Goal: Complete application form: Complete application form

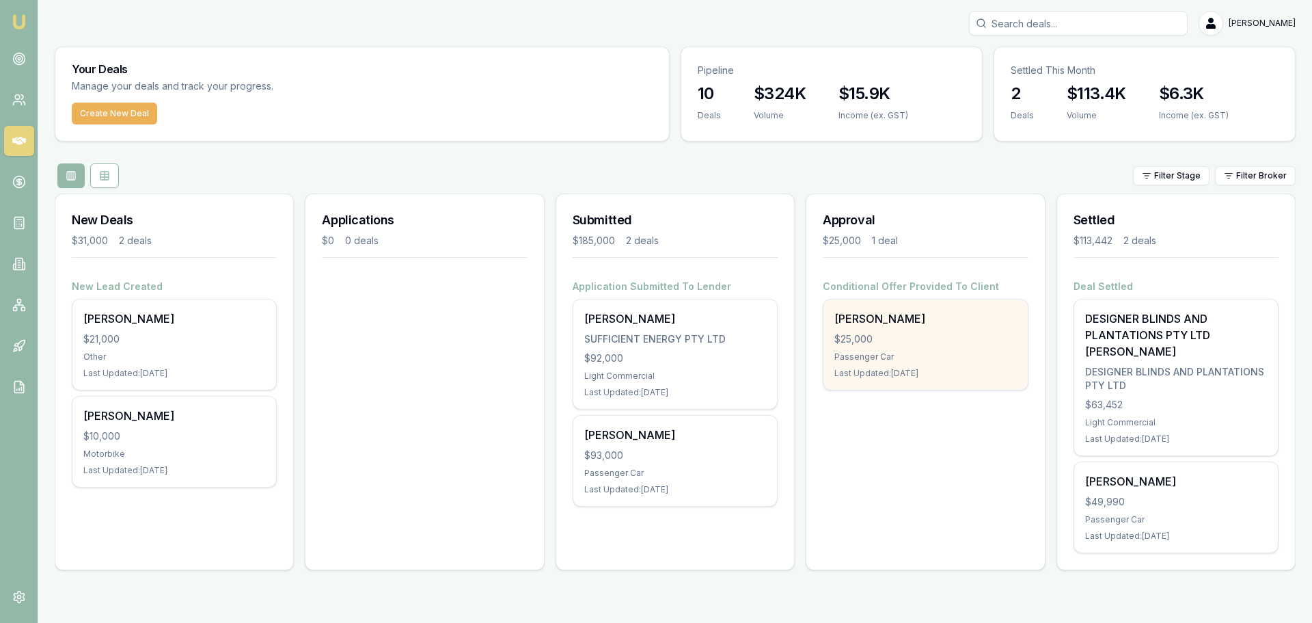
click at [913, 338] on div "$25,000" at bounding box center [925, 339] width 182 height 14
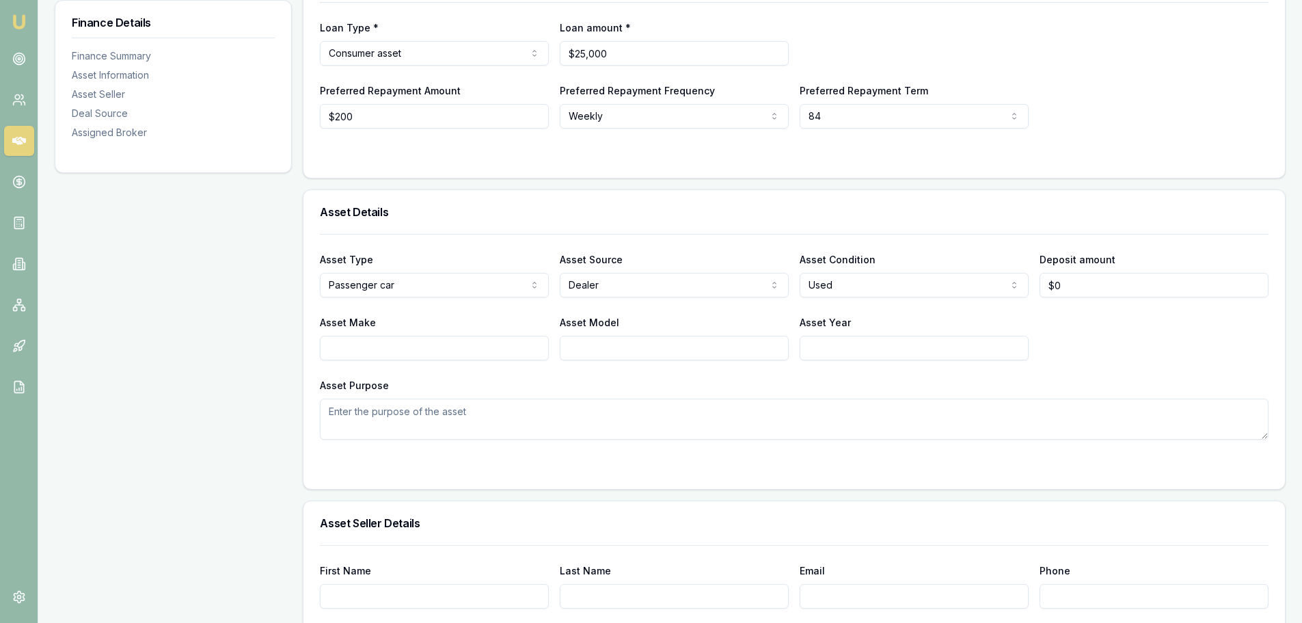
scroll to position [273, 0]
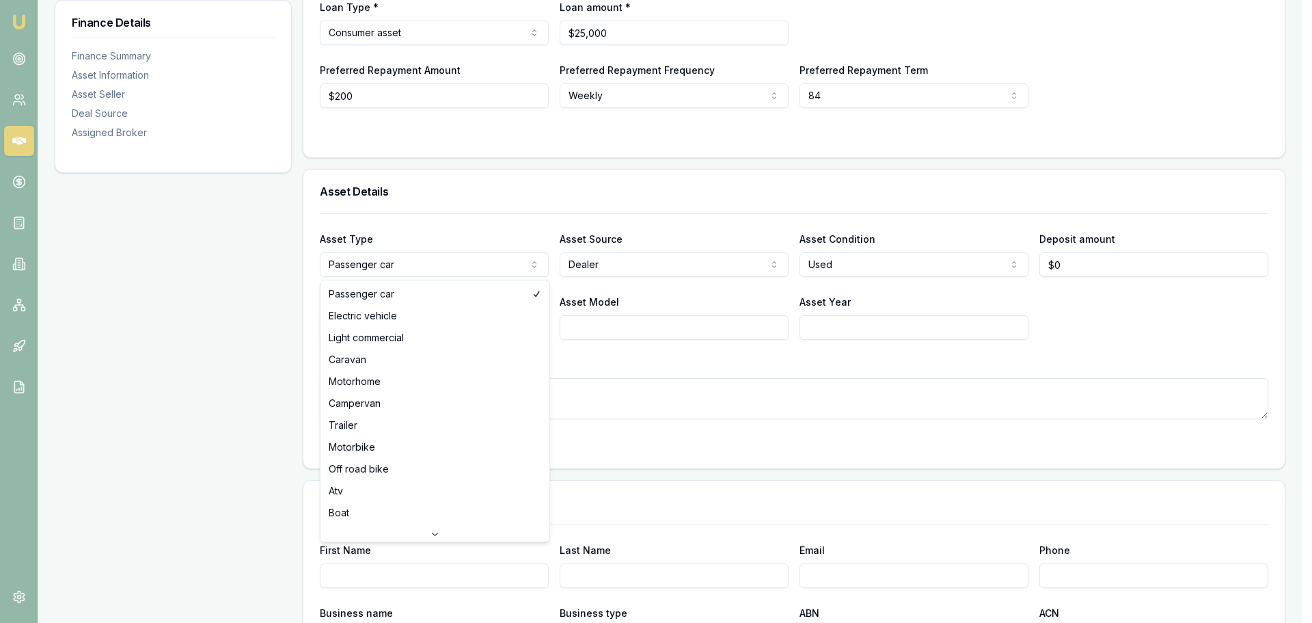
click at [402, 267] on html "Emu Broker Deals View D-91ZYUE60P4 [PERSON_NAME] Toggle Menu Customer [PERSON_N…" at bounding box center [656, 38] width 1312 height 623
select select "LIGHT_COMMERCIAL"
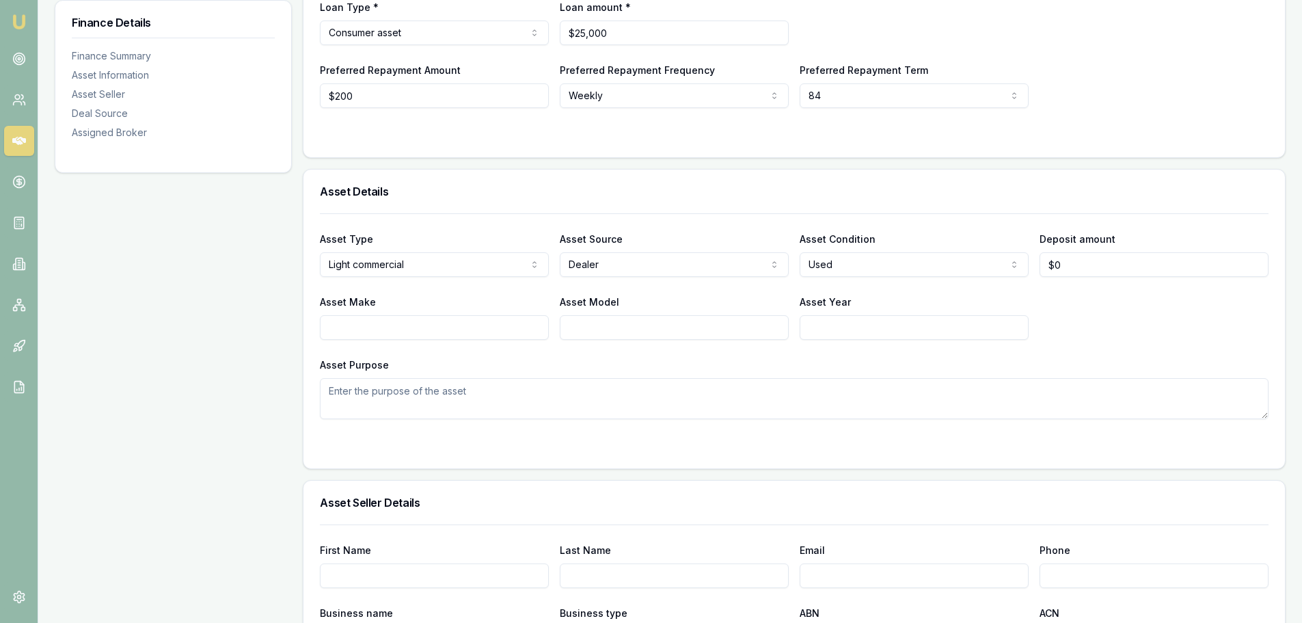
click at [601, 264] on html "Emu Broker Deals View D-91ZYUE60P4 [PERSON_NAME] Toggle Menu Customer [PERSON_N…" at bounding box center [651, 38] width 1302 height 623
select select "PRIVATE"
click at [838, 271] on html "Emu Broker Deals View D-91ZYUE60P4 Evette Abdo Toggle Menu Customer Hadi Dirani…" at bounding box center [651, 38] width 1302 height 623
drag, startPoint x: 819, startPoint y: 318, endPoint x: 1003, endPoint y: 314, distance: 183.9
click at [351, 328] on input "Asset Make" at bounding box center [434, 327] width 229 height 25
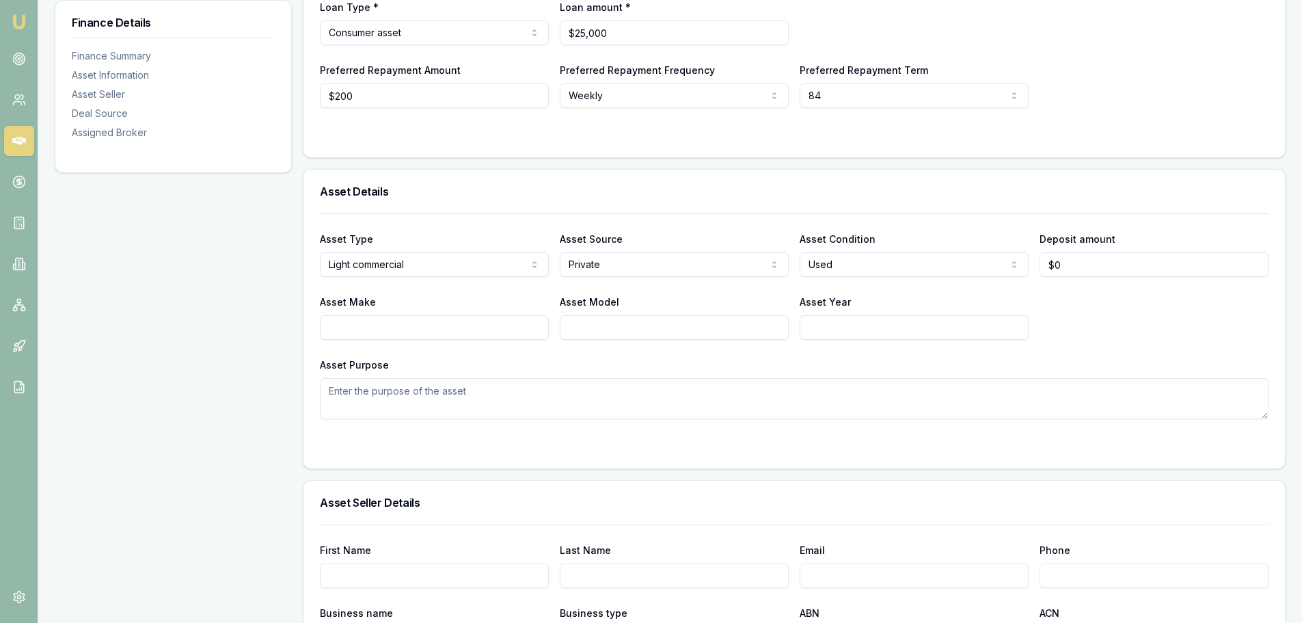
click at [344, 329] on input "Asset Make" at bounding box center [434, 327] width 229 height 25
click at [366, 327] on input "Asset Make" at bounding box center [434, 327] width 229 height 25
click at [474, 355] on div "Asset Type Light commercial Passenger car Electric vehicle Light commercial Car…" at bounding box center [794, 316] width 949 height 206
click at [355, 329] on input "VOLKWAGON" at bounding box center [434, 327] width 229 height 25
type input "VOLKSWAGON"
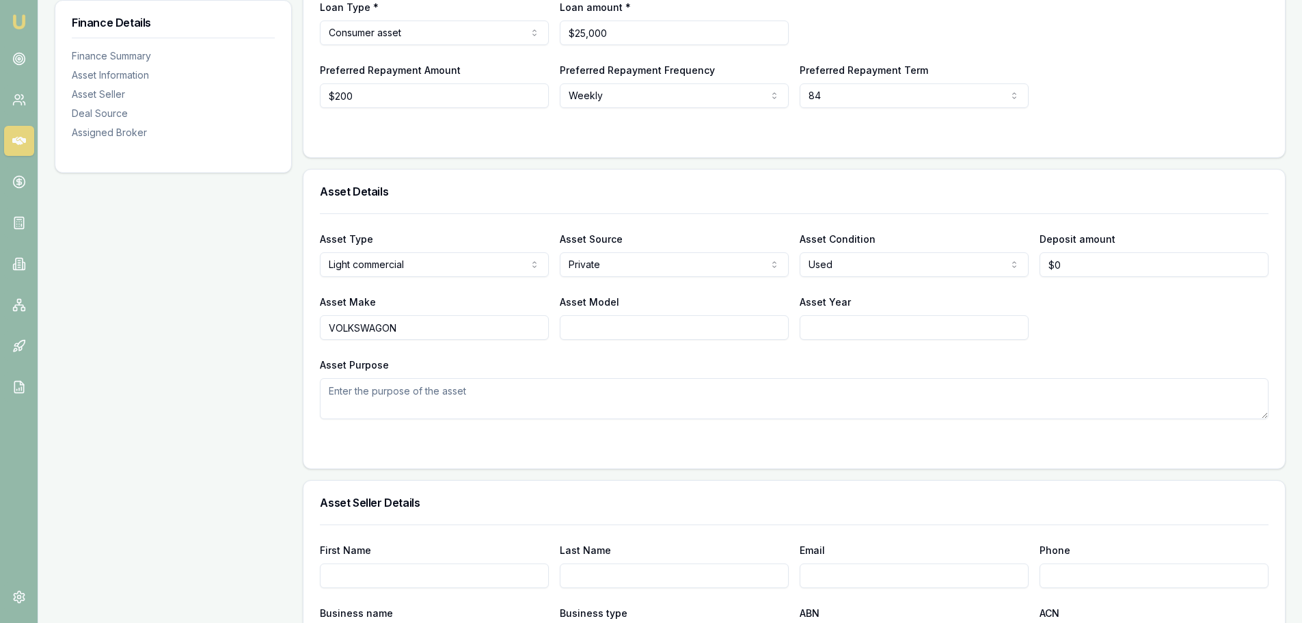
click at [534, 355] on div "Asset Type Light commercial Passenger car Electric vehicle Light commercial Car…" at bounding box center [794, 316] width 949 height 206
click at [604, 325] on input "Asset Model" at bounding box center [674, 327] width 229 height 25
click at [815, 329] on input "Asset Year" at bounding box center [914, 327] width 229 height 25
click at [636, 329] on input "AMAROKM" at bounding box center [674, 327] width 229 height 25
type input "AMAROK"
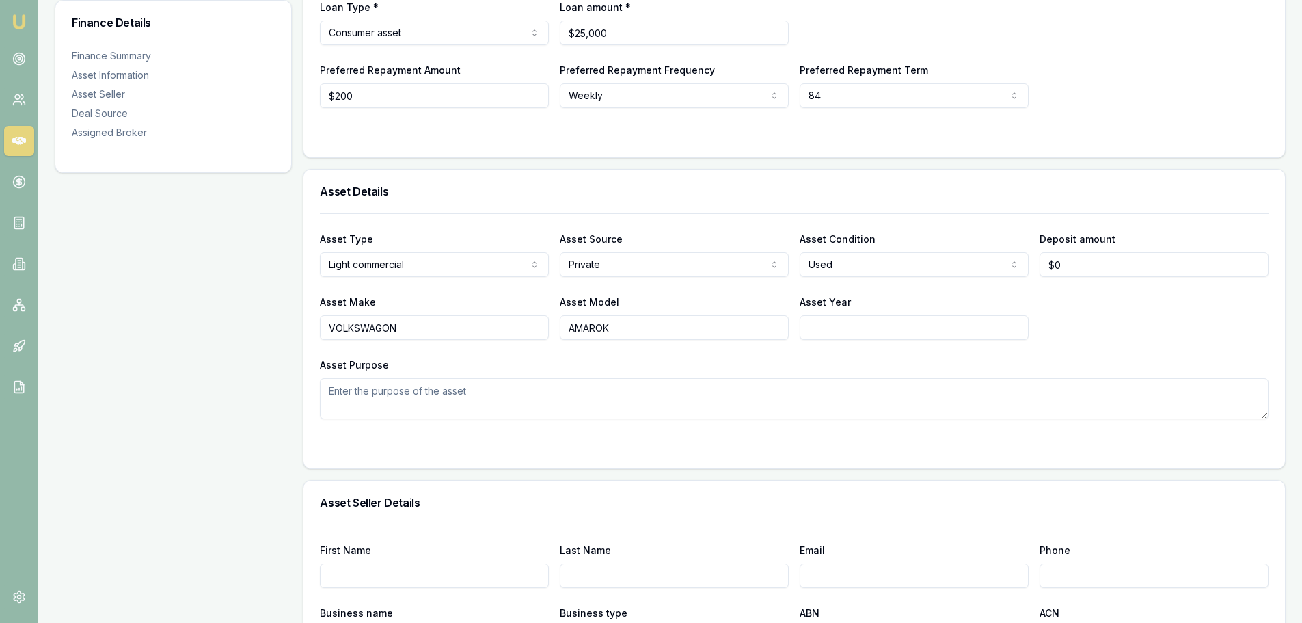
click at [830, 328] on input "Asset Year" at bounding box center [914, 327] width 229 height 25
type input "2017"
click at [821, 384] on textarea "Asset Purpose" at bounding box center [794, 398] width 949 height 41
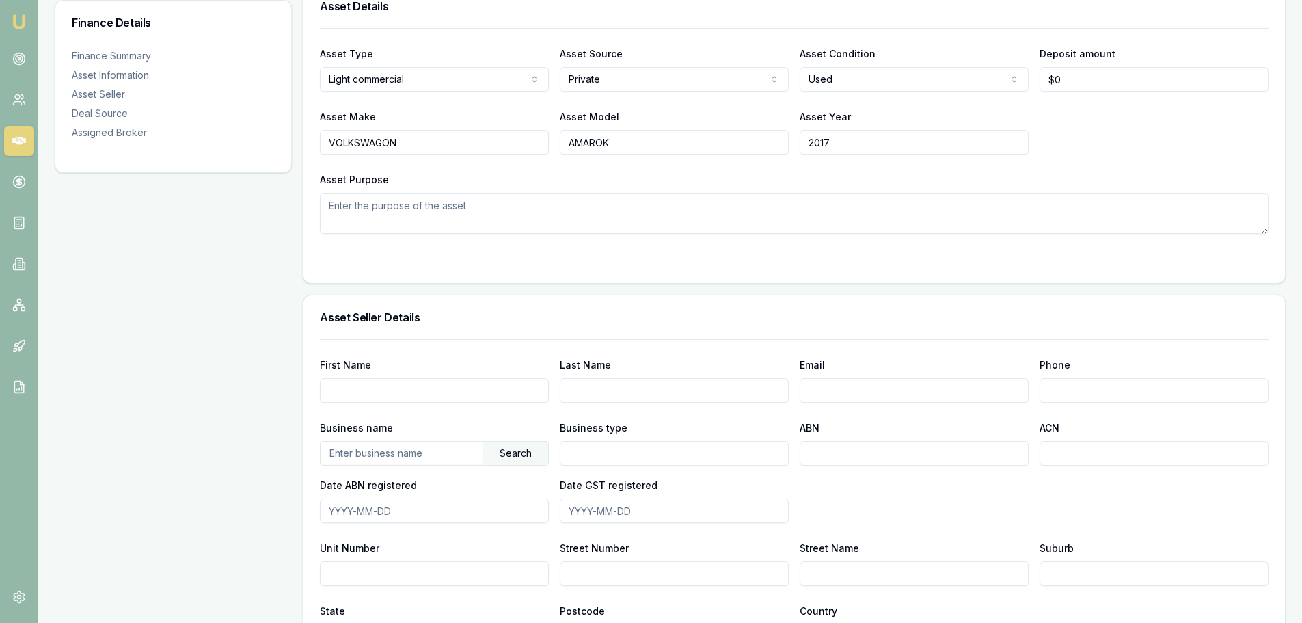
scroll to position [478, 0]
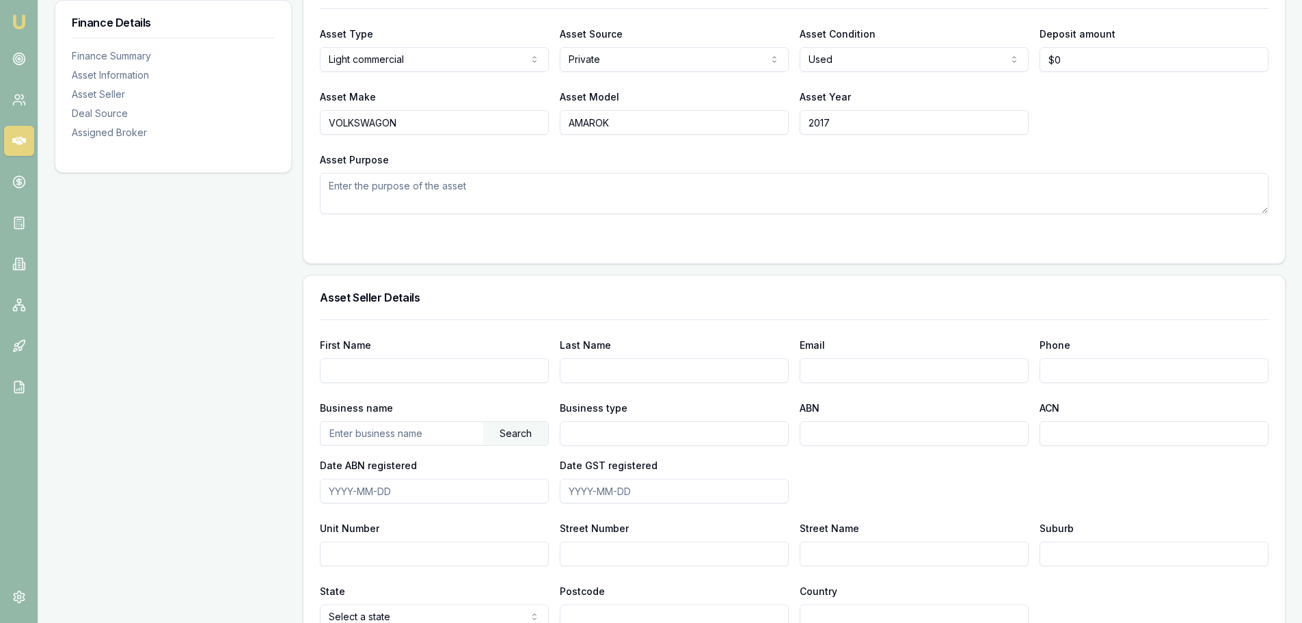
click at [355, 191] on textarea "Asset Purpose" at bounding box center [794, 193] width 949 height 41
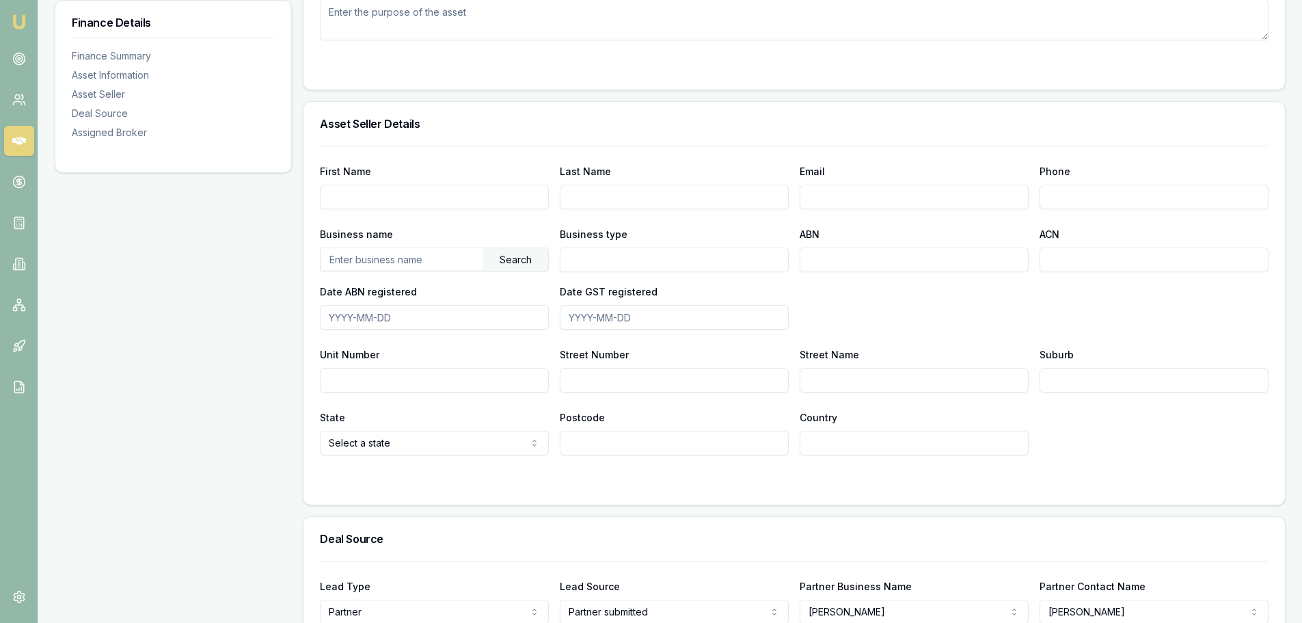
scroll to position [683, 0]
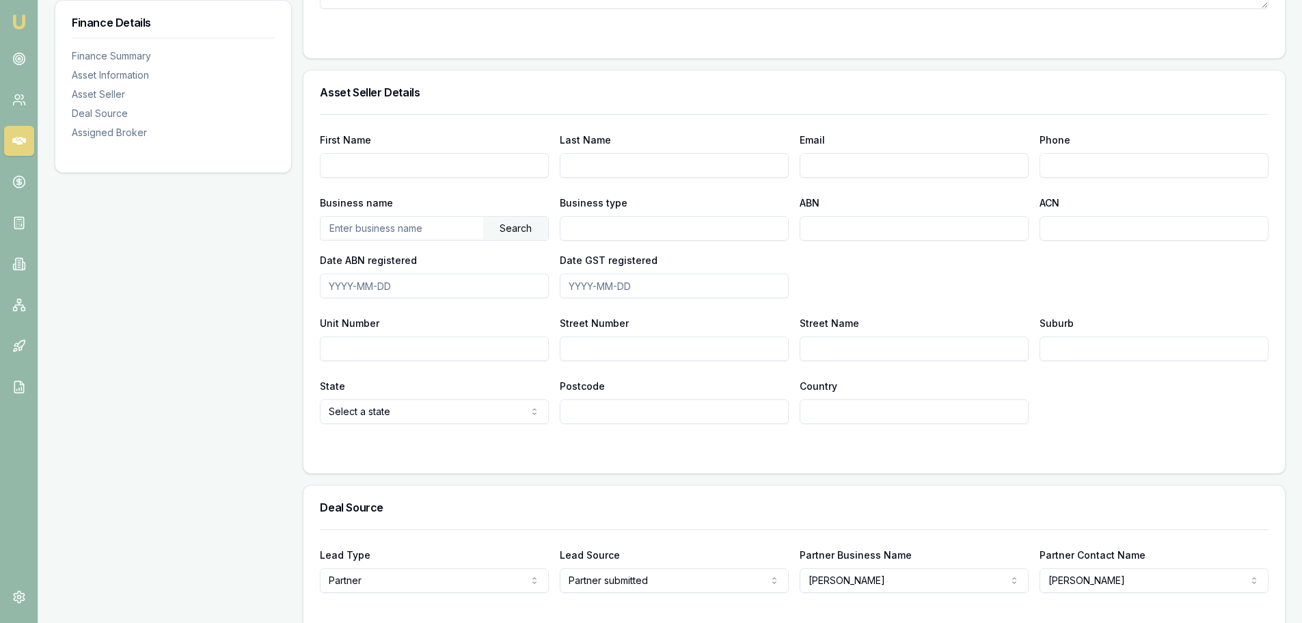
click at [359, 160] on input "First Name" at bounding box center [434, 165] width 229 height 25
click at [226, 222] on div "Finance Details Finance Summary Asset Information Asset Seller Deal Source Assi…" at bounding box center [173, 176] width 237 height 1298
click at [345, 169] on input "First Name" at bounding box center [434, 165] width 229 height 25
drag, startPoint x: 377, startPoint y: 172, endPoint x: 278, endPoint y: 167, distance: 99.2
click at [278, 167] on div "Finance Details Finance Summary Asset Information Asset Seller Deal Source Assi…" at bounding box center [670, 176] width 1231 height 1298
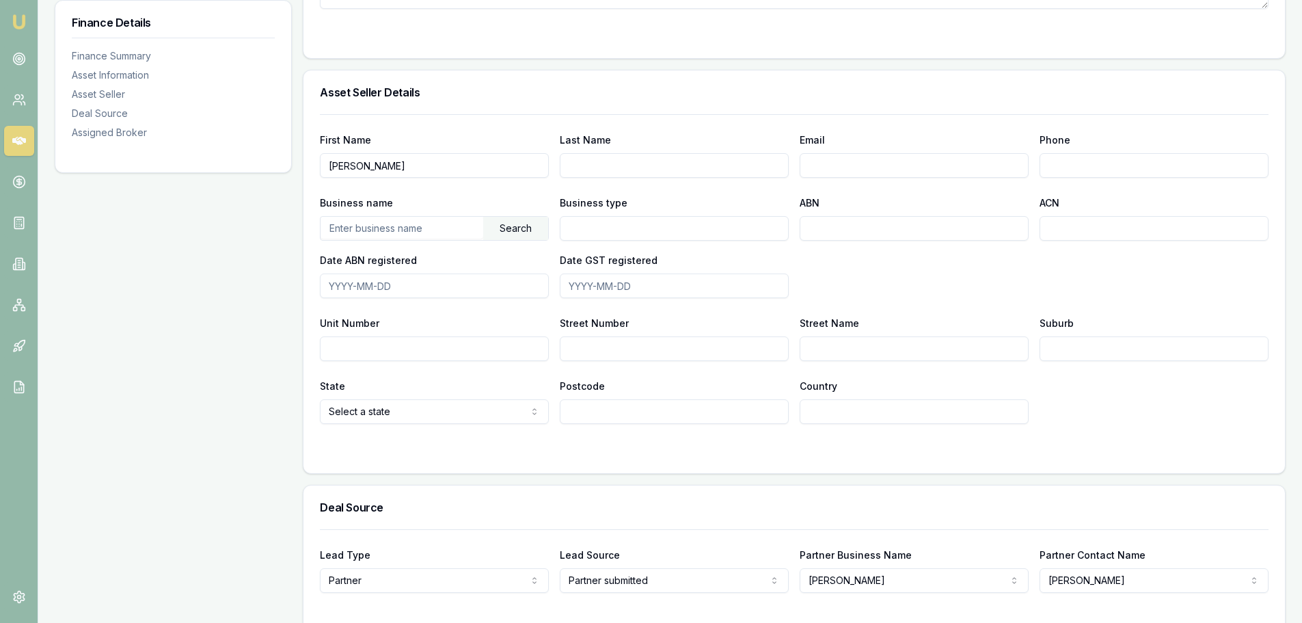
type input "Joshua"
click at [610, 165] on input "Last Name" at bounding box center [674, 165] width 229 height 25
click at [618, 156] on input "William" at bounding box center [674, 165] width 229 height 25
drag, startPoint x: 601, startPoint y: 163, endPoint x: 558, endPoint y: 165, distance: 42.4
click at [558, 165] on div "First Name Joshua Last Name William gibbons Email Phone" at bounding box center [794, 154] width 949 height 46
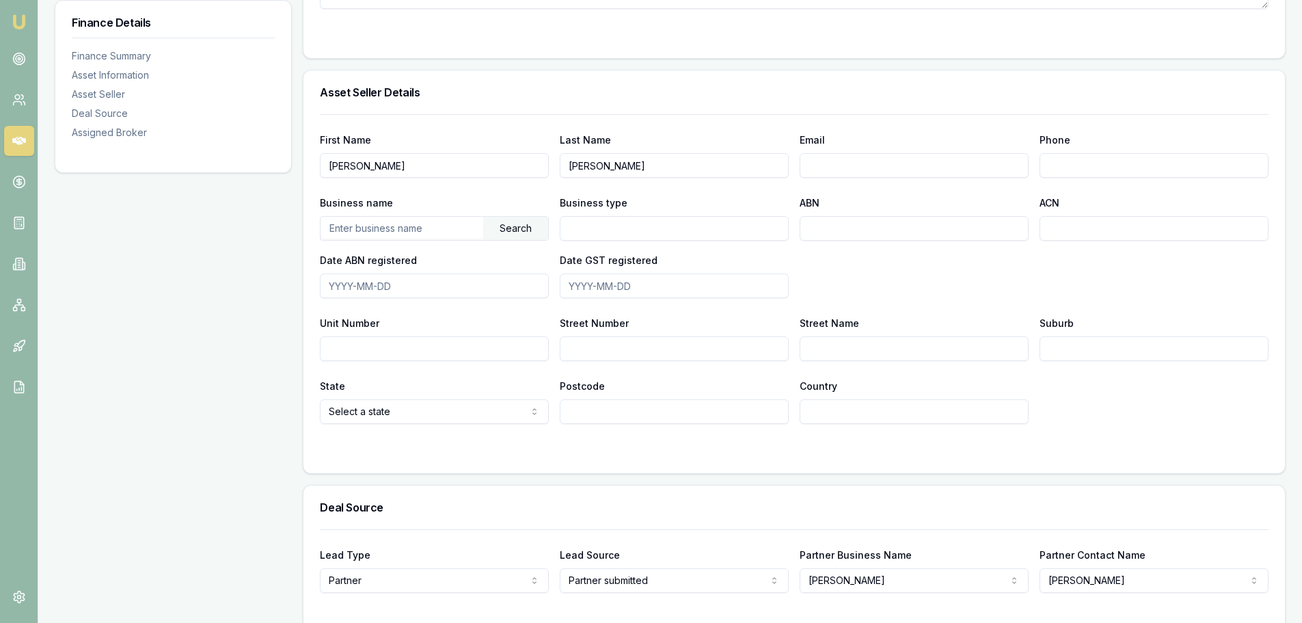
click at [576, 165] on input "gibbons" at bounding box center [674, 165] width 229 height 25
type input "Gibbons"
click at [686, 105] on div "Asset Seller Details" at bounding box center [793, 92] width 981 height 44
click at [836, 167] on input "Email" at bounding box center [914, 165] width 229 height 25
click at [823, 167] on input "Email" at bounding box center [914, 165] width 229 height 25
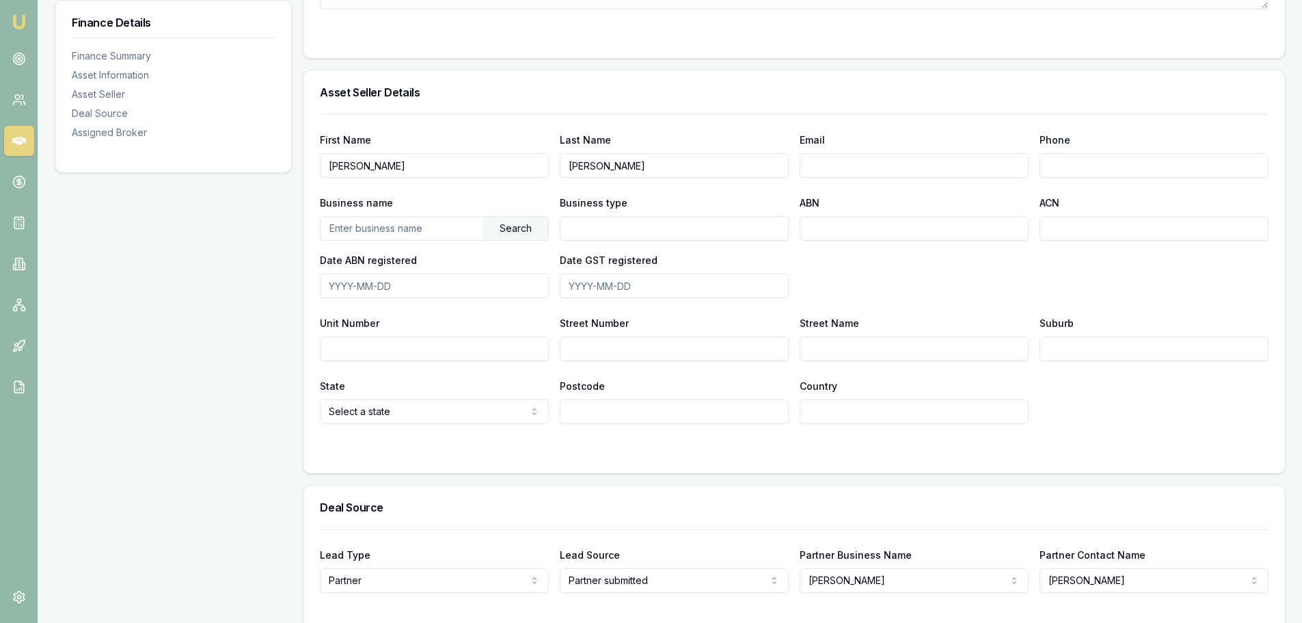
type input "J"
paste input ""gibbo246@gmail.com" <gibbo246@gmail.com>"
drag, startPoint x: 901, startPoint y: 165, endPoint x: 1058, endPoint y: 167, distance: 156.5
click at [1058, 167] on div "First Name Joshua Last Name Gibbons Email "gibbo246@gmail.com" <gibbo246@gmail.…" at bounding box center [794, 154] width 949 height 46
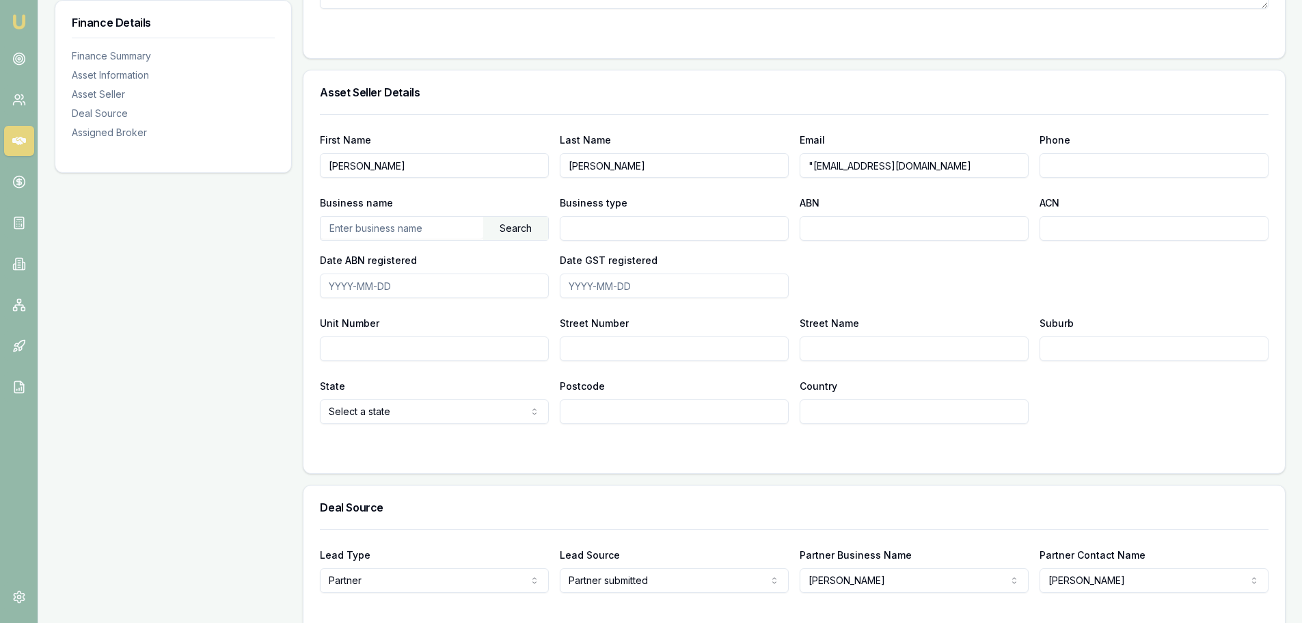
scroll to position [0, 0]
click at [813, 163] on input ""gibbo246@gmail.com" at bounding box center [914, 165] width 229 height 25
type input "gibbo246@gmail.com"
click at [1076, 167] on input "Phone" at bounding box center [1153, 165] width 229 height 25
click at [1056, 162] on input "Phone" at bounding box center [1153, 165] width 229 height 25
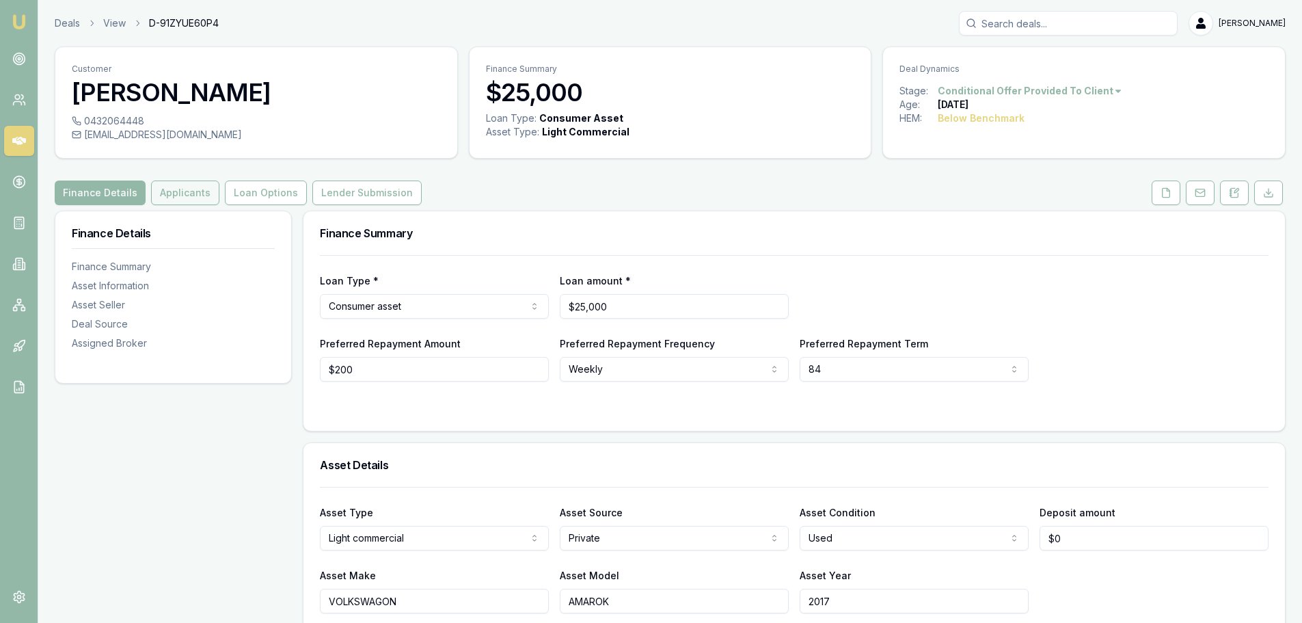
type input "0458 688 458"
click at [171, 184] on button "Applicants" at bounding box center [185, 192] width 68 height 25
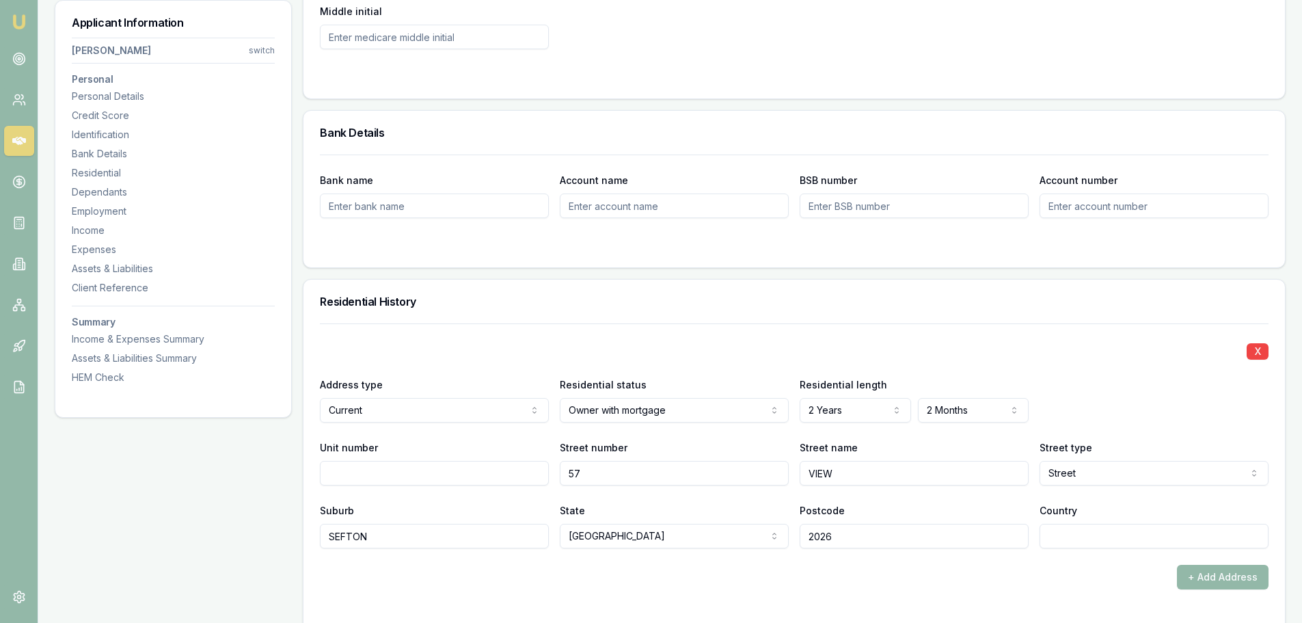
scroll to position [1093, 0]
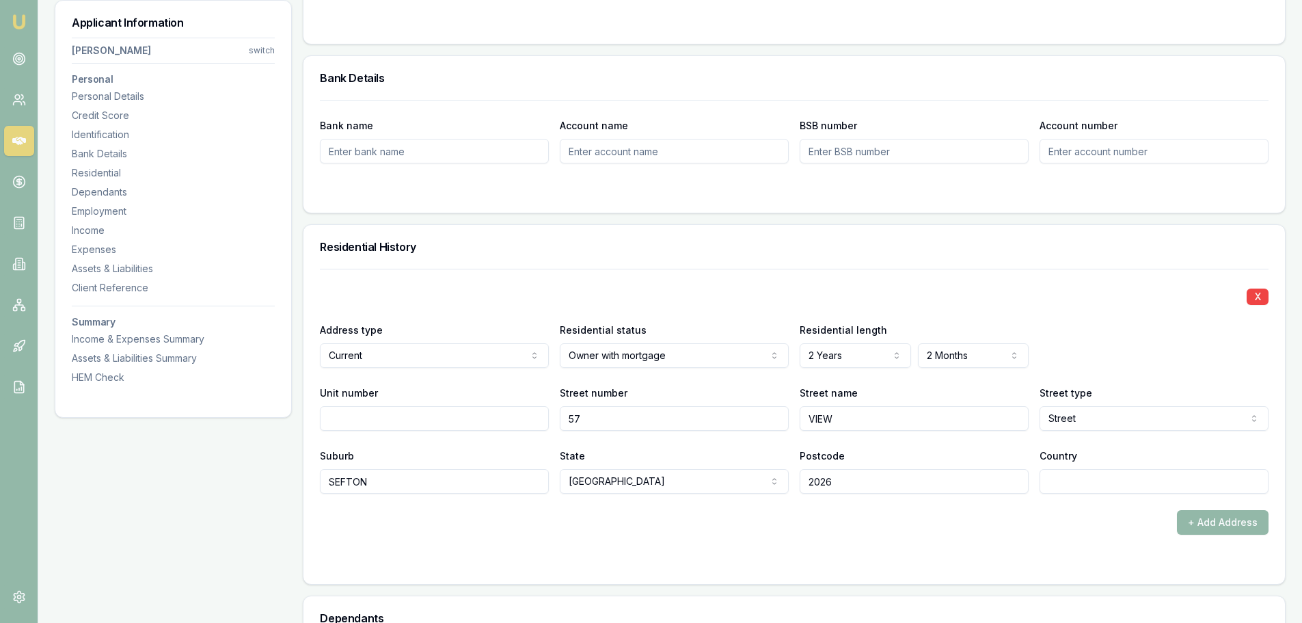
click at [357, 154] on input "Bank name" at bounding box center [434, 151] width 229 height 25
click at [338, 147] on input "Bank name" at bounding box center [434, 151] width 229 height 25
click at [341, 151] on input "cOOMONWEALTH" at bounding box center [434, 151] width 229 height 25
type input "COMONWEALTH"
click at [350, 165] on form "Bank name COMONWEALTH Account name BSB number Account number" at bounding box center [794, 148] width 949 height 96
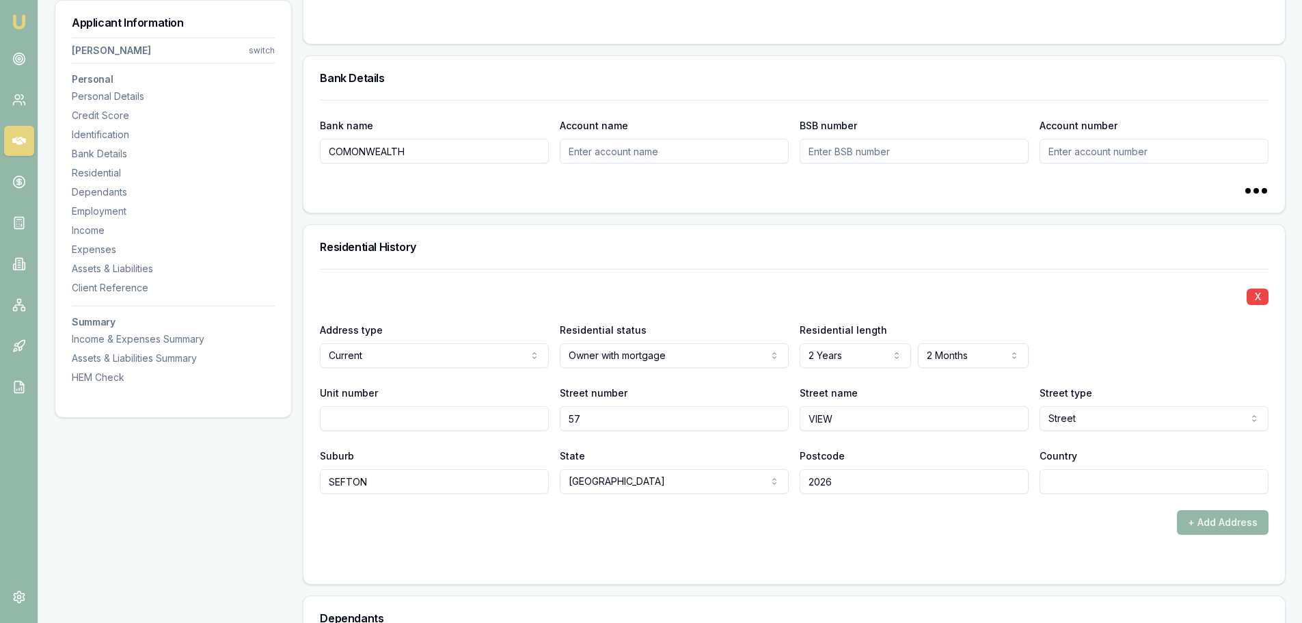
click at [395, 174] on form "Bank name COMONWEALTH Account name BSB number Account number" at bounding box center [794, 148] width 949 height 96
click at [600, 163] on form "Bank name COMONWEALTH Account name BSB number Account number" at bounding box center [794, 148] width 949 height 96
click at [602, 150] on input "Account name" at bounding box center [674, 151] width 229 height 25
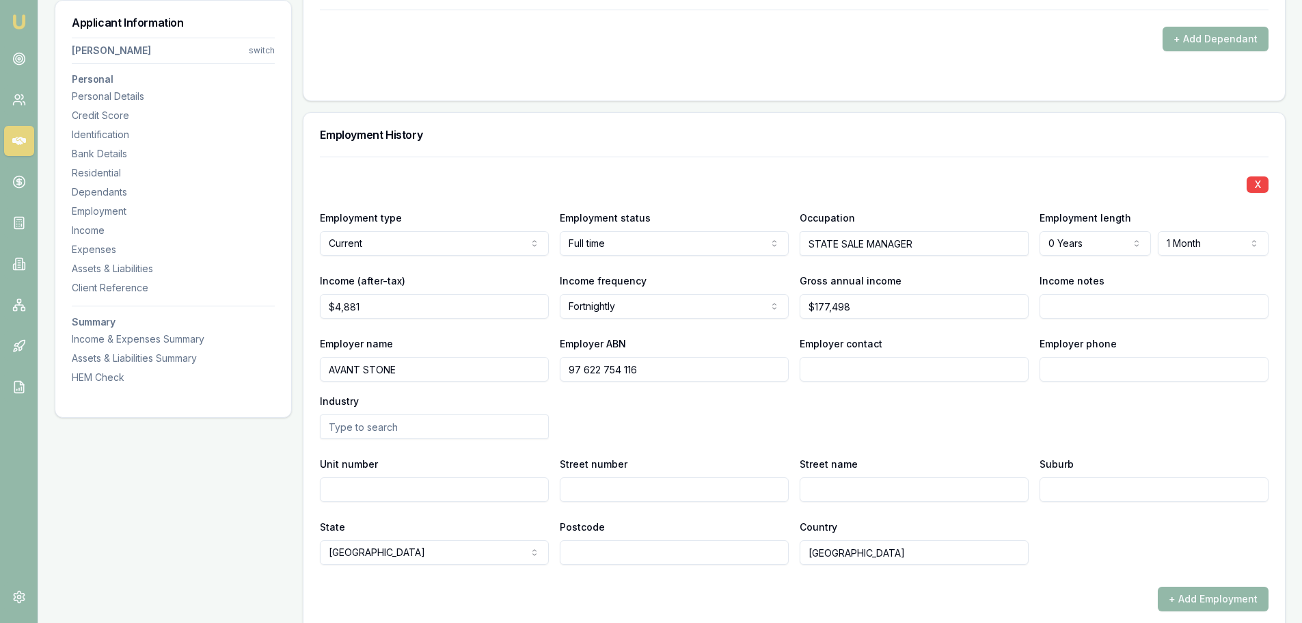
scroll to position [1708, 0]
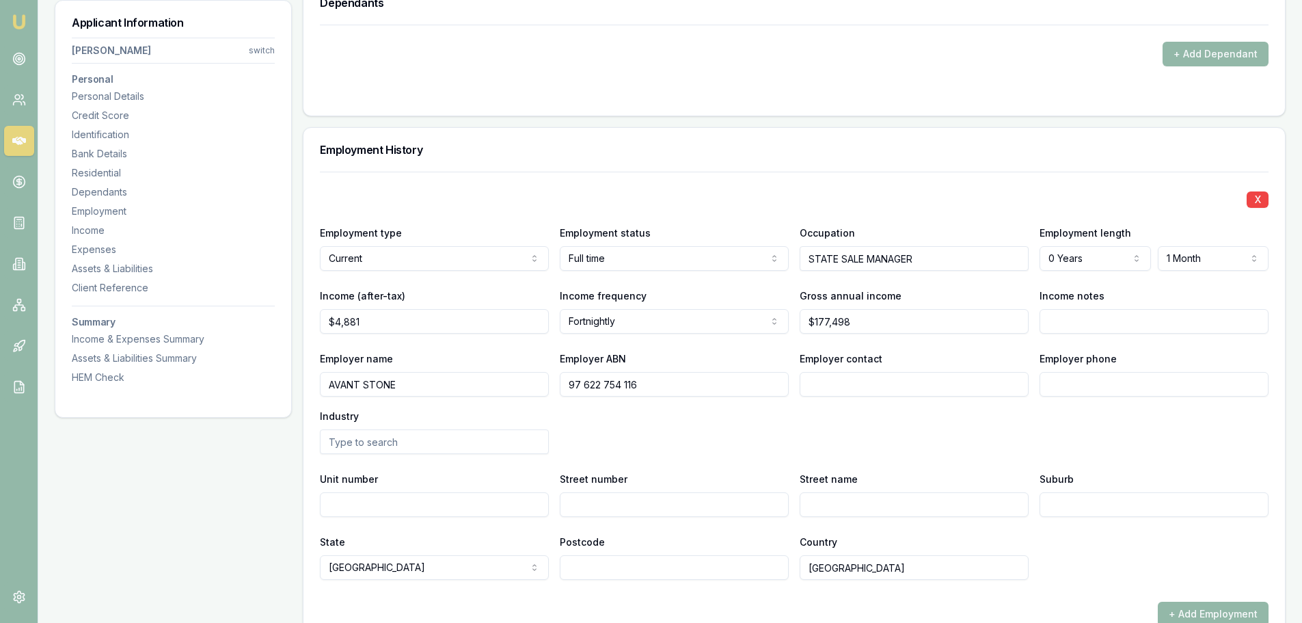
drag, startPoint x: 408, startPoint y: 376, endPoint x: 308, endPoint y: 383, distance: 100.0
click at [308, 383] on div "X Employment type Current Current Previous Employment status Full time Full tim…" at bounding box center [793, 424] width 981 height 504
click at [341, 379] on input "Employer name" at bounding box center [434, 384] width 229 height 25
click at [332, 385] on input "aSETICA" at bounding box center [434, 384] width 229 height 25
type input "ASETICA"
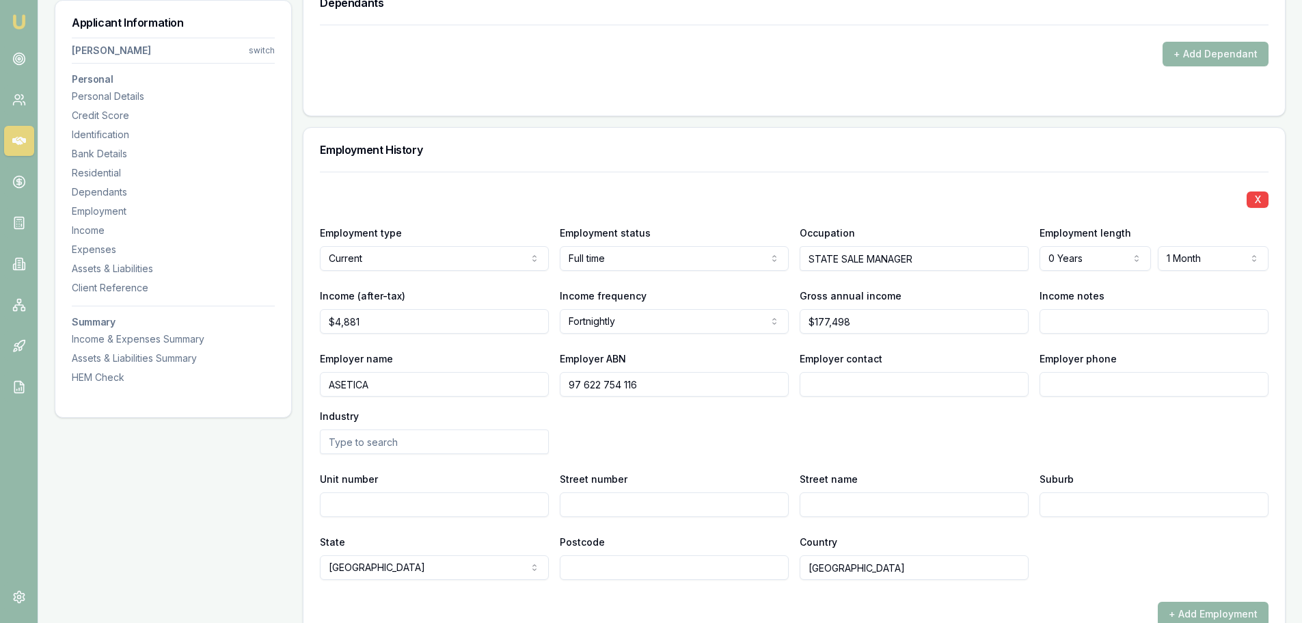
click at [643, 426] on div "Employer name ASETICA Employer ABN 97 622 754 116 Employer contact Employer pho…" at bounding box center [794, 402] width 949 height 104
drag, startPoint x: 644, startPoint y: 385, endPoint x: 562, endPoint y: 387, distance: 82.0
click at [562, 387] on input "97 622 754 116" at bounding box center [674, 384] width 229 height 25
type input "23674072112"
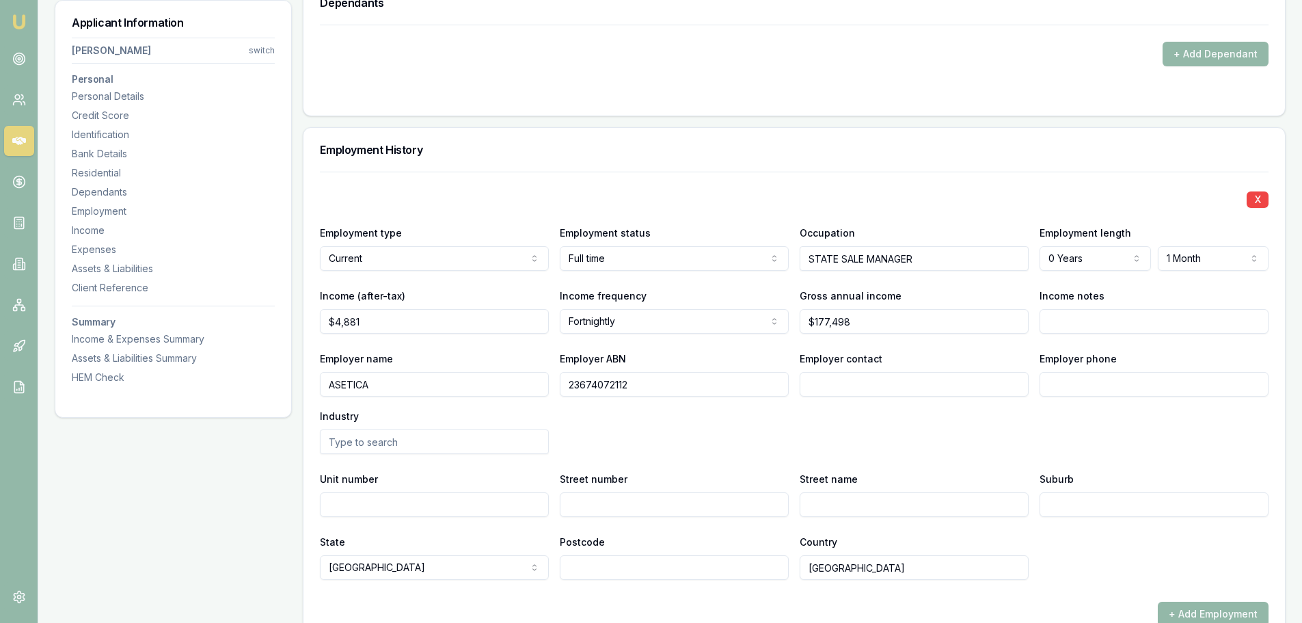
click at [656, 440] on div "Employer name ASETICA Employer ABN 23674072112 Employer contact Employer phone …" at bounding box center [794, 402] width 949 height 104
drag, startPoint x: 864, startPoint y: 323, endPoint x: 788, endPoint y: 320, distance: 75.9
click at [788, 320] on div "Income (after-tax) $4,881 Income frequency Fortnightly Weekly Fortnightly Month…" at bounding box center [794, 310] width 949 height 46
type input "$110,000"
click at [958, 215] on div "X Employment type Current Current Previous Employment status Full time Full tim…" at bounding box center [794, 376] width 949 height 408
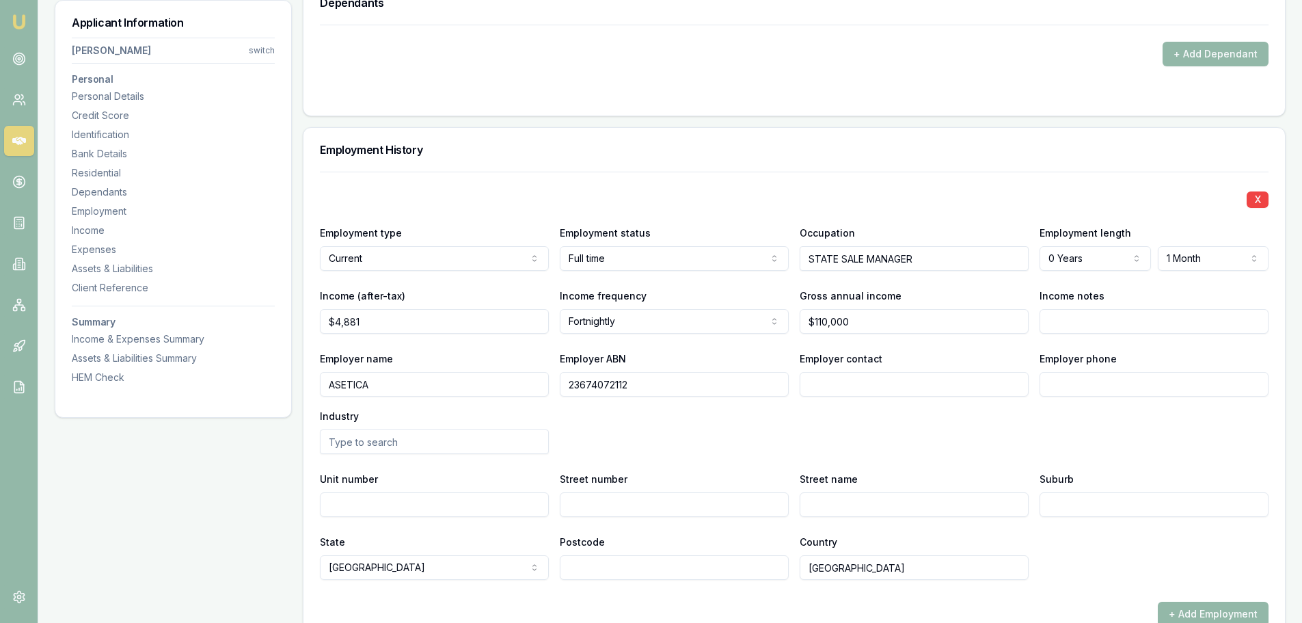
click at [1059, 316] on input "Income notes" at bounding box center [1153, 321] width 229 height 25
type input "PLUS 25K CAR ALLOWANCE"
click at [1143, 366] on div "Employer phone" at bounding box center [1153, 373] width 229 height 46
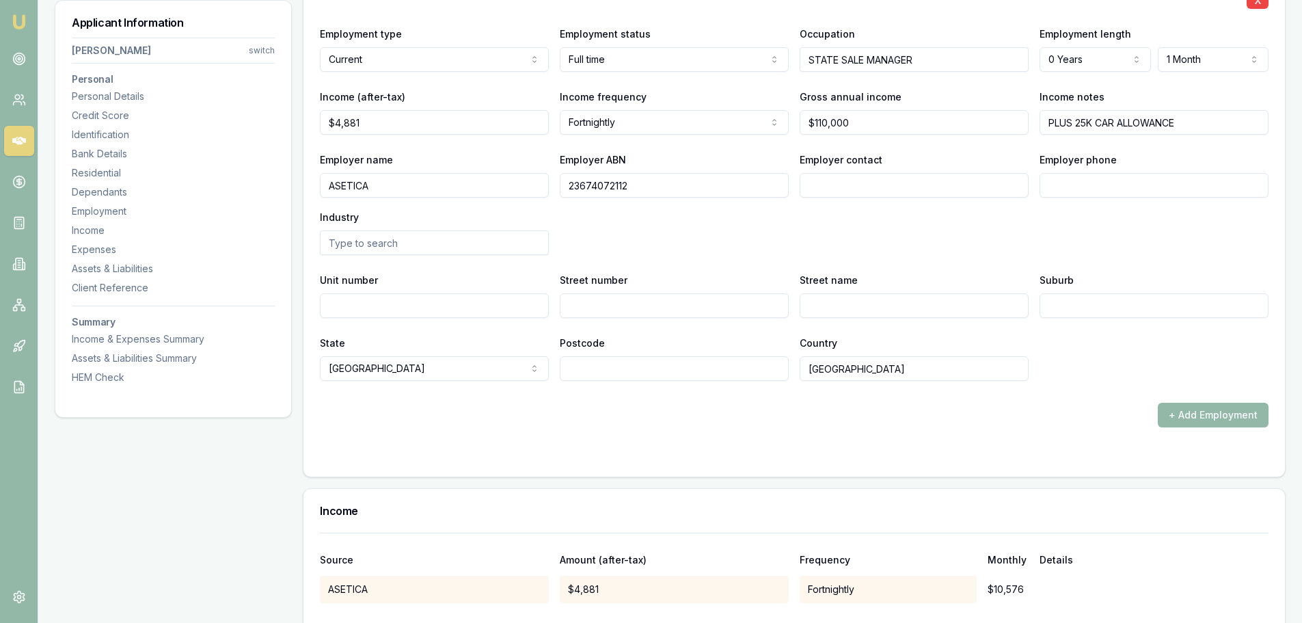
scroll to position [1914, 0]
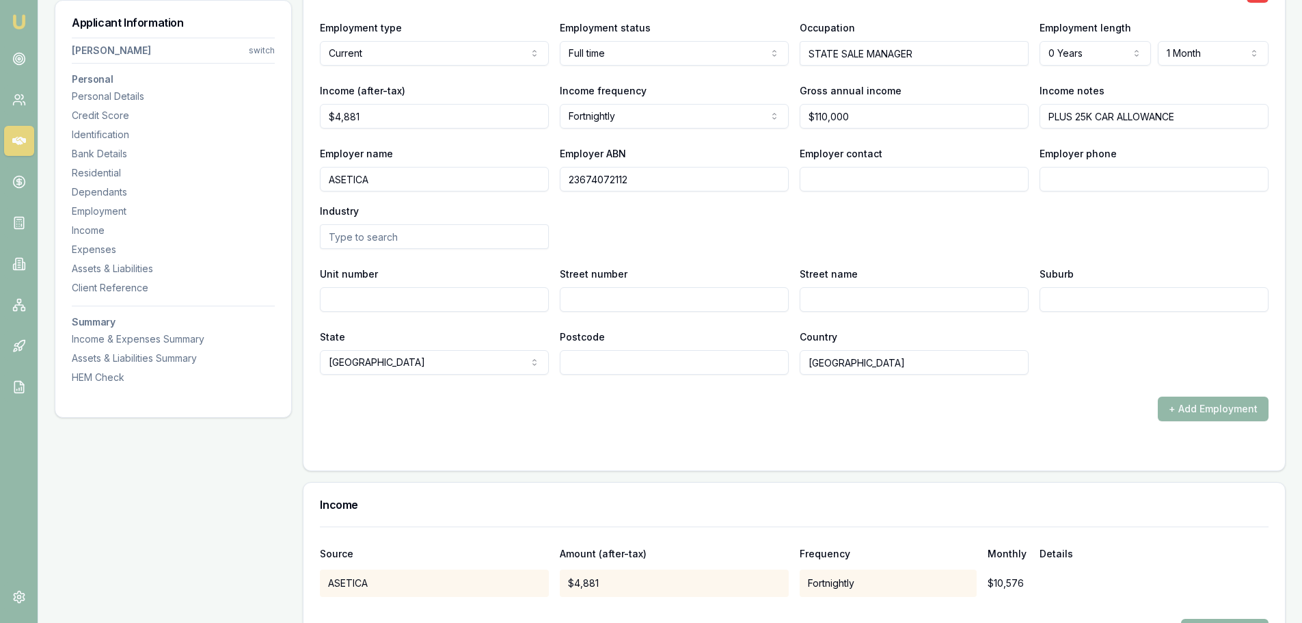
click at [340, 237] on input "text" at bounding box center [434, 236] width 229 height 25
click at [342, 234] on input "SRONE" at bounding box center [434, 236] width 229 height 25
type input "STONE"
click at [633, 240] on div "Employer name ASETICA Employer ABN 23674072112 Employer contact Employer phone …" at bounding box center [794, 197] width 949 height 104
click at [757, 243] on div "Employer name ASETICA Employer ABN 23674072112 Employer contact Employer phone …" at bounding box center [794, 197] width 949 height 104
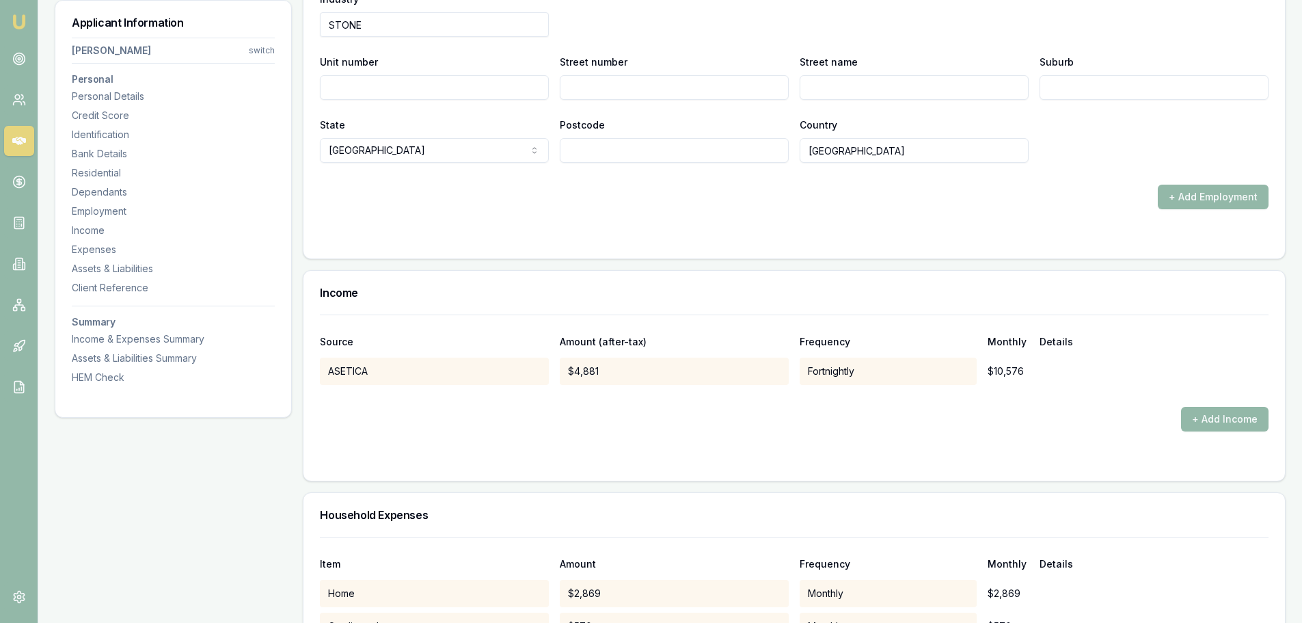
scroll to position [2255, 0]
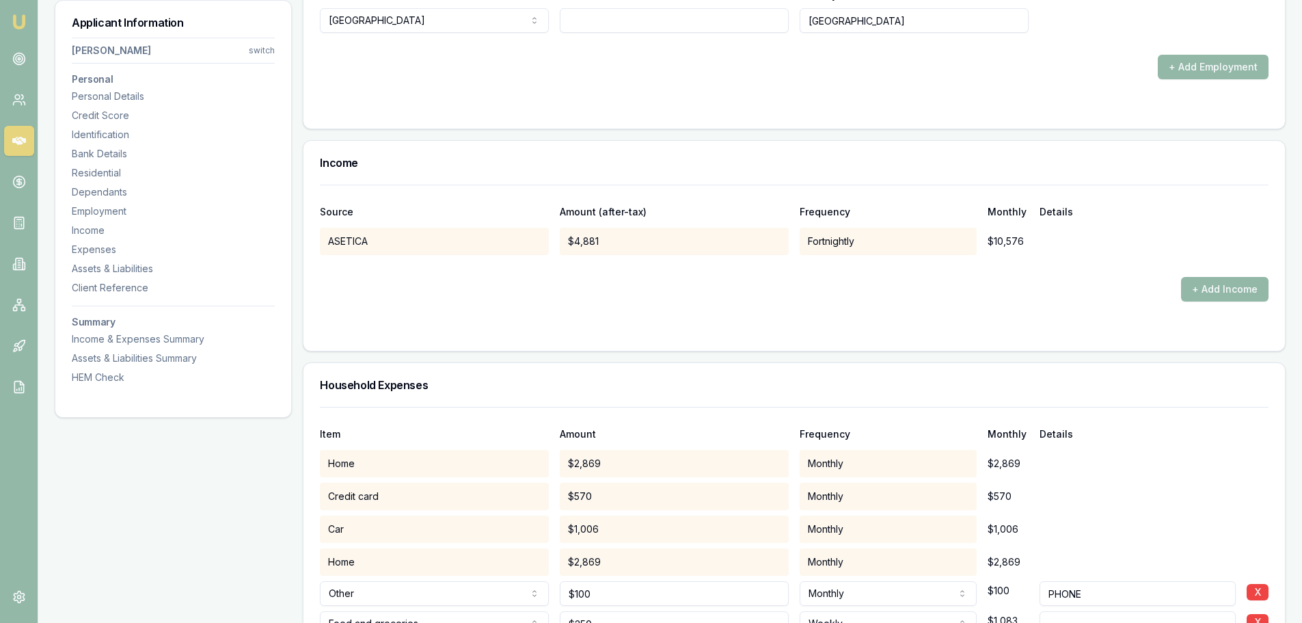
click at [410, 302] on form "Source Amount (after-tax) Frequency Monthly Details ASETICA $4,881 Fortnightly …" at bounding box center [794, 260] width 949 height 150
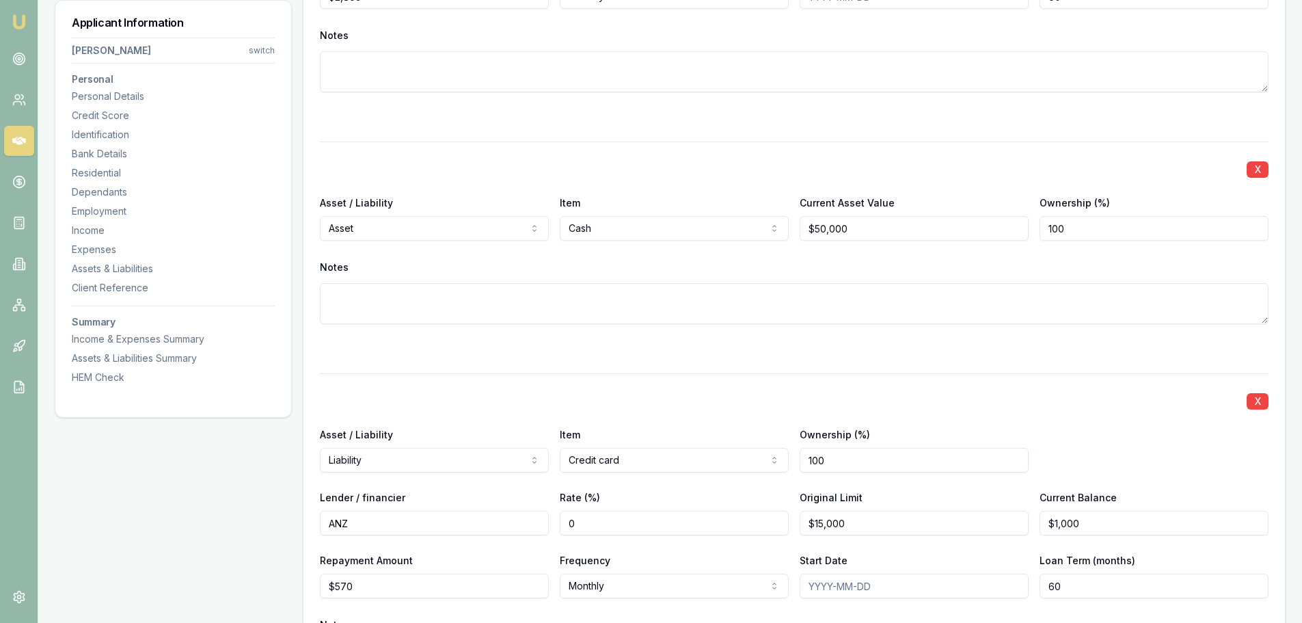
scroll to position [3554, 0]
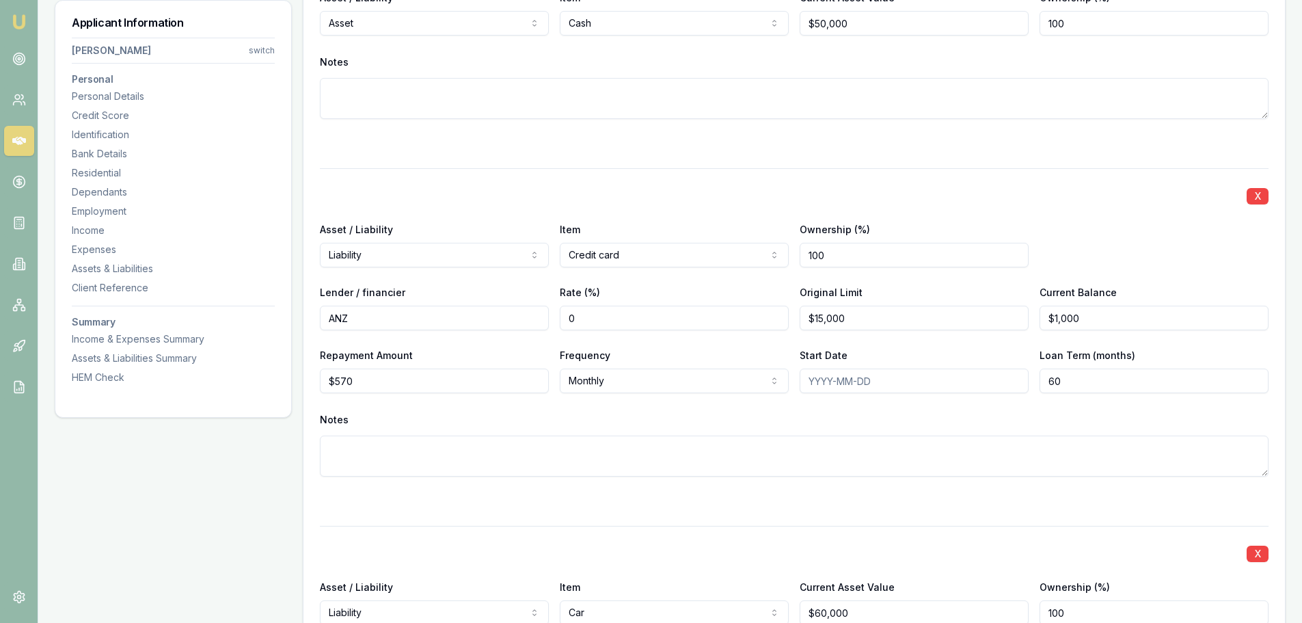
click at [655, 198] on div "X" at bounding box center [794, 194] width 949 height 19
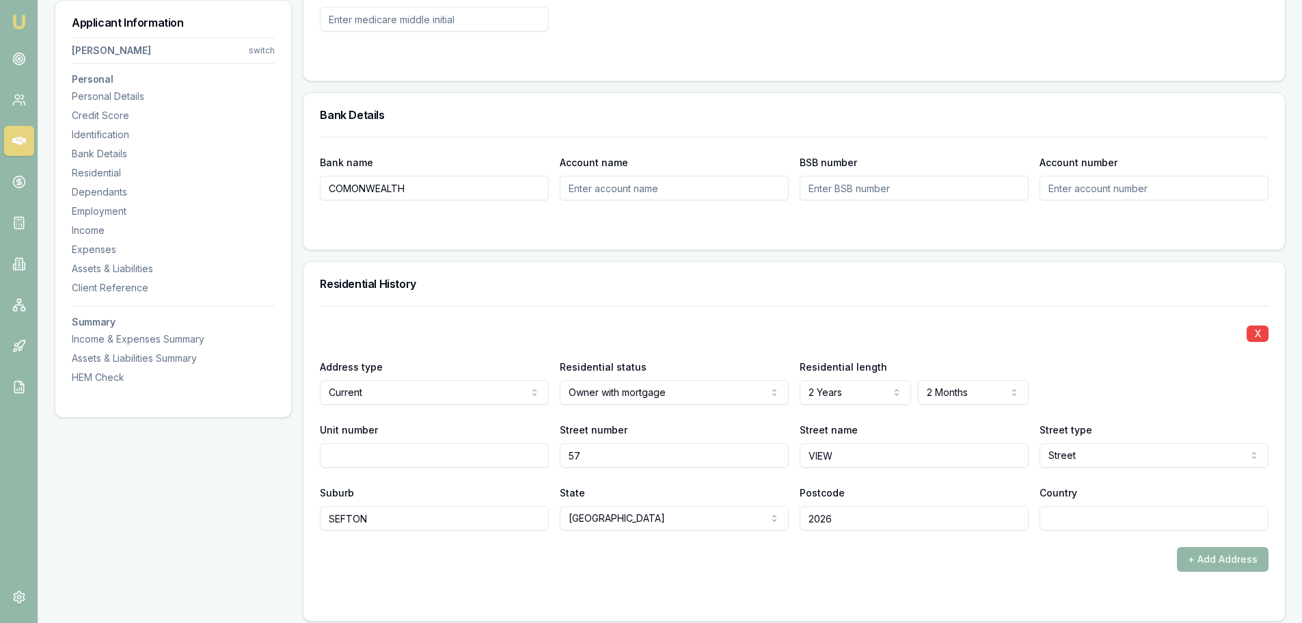
scroll to position [1035, 0]
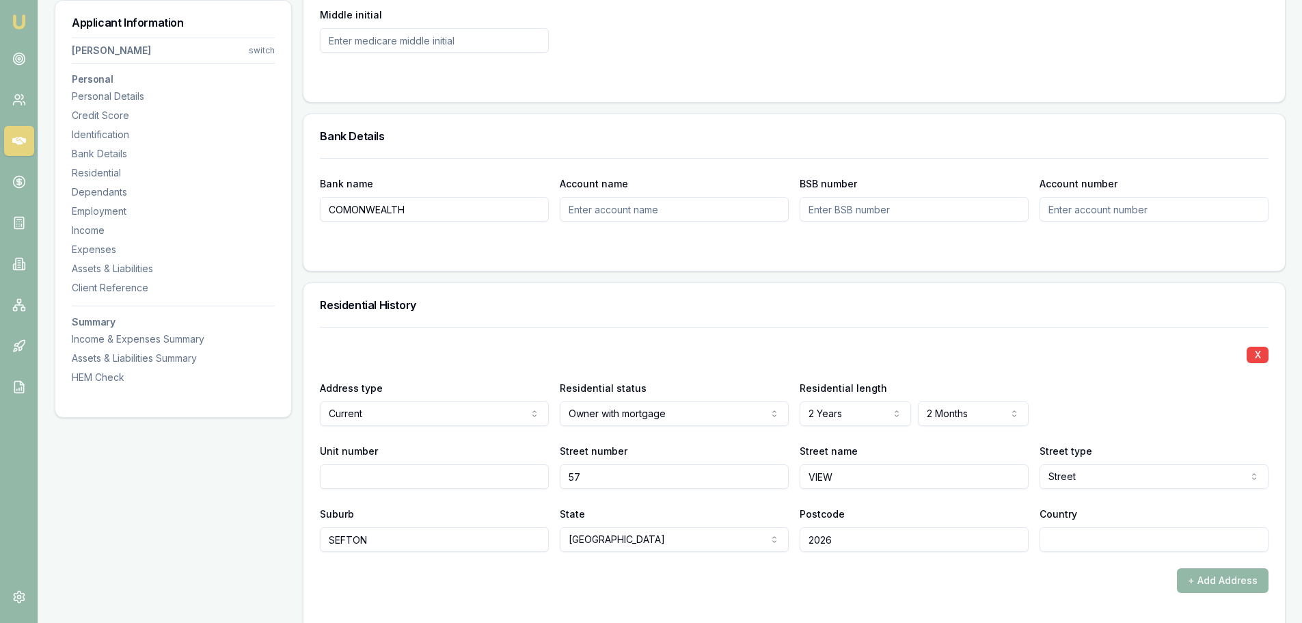
click at [590, 208] on input "Account name" at bounding box center [674, 209] width 229 height 25
type input "MR H DIRANI"
click at [836, 218] on input "BSB number" at bounding box center [914, 209] width 229 height 25
click at [815, 211] on input "BSB number" at bounding box center [914, 209] width 229 height 25
click at [846, 213] on input "0621" at bounding box center [914, 209] width 229 height 25
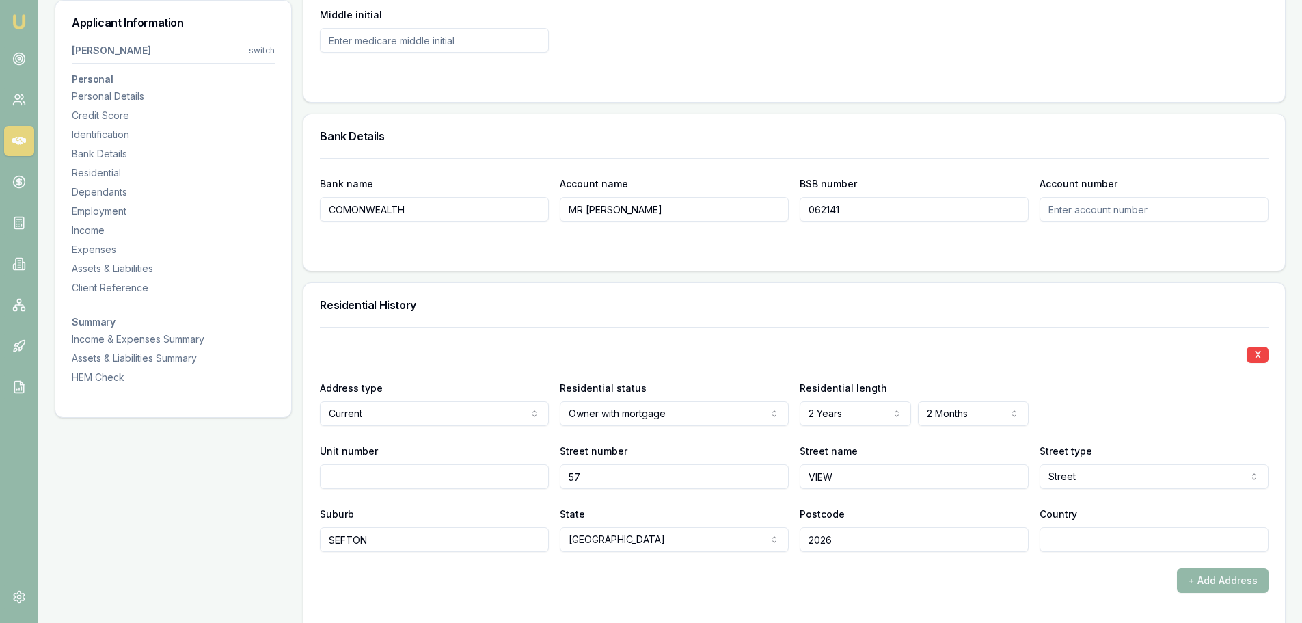
type input "062141"
click at [1085, 204] on input "Account number" at bounding box center [1153, 209] width 229 height 25
type input "10331437"
click at [1066, 244] on div at bounding box center [794, 248] width 949 height 11
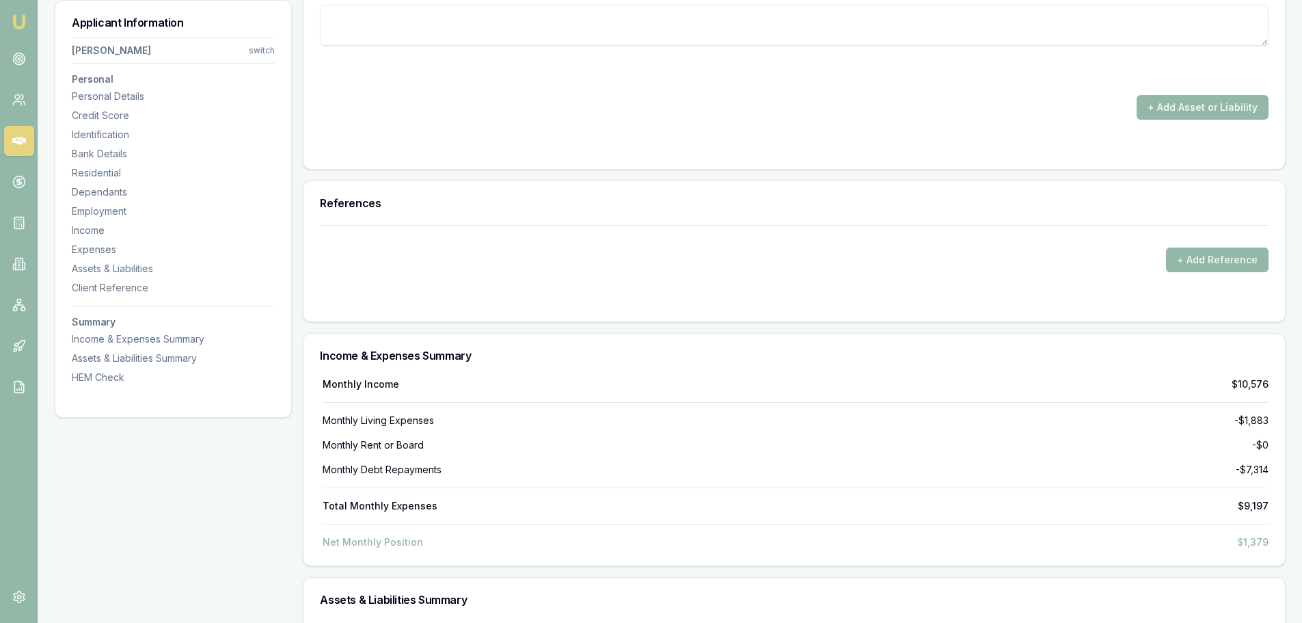
scroll to position [5341, 0]
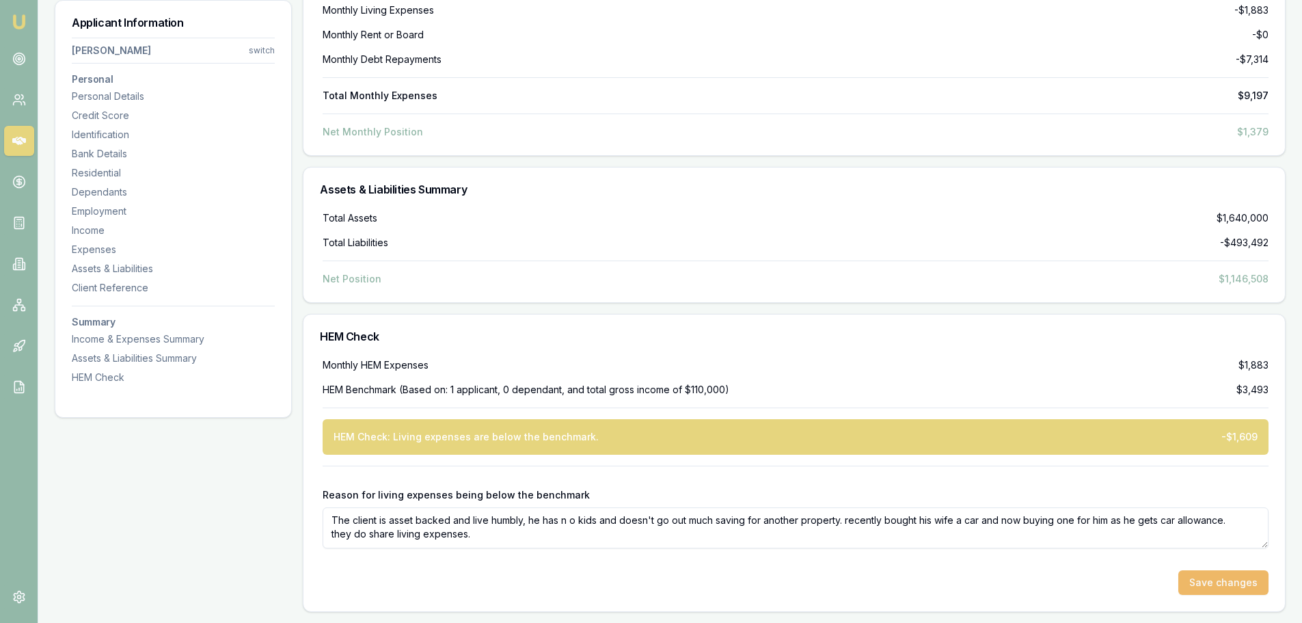
click at [1247, 584] on button "Save changes" at bounding box center [1223, 582] width 90 height 25
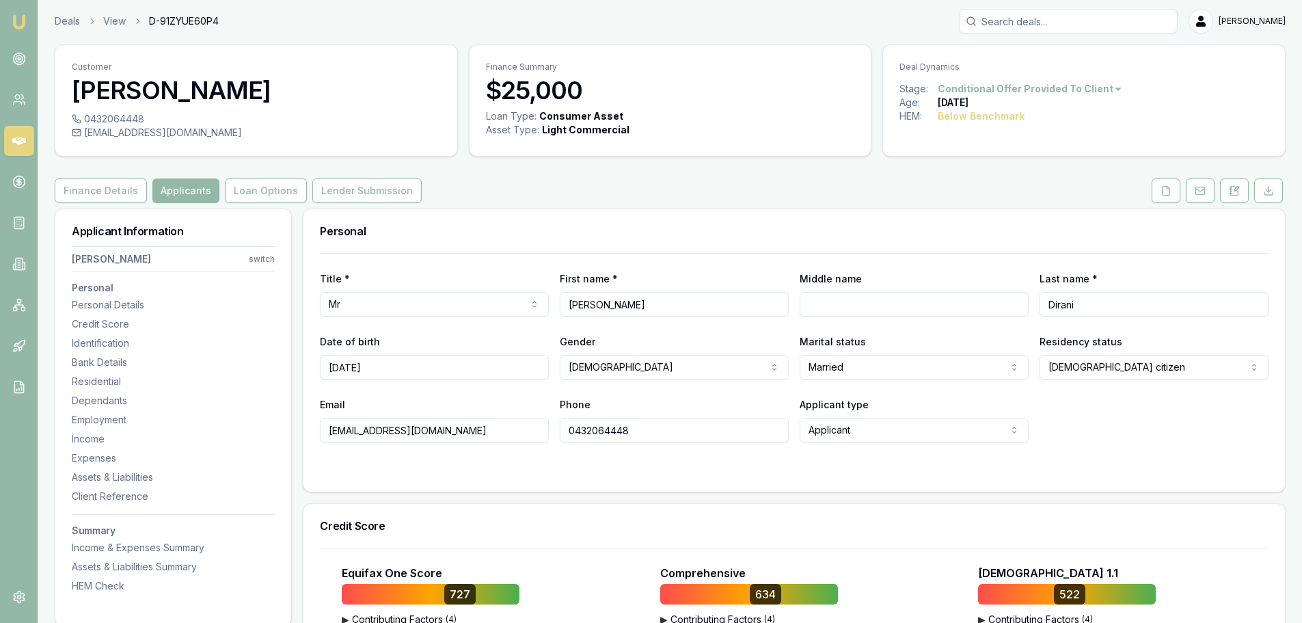
scroll to position [0, 0]
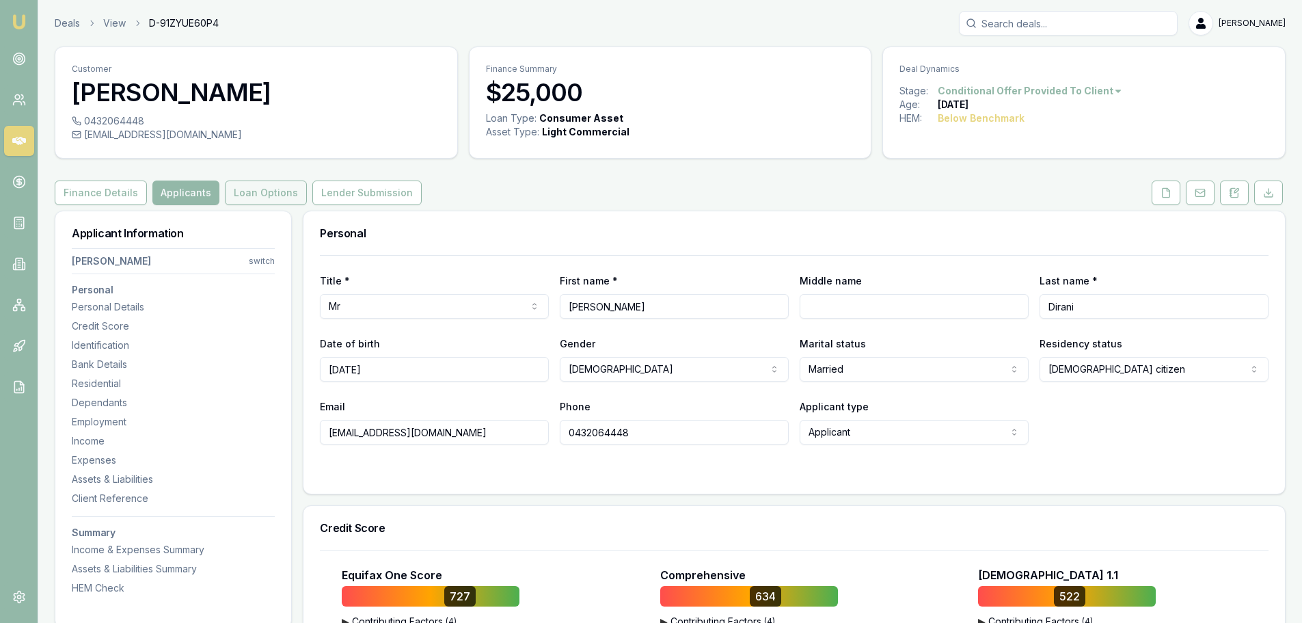
click at [285, 189] on button "Loan Options" at bounding box center [266, 192] width 82 height 25
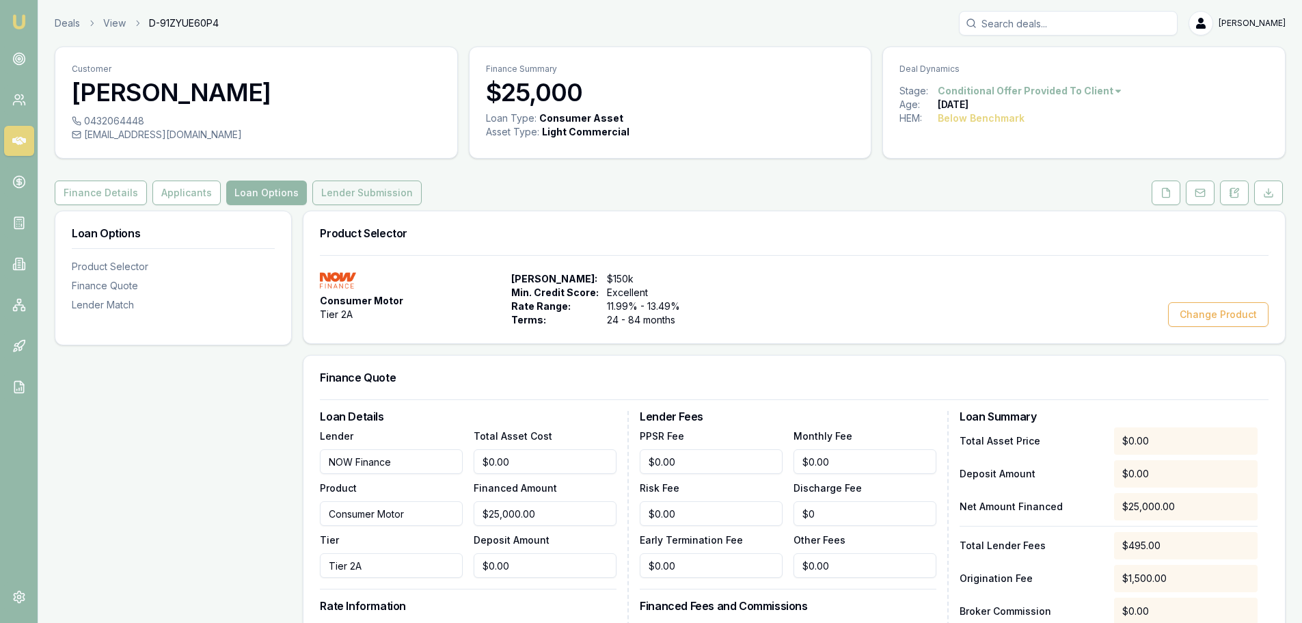
click at [359, 184] on button "Lender Submission" at bounding box center [366, 192] width 109 height 25
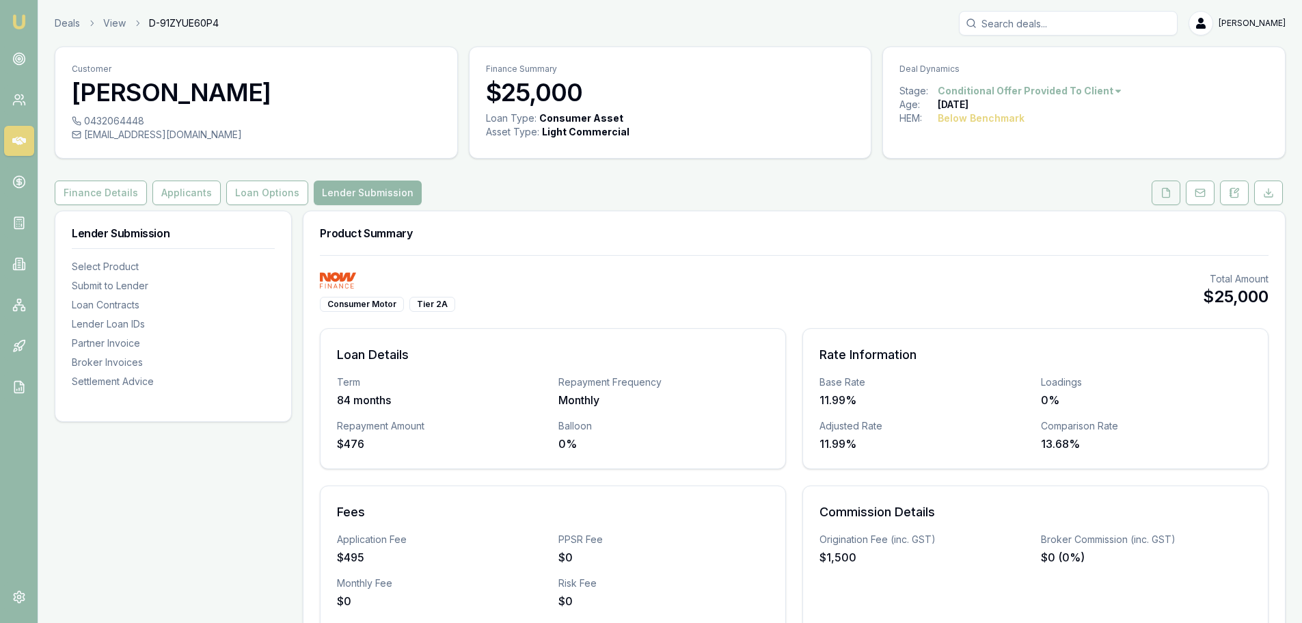
click at [1164, 192] on icon at bounding box center [1165, 192] width 11 height 11
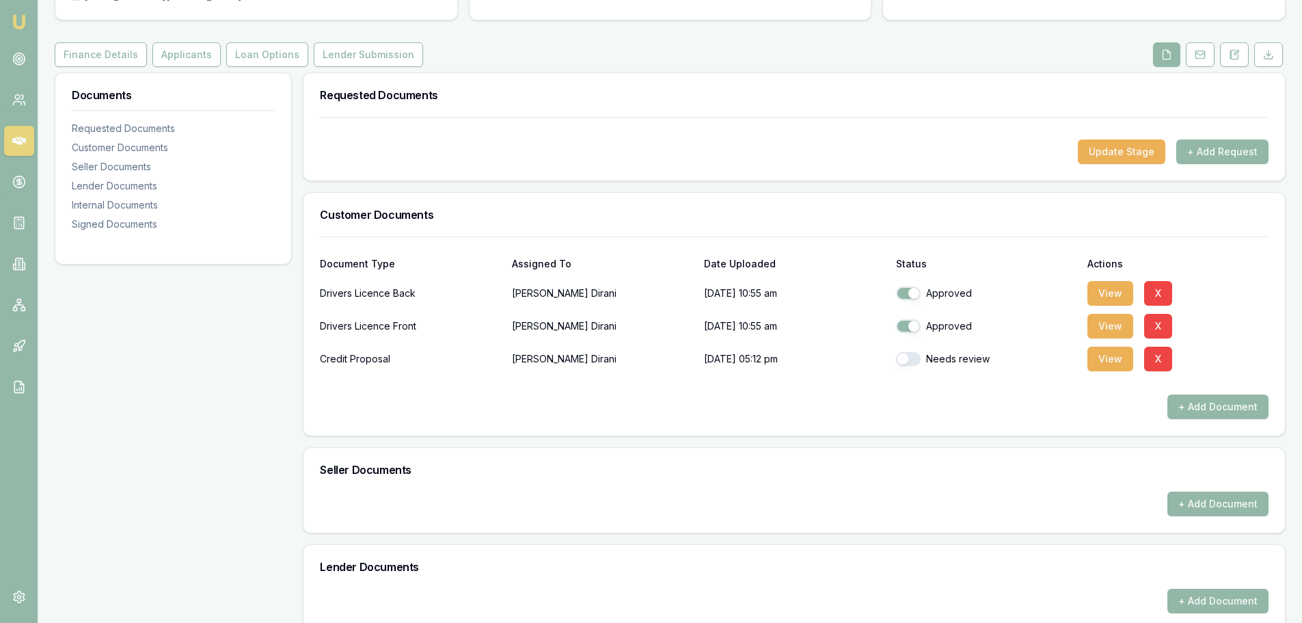
scroll to position [205, 0]
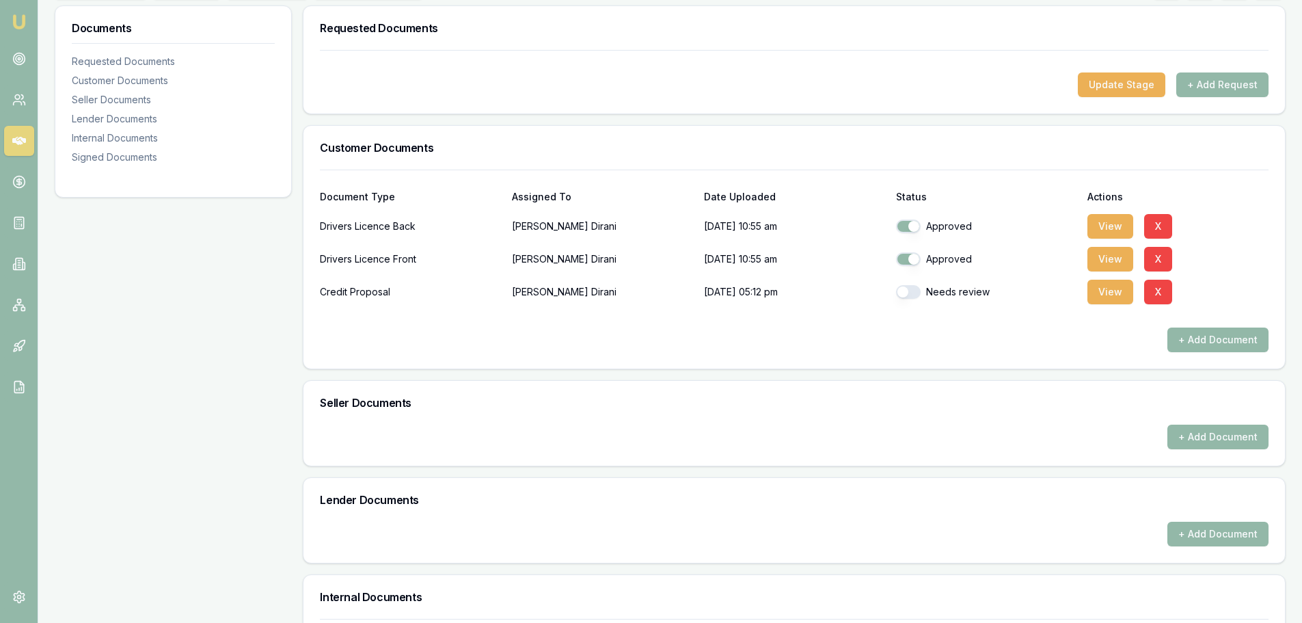
click at [904, 288] on button "button" at bounding box center [908, 292] width 25 height 14
checkbox input "true"
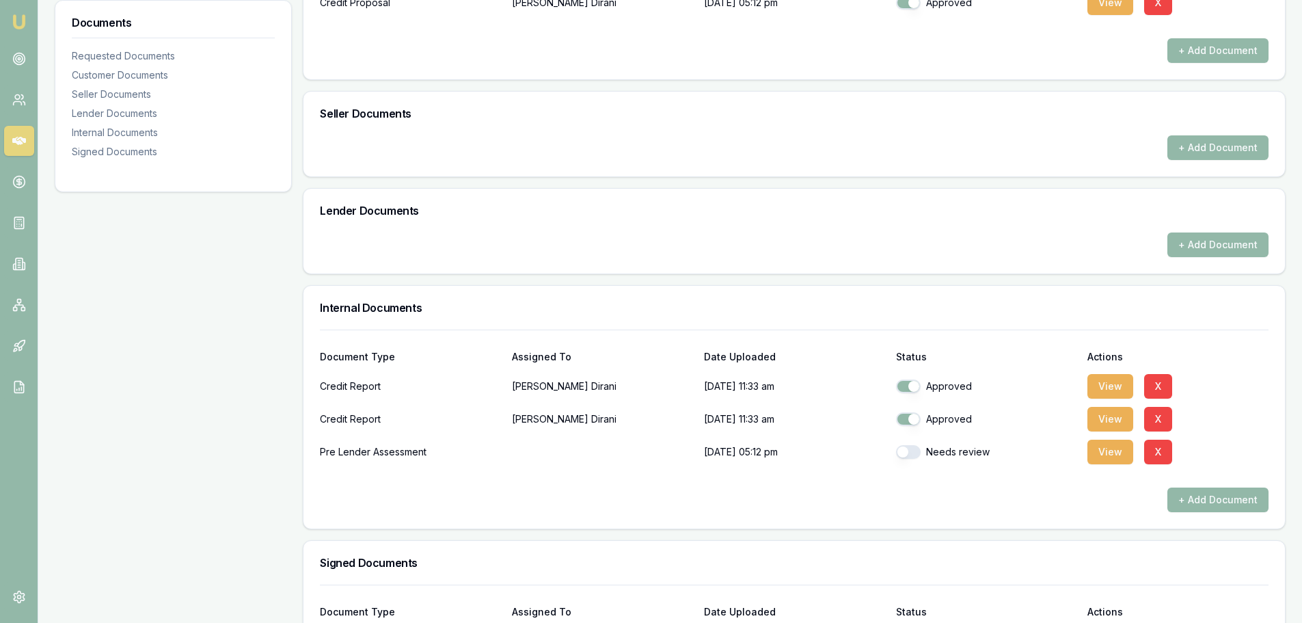
scroll to position [478, 0]
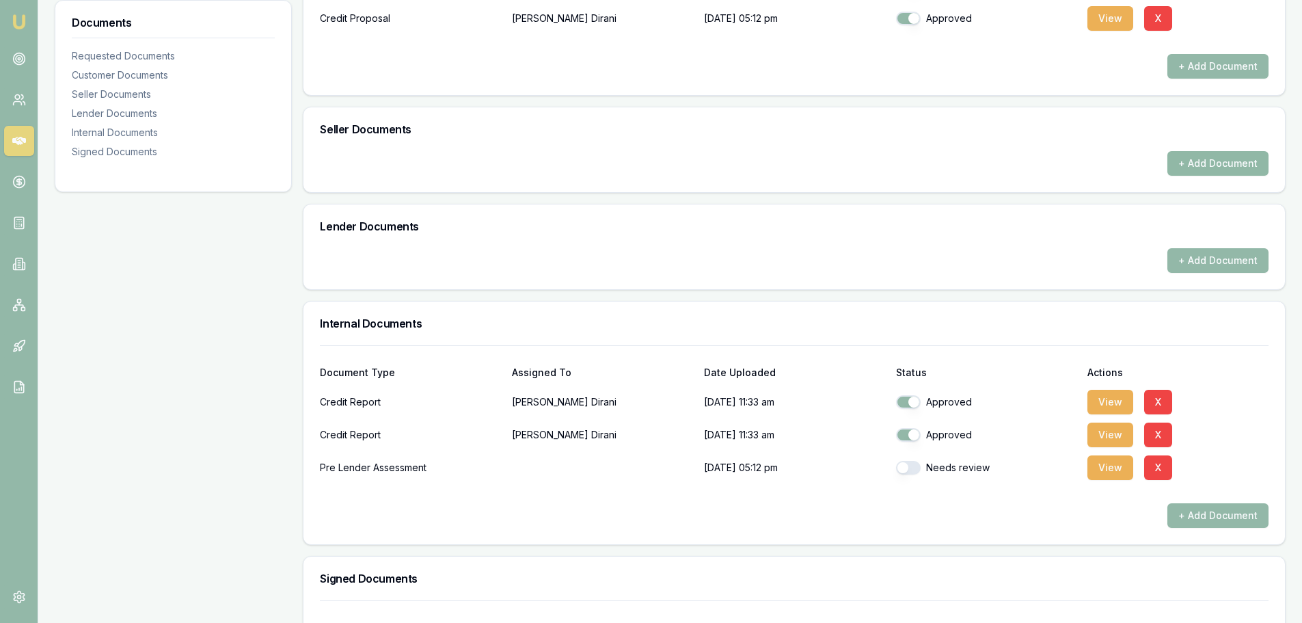
click at [1193, 161] on button "+ Add Document" at bounding box center [1217, 163] width 101 height 25
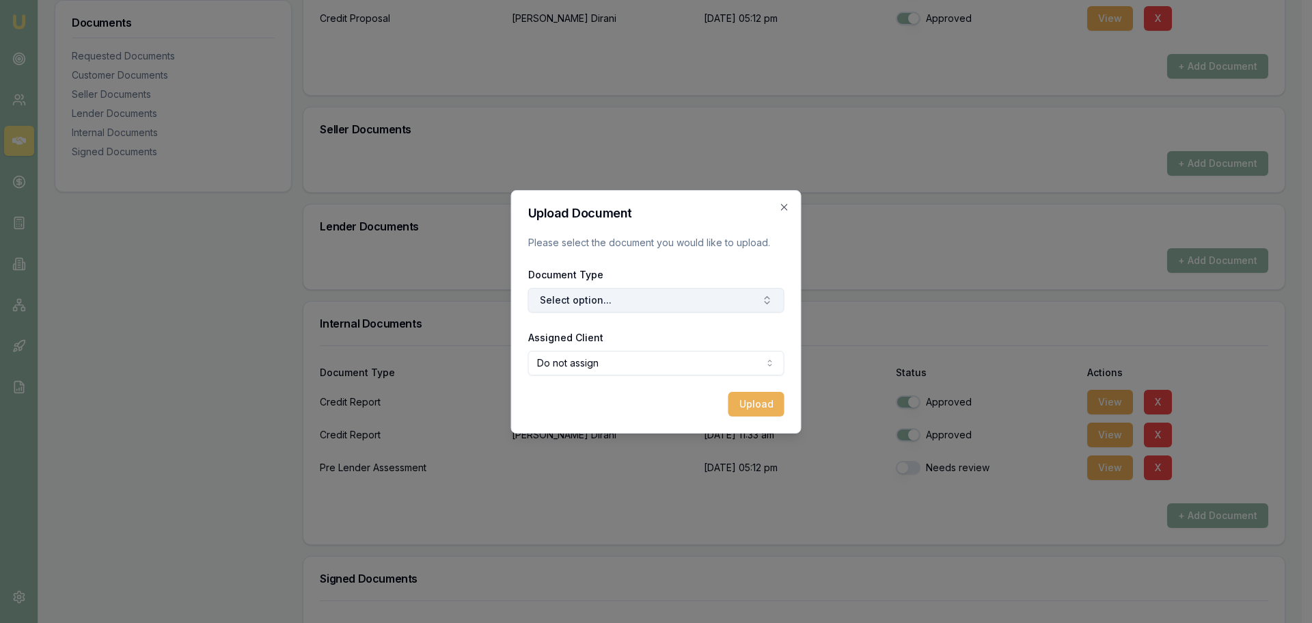
click at [586, 297] on button "Select option..." at bounding box center [656, 300] width 256 height 25
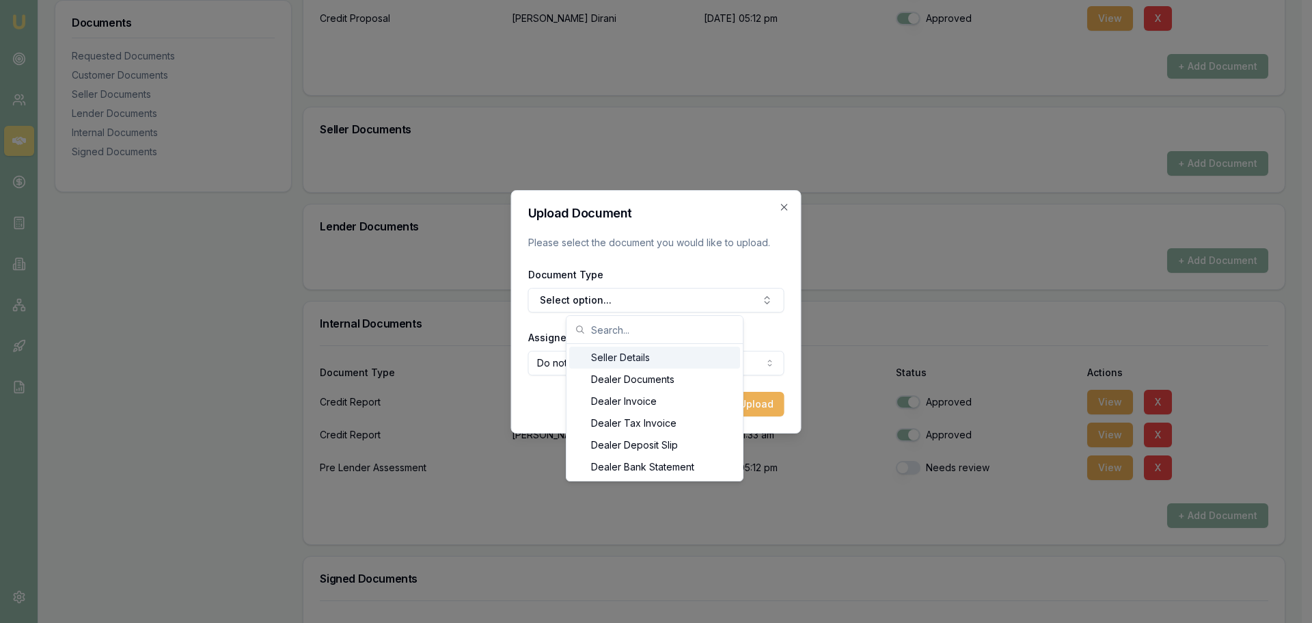
click at [610, 357] on div "Seller Details" at bounding box center [654, 357] width 171 height 22
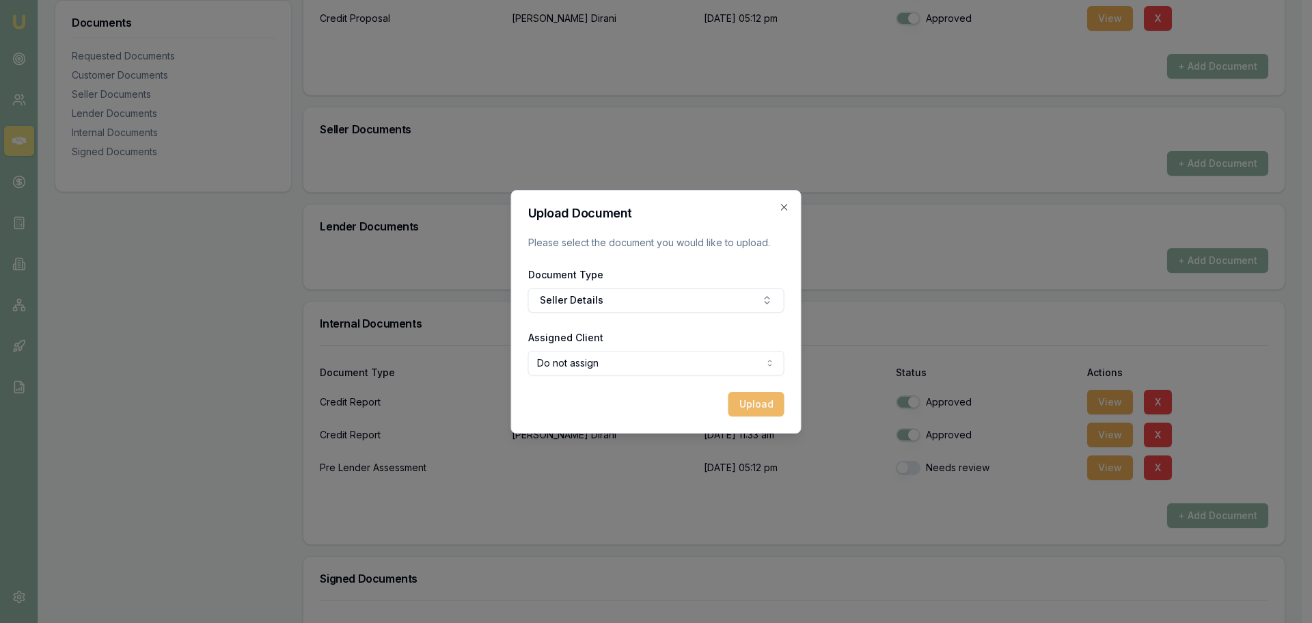
click at [748, 402] on button "Upload" at bounding box center [756, 404] width 56 height 25
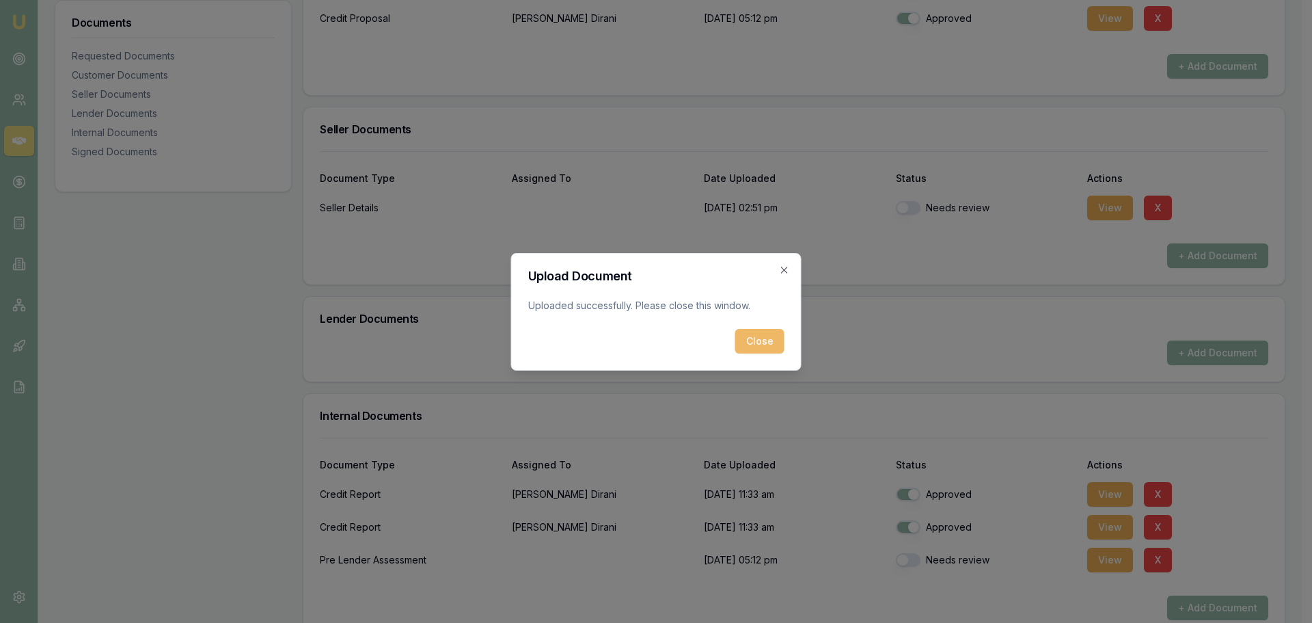
click at [763, 338] on button "Close" at bounding box center [759, 341] width 49 height 25
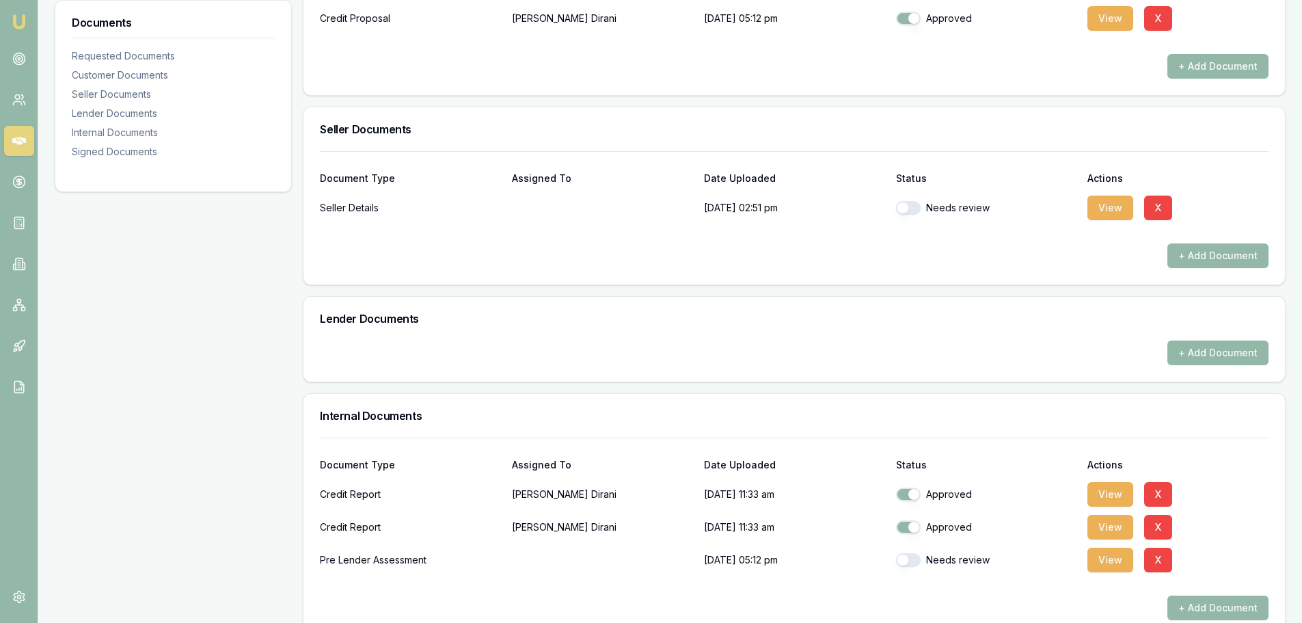
click at [903, 206] on button "button" at bounding box center [908, 208] width 25 height 14
checkbox input "true"
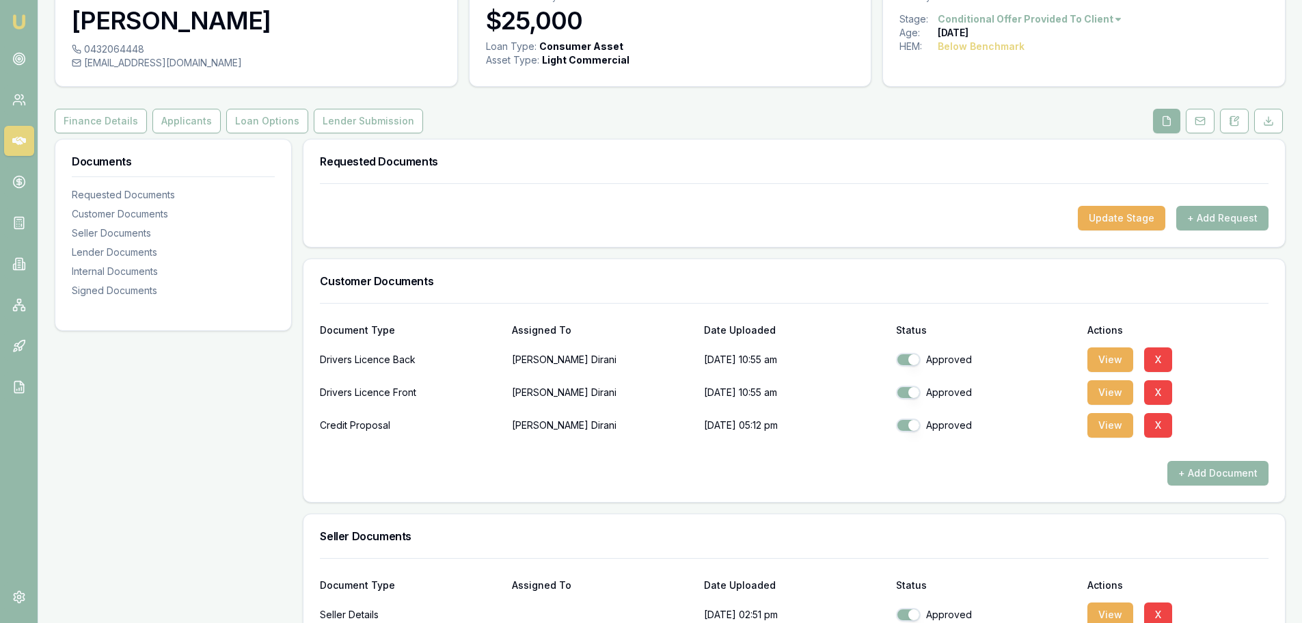
scroll to position [0, 0]
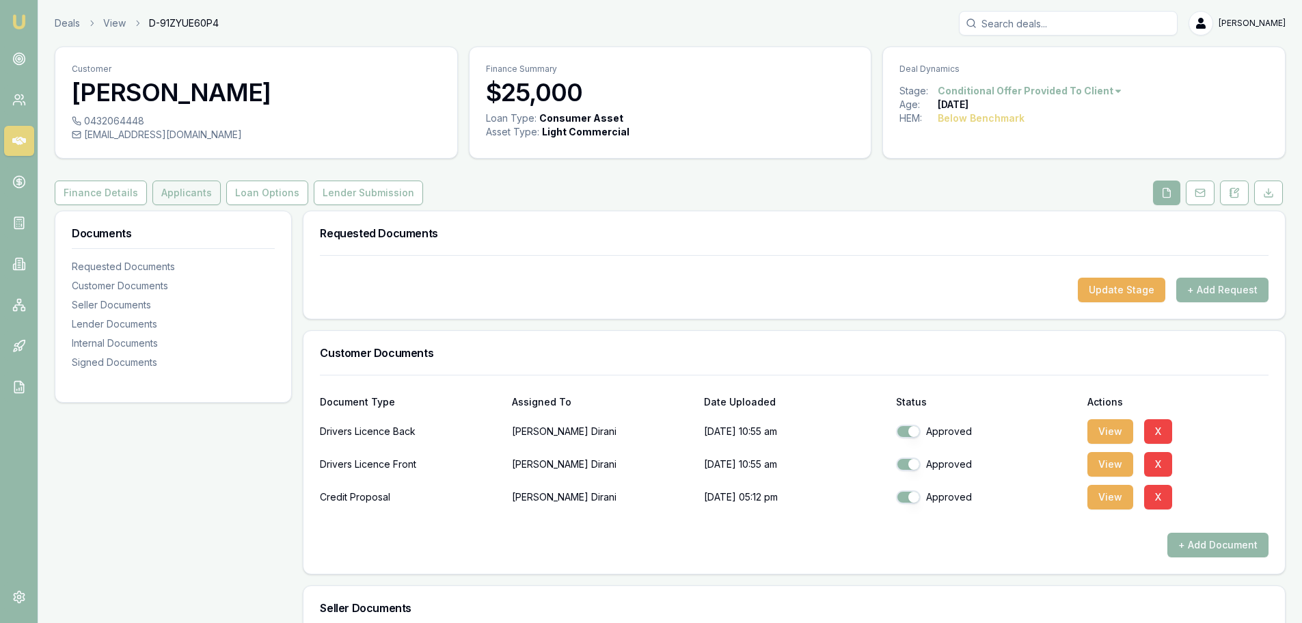
click at [185, 195] on button "Applicants" at bounding box center [186, 192] width 68 height 25
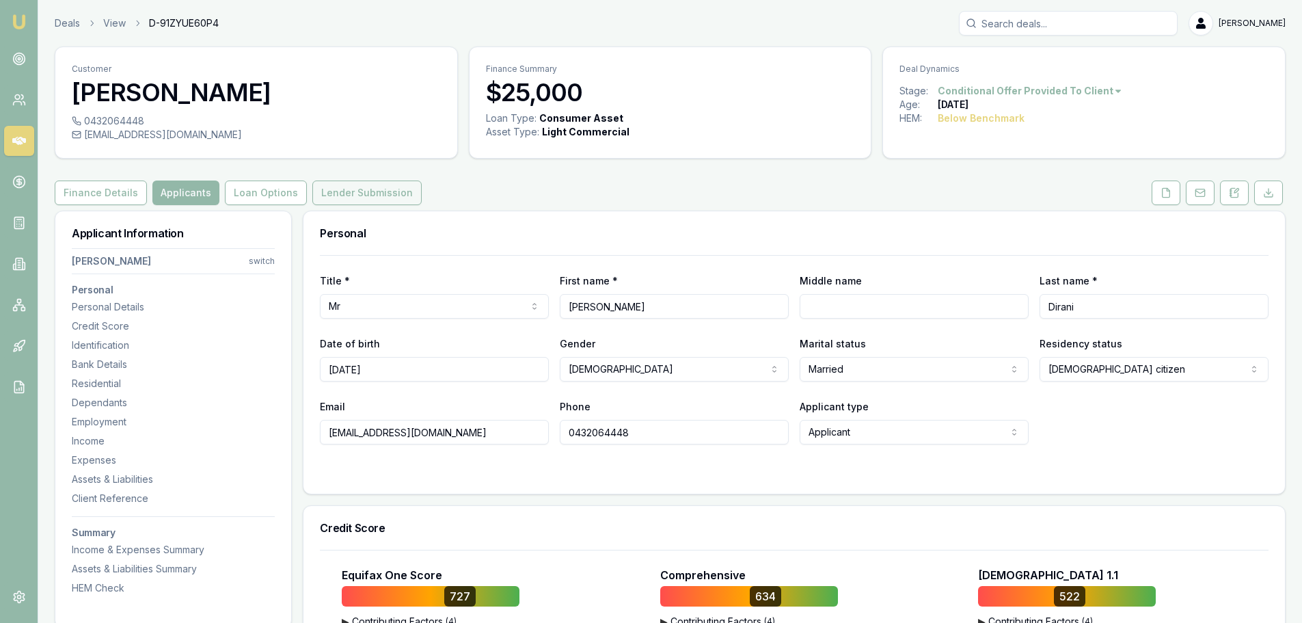
click at [359, 198] on button "Lender Submission" at bounding box center [366, 192] width 109 height 25
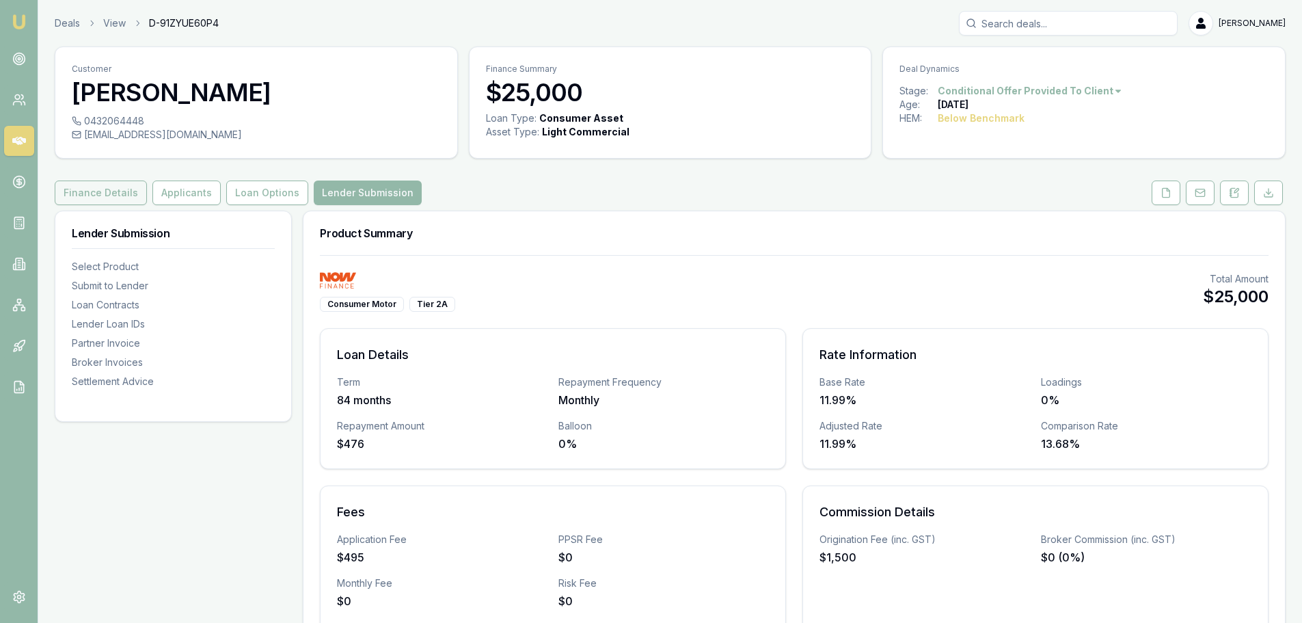
click at [118, 198] on button "Finance Details" at bounding box center [101, 192] width 92 height 25
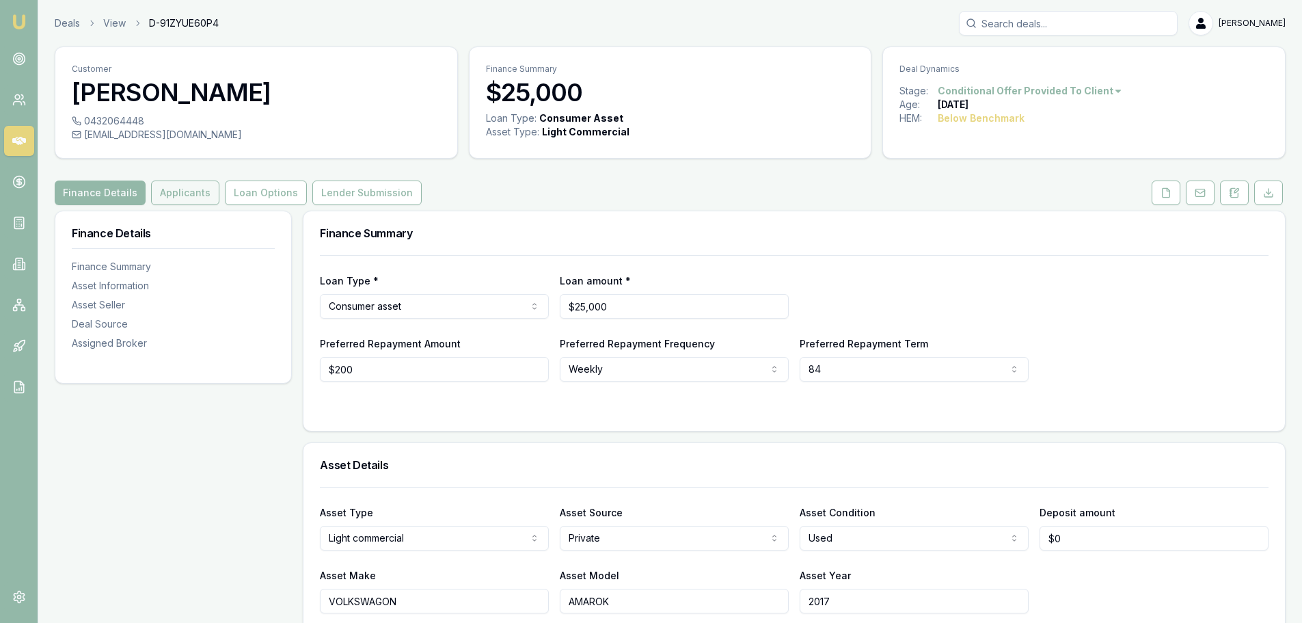
click at [193, 189] on button "Applicants" at bounding box center [185, 192] width 68 height 25
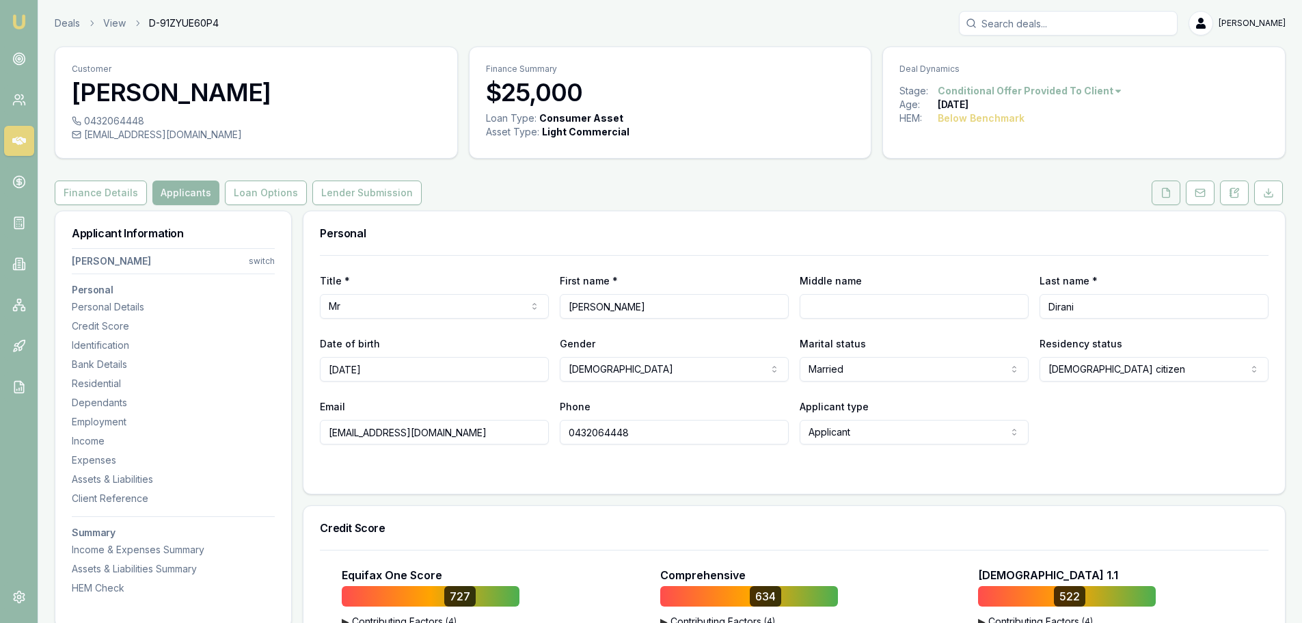
click at [1171, 197] on button at bounding box center [1166, 192] width 29 height 25
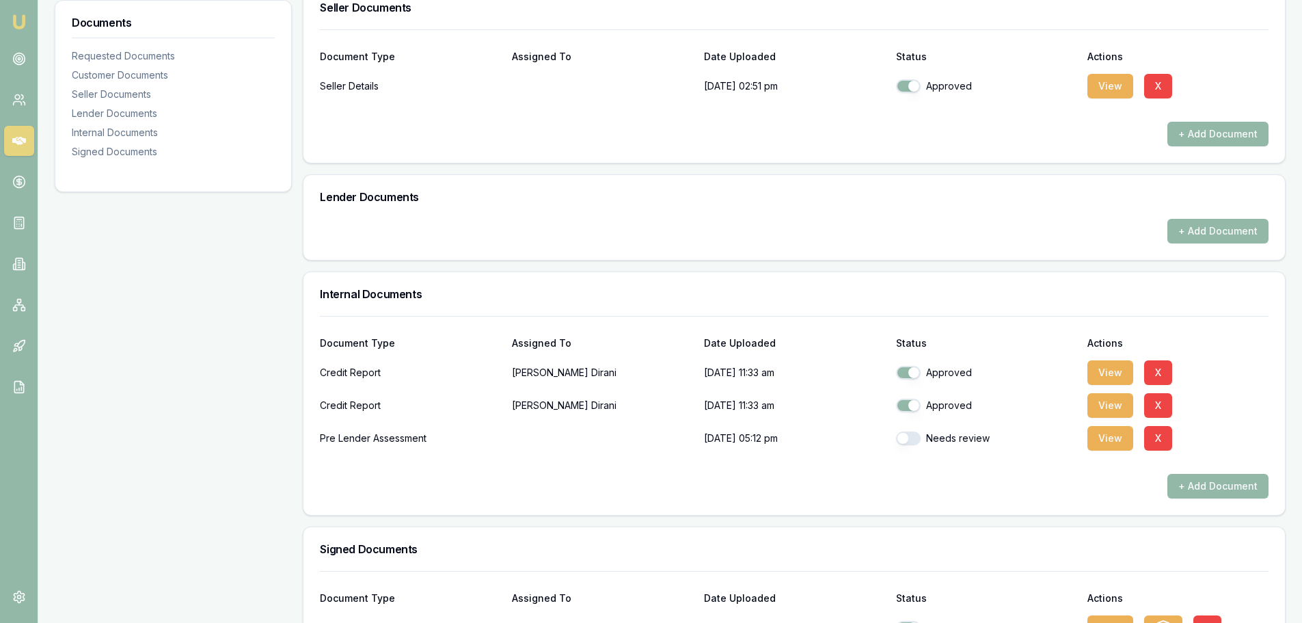
scroll to position [615, 0]
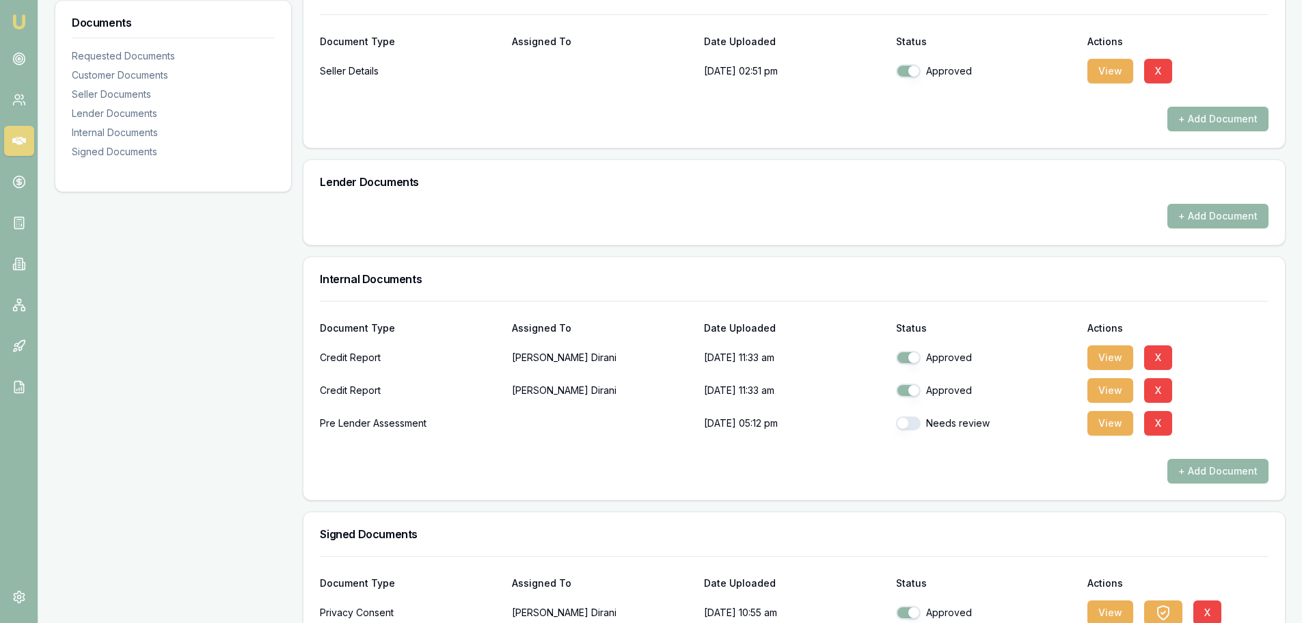
click at [903, 420] on button "button" at bounding box center [908, 423] width 25 height 14
checkbox input "true"
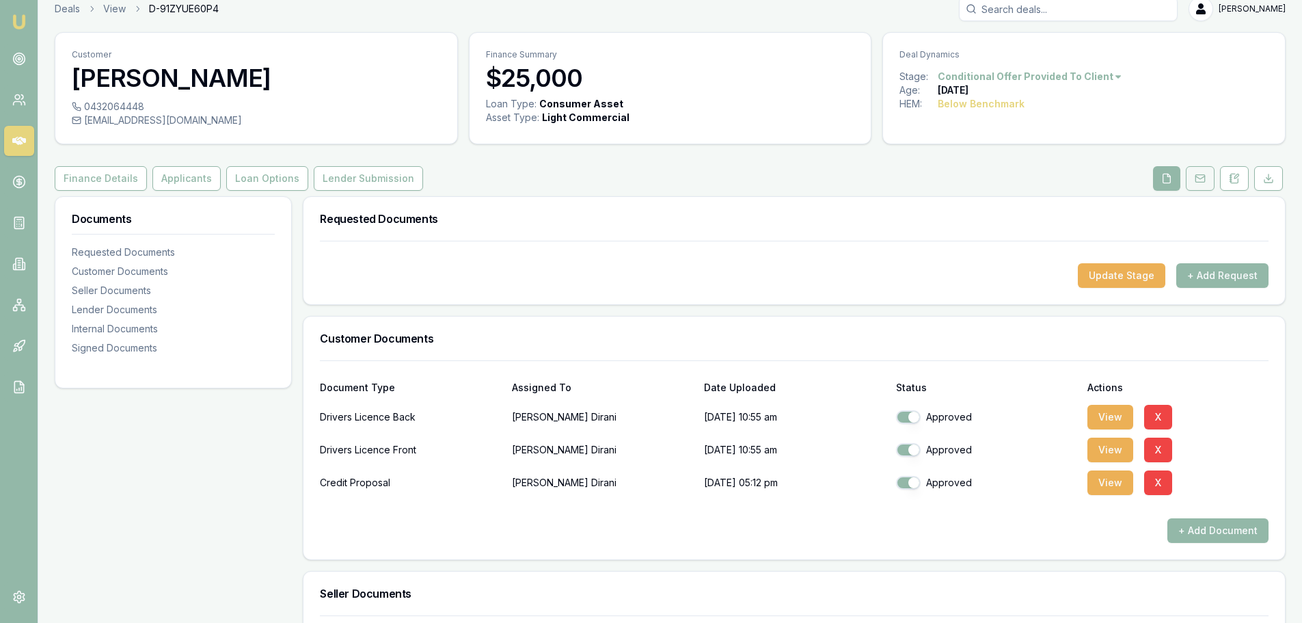
scroll to position [0, 0]
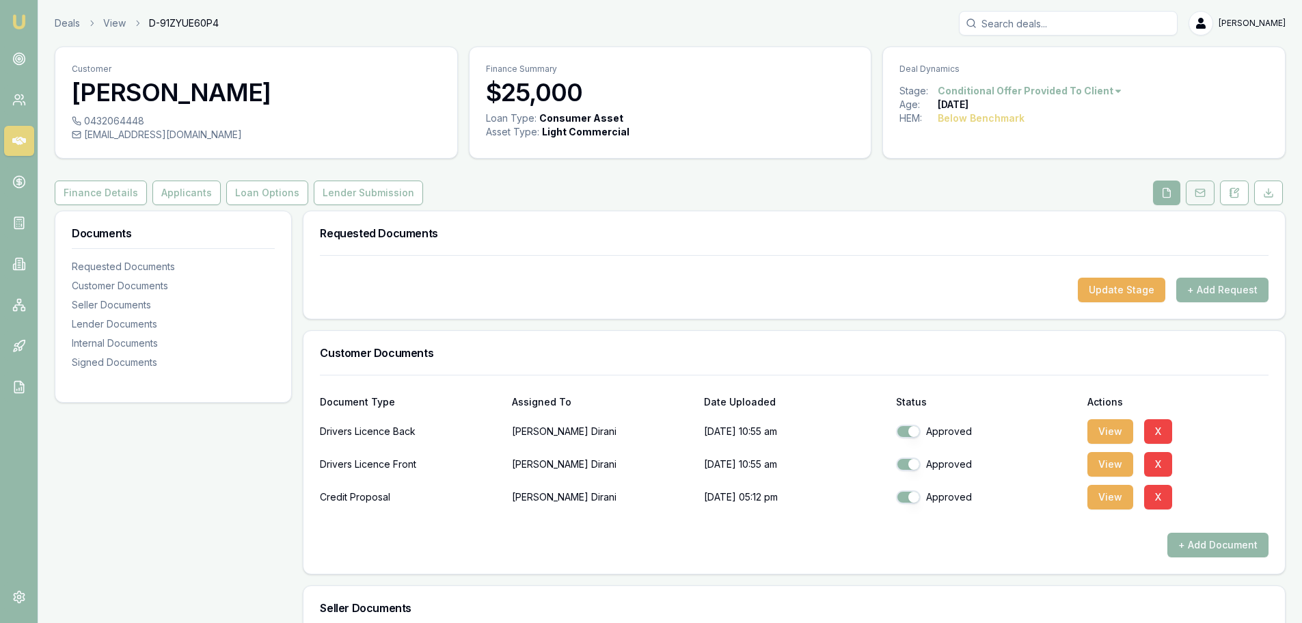
click at [1206, 194] on button at bounding box center [1200, 192] width 29 height 25
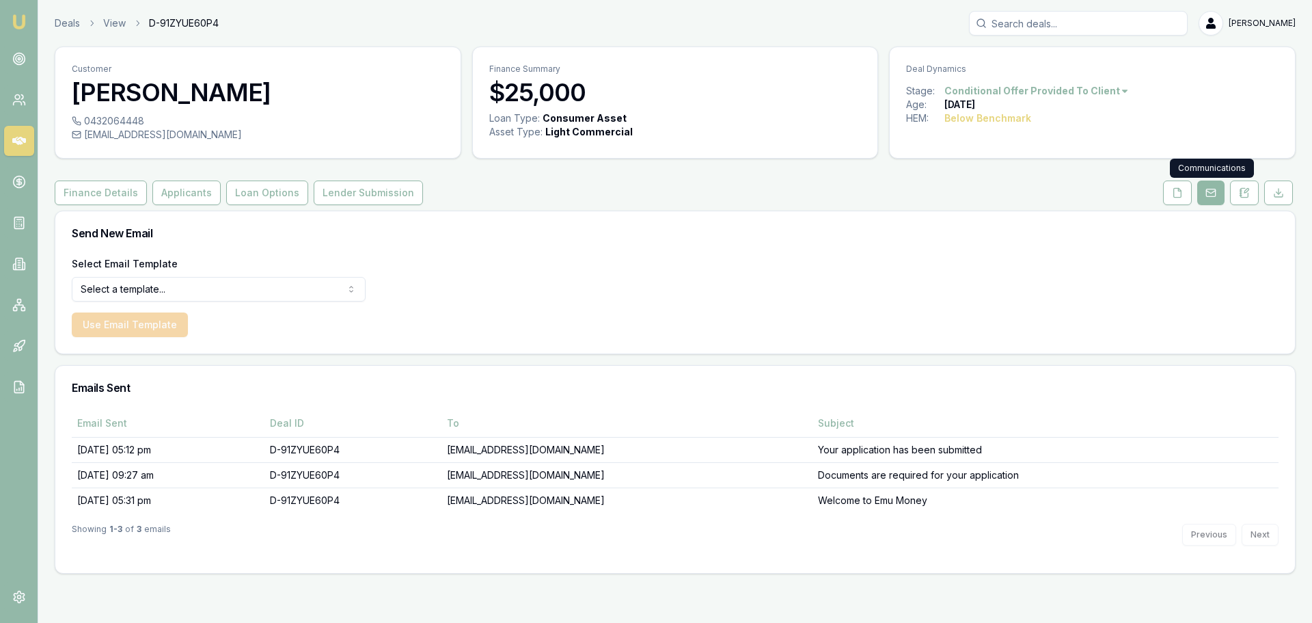
click at [1214, 196] on rect at bounding box center [1210, 193] width 9 height 8
click at [1244, 197] on icon at bounding box center [1245, 192] width 8 height 9
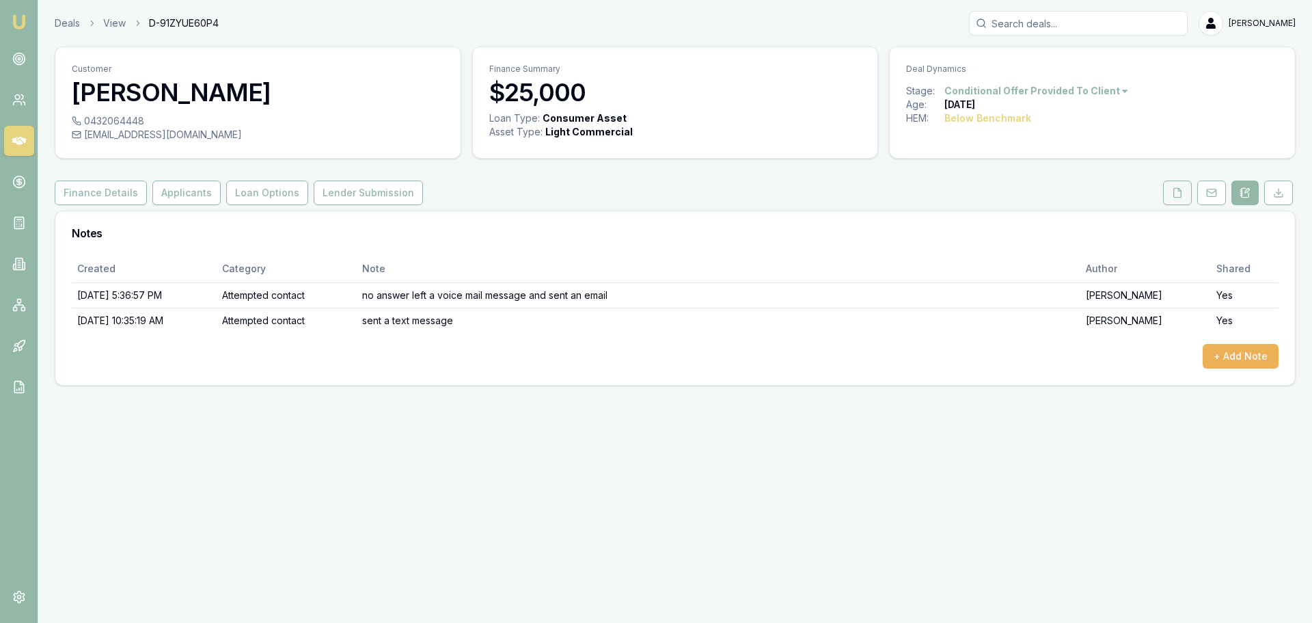
click at [1183, 193] on button at bounding box center [1177, 192] width 29 height 25
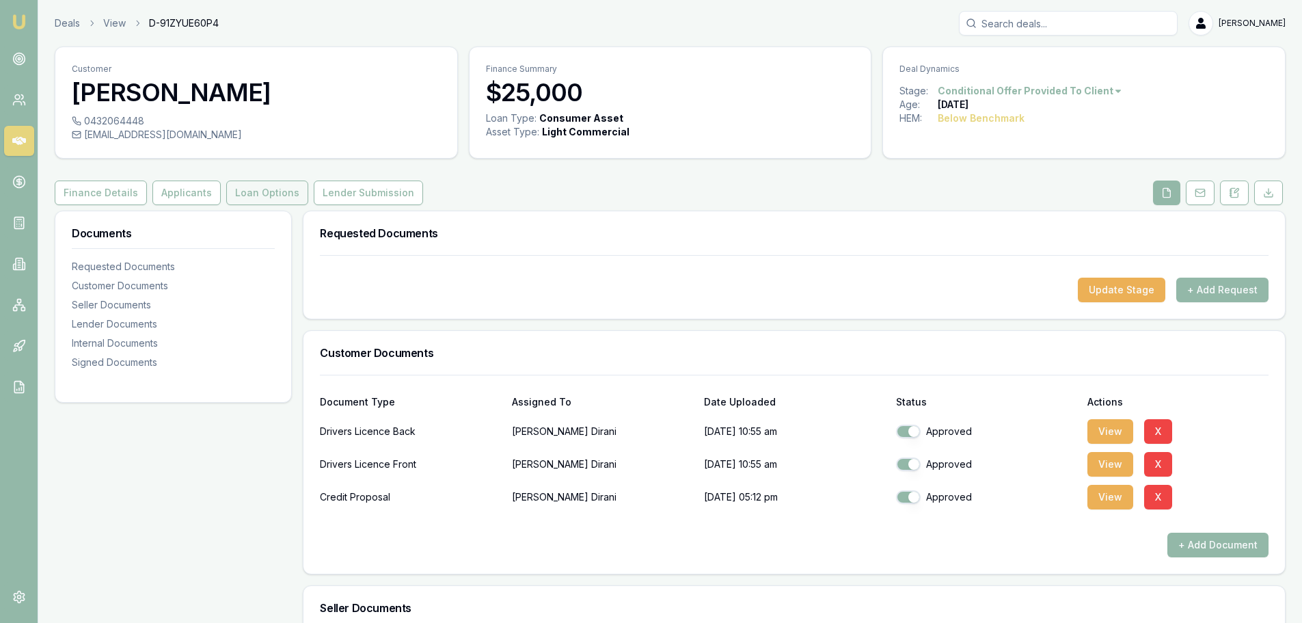
click at [245, 195] on button "Loan Options" at bounding box center [267, 192] width 82 height 25
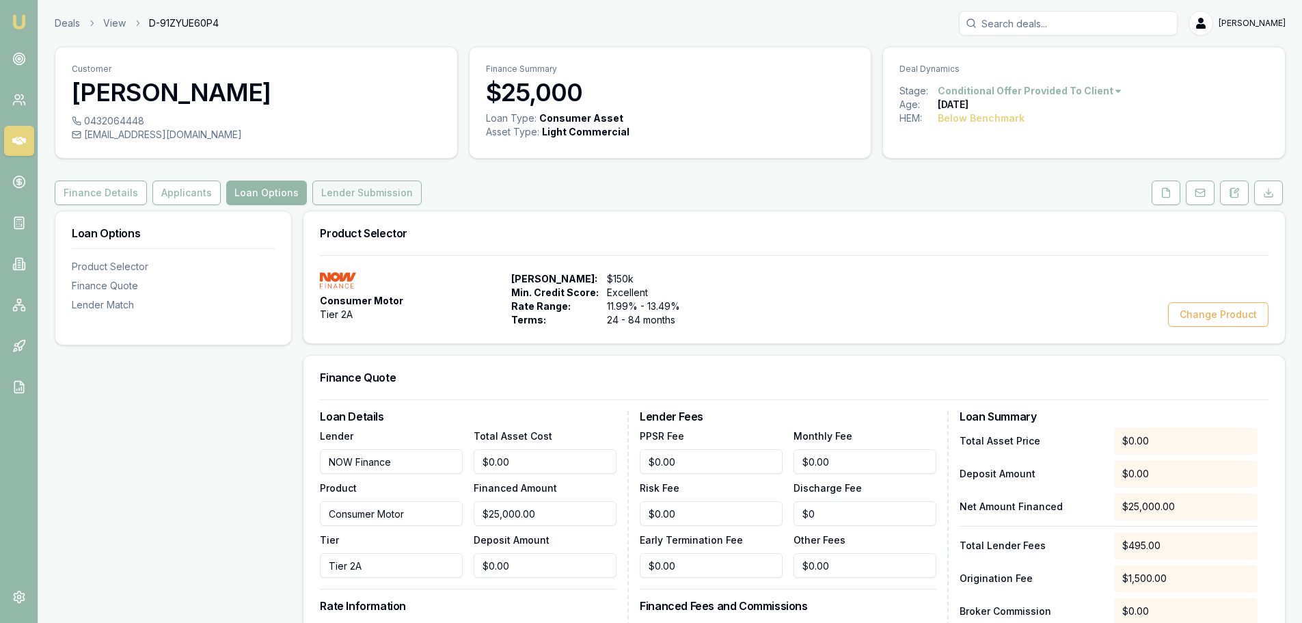
click at [350, 200] on button "Lender Submission" at bounding box center [366, 192] width 109 height 25
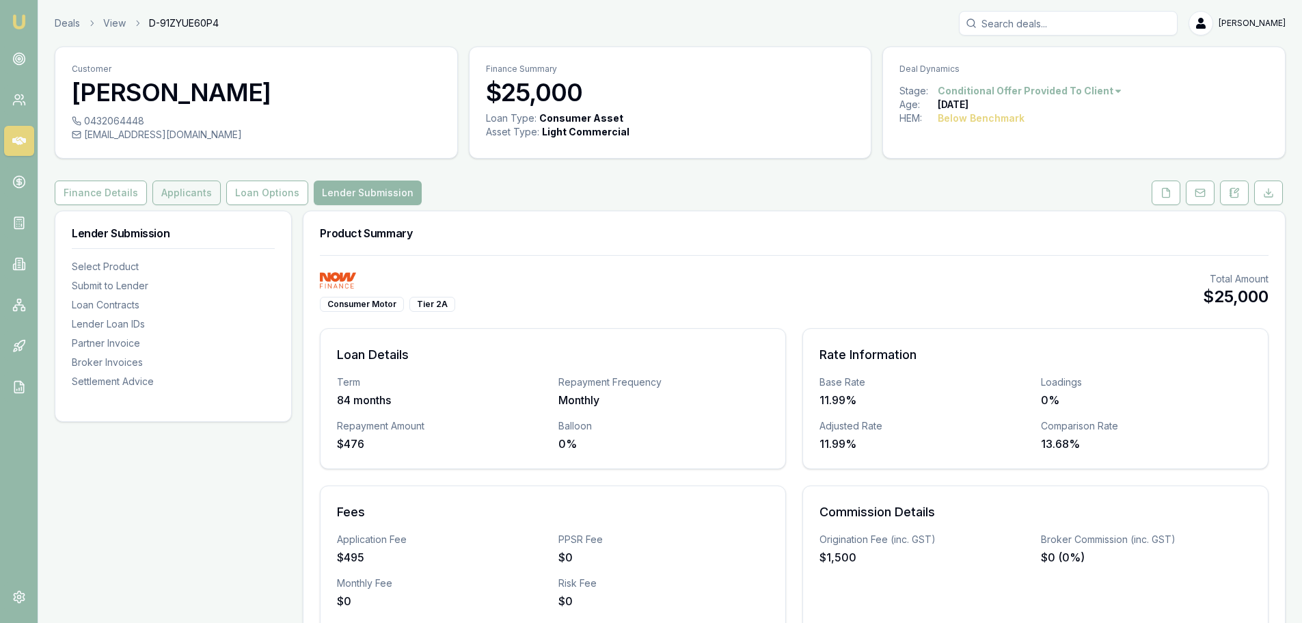
click at [173, 196] on button "Applicants" at bounding box center [186, 192] width 68 height 25
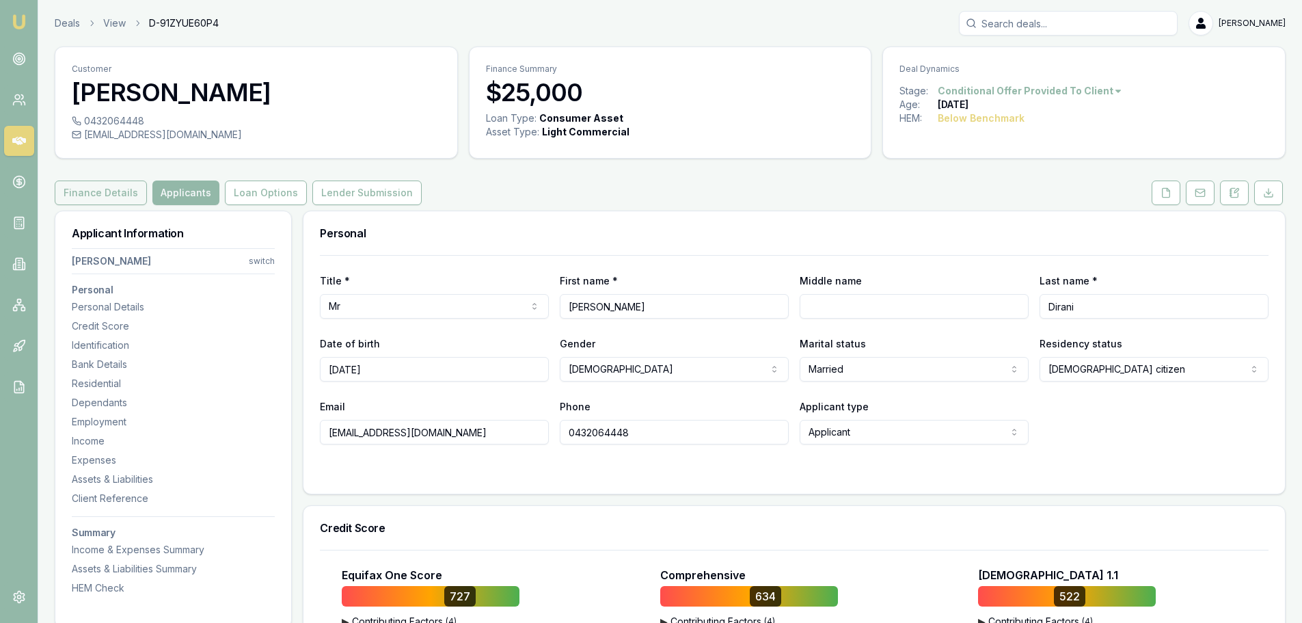
click at [108, 196] on button "Finance Details" at bounding box center [101, 192] width 92 height 25
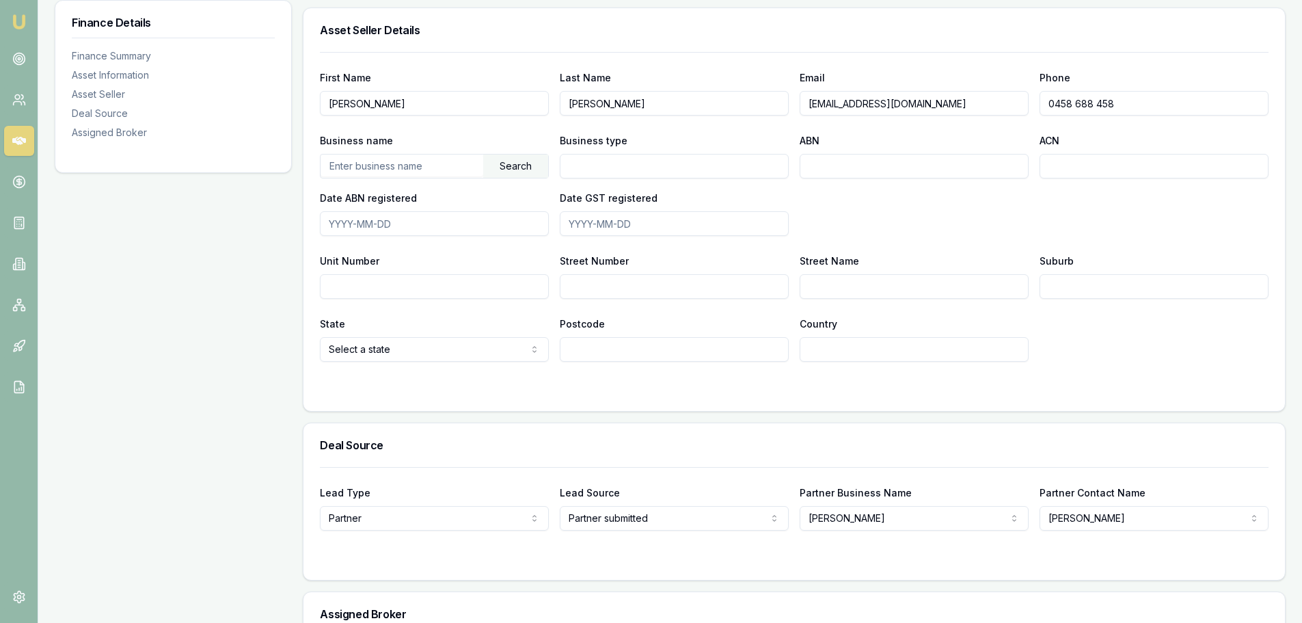
scroll to position [820, 0]
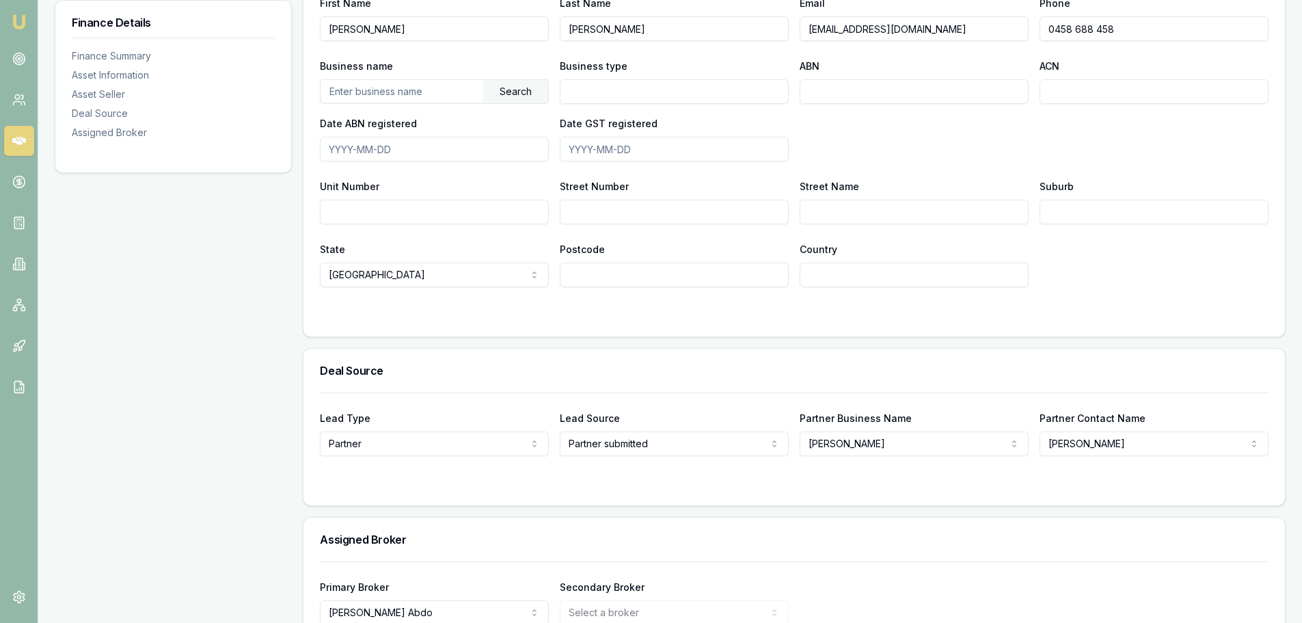
click at [604, 219] on input "Street Number" at bounding box center [674, 212] width 229 height 25
type input "1"
type input "21"
click at [846, 215] on input "Street Name" at bounding box center [914, 212] width 229 height 25
drag, startPoint x: 891, startPoint y: 218, endPoint x: 780, endPoint y: 219, distance: 111.4
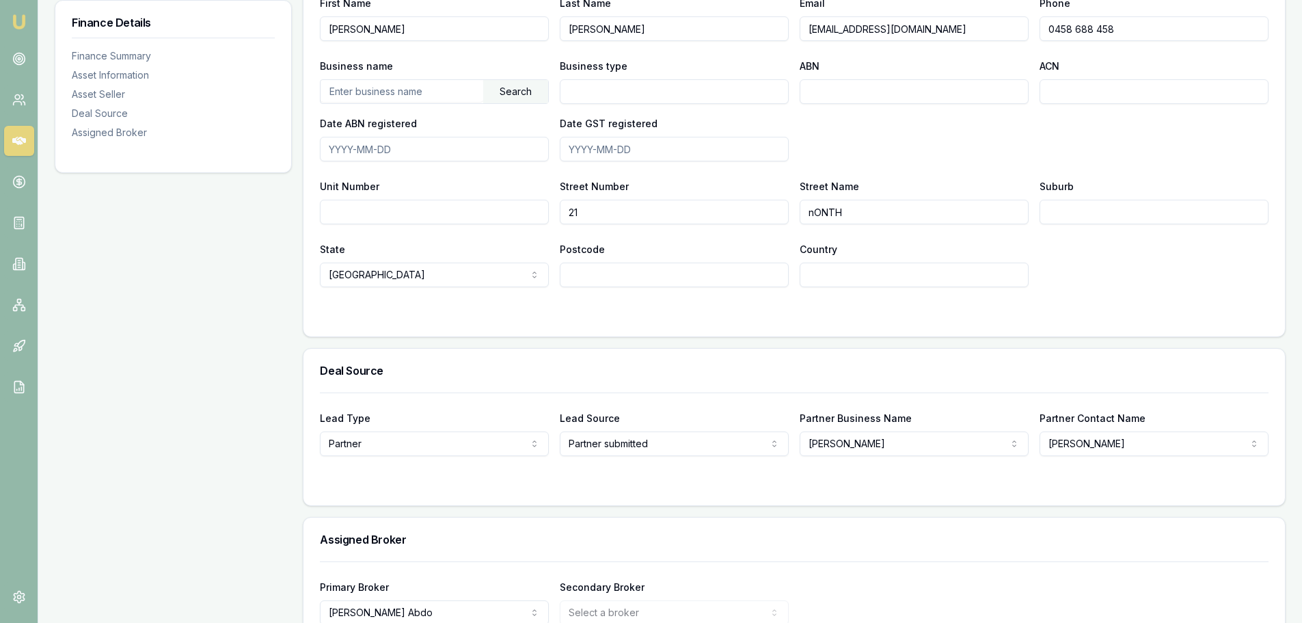
click at [780, 219] on div "Unit Number Street Number 21 Street Name nONTH Suburb" at bounding box center [794, 201] width 949 height 46
type input "Ninth ave"
click at [1082, 218] on input "Suburb" at bounding box center [1153, 212] width 229 height 25
click at [1115, 284] on div "State NSW NSW VIC QLD SA WA TAS NT ACT Postcode Country" at bounding box center [794, 264] width 949 height 46
drag, startPoint x: 1087, startPoint y: 216, endPoint x: 1039, endPoint y: 217, distance: 47.9
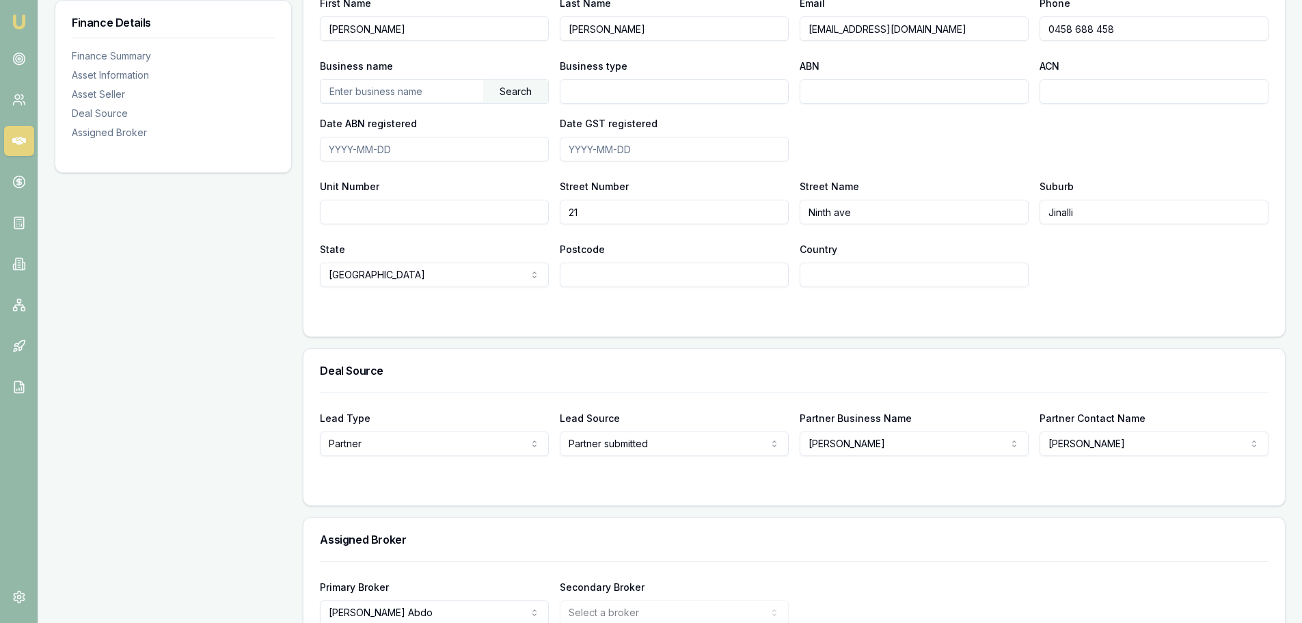
click at [1039, 217] on input "Jinalli" at bounding box center [1153, 212] width 229 height 25
type input "Jannali"
click at [1224, 269] on div "State NSW NSW VIC QLD SA WA TAS NT ACT Postcode Country" at bounding box center [794, 264] width 949 height 46
click at [599, 275] on input "Postcode" at bounding box center [674, 274] width 229 height 25
click at [605, 275] on input "Postcode" at bounding box center [674, 274] width 229 height 25
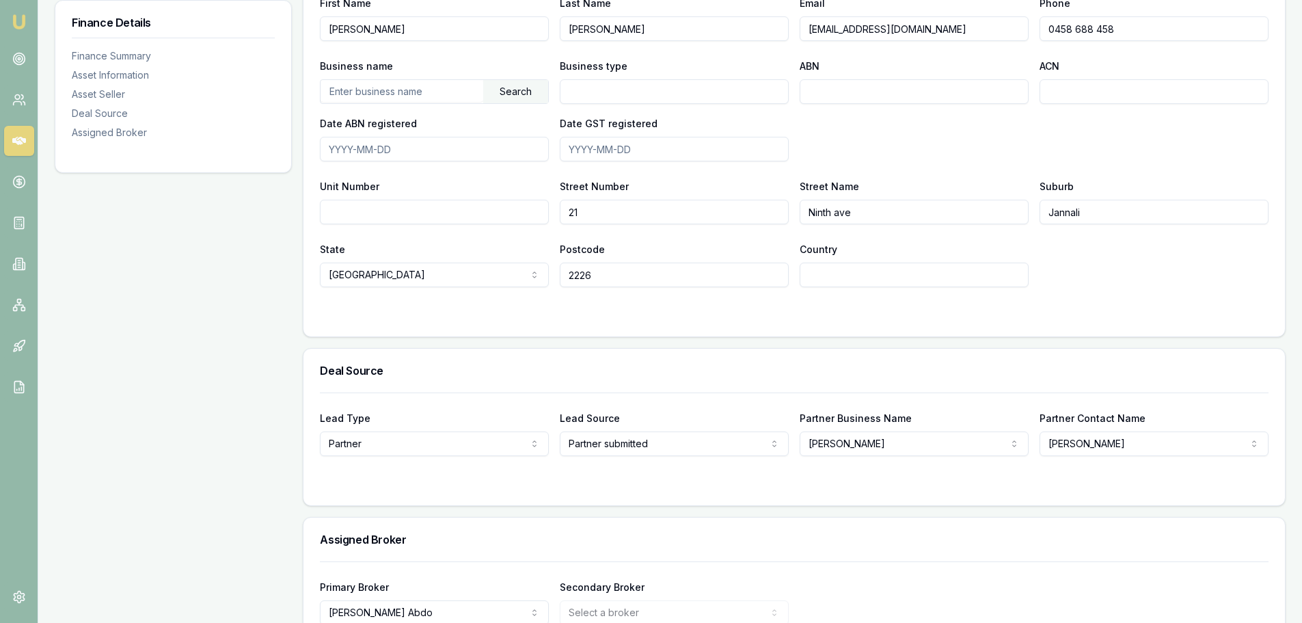
type input "2226"
click at [843, 273] on input "Country" at bounding box center [914, 274] width 229 height 25
type input "Australia"
drag, startPoint x: 1142, startPoint y: 304, endPoint x: 1133, endPoint y: 301, distance: 9.5
click at [1142, 304] on form "First Name Joshua Last Name Gibbons Email gibbo246@gmail.com Phone 0458 688 458…" at bounding box center [794, 148] width 949 height 342
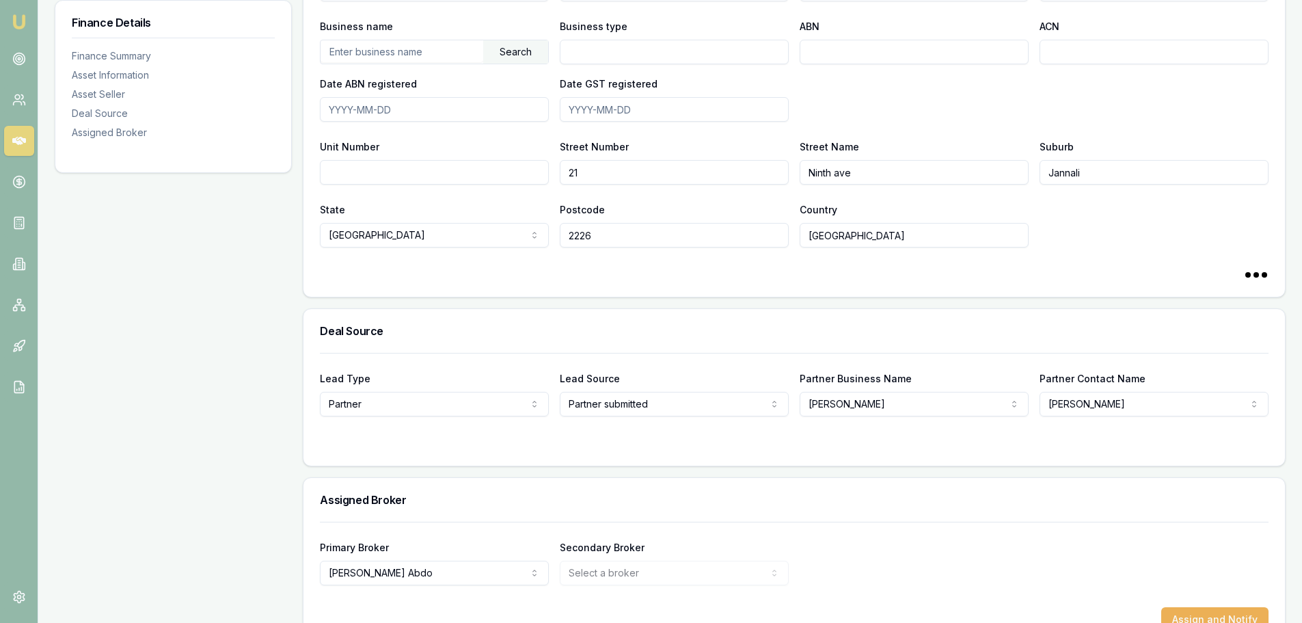
scroll to position [897, 0]
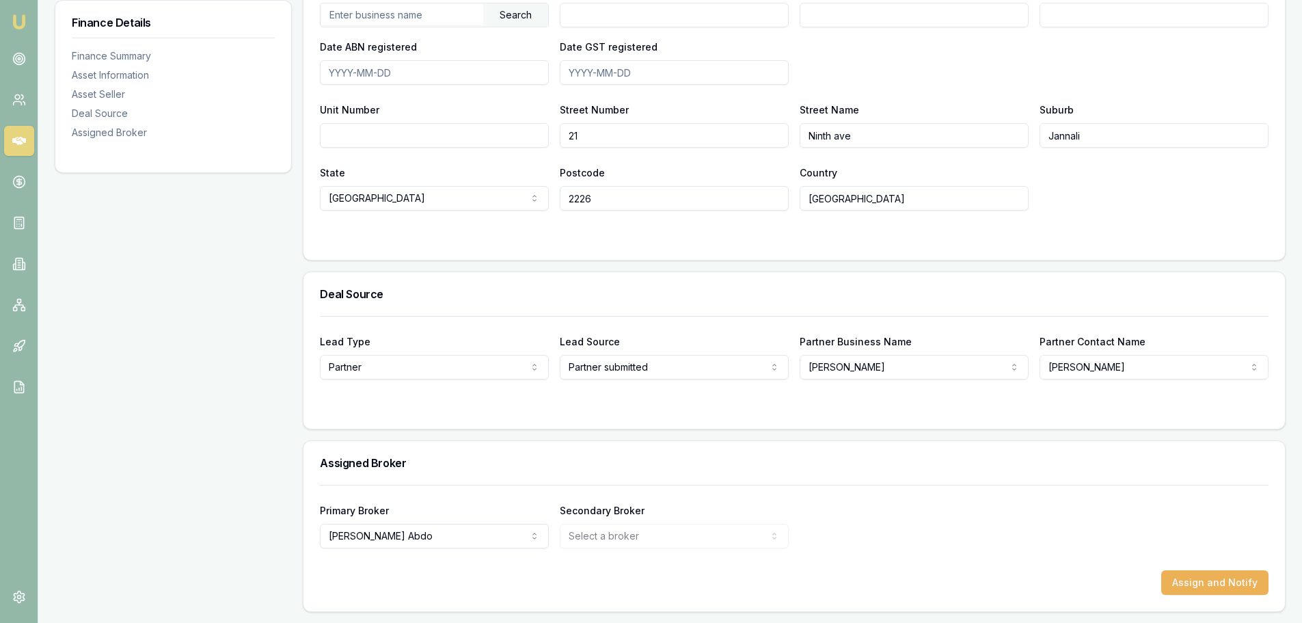
drag, startPoint x: 1169, startPoint y: 592, endPoint x: 998, endPoint y: 602, distance: 171.2
click at [1067, 606] on div "Primary Broker Evette Abdo Tas Tzimos Pinkesh Patel Robyn Adams Brad Hearns Sam…" at bounding box center [793, 548] width 981 height 126
click at [615, 569] on form "Primary Broker Evette Abdo Tas Tzimos Pinkesh Patel Robyn Adams Brad Hearns Sam…" at bounding box center [794, 540] width 949 height 110
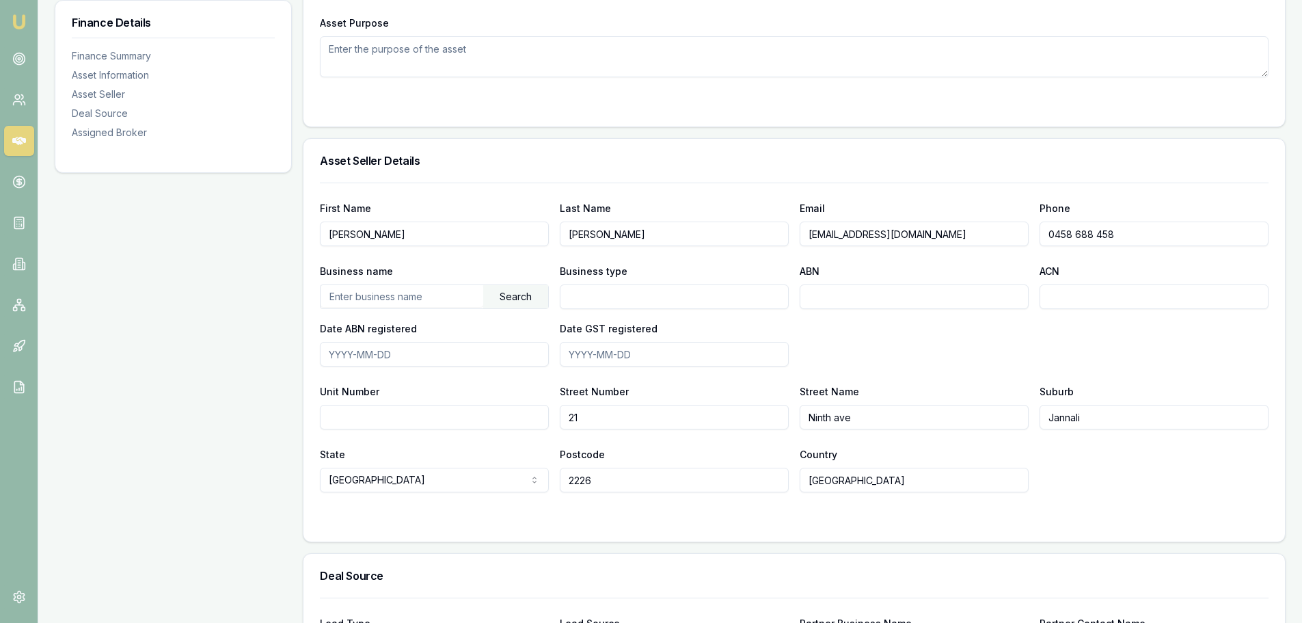
scroll to position [623, 0]
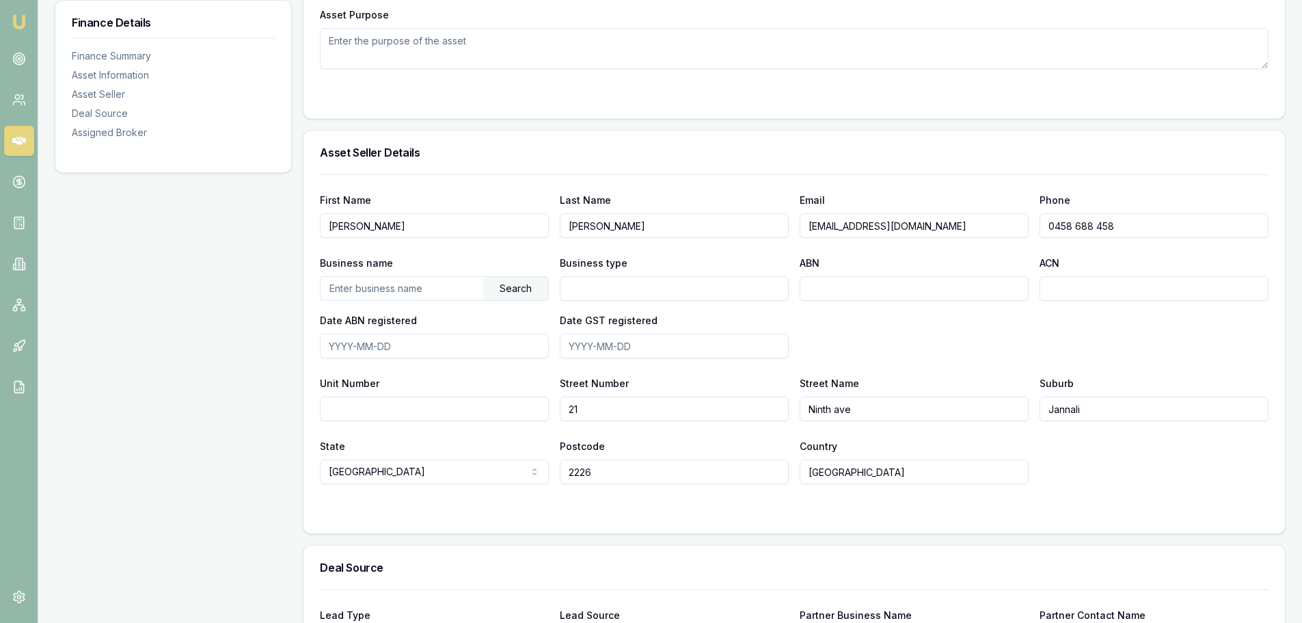
click at [1093, 445] on div "State NSW NSW VIC QLD SA WA TAS NT ACT Postcode 2226 Country Australia" at bounding box center [794, 460] width 949 height 46
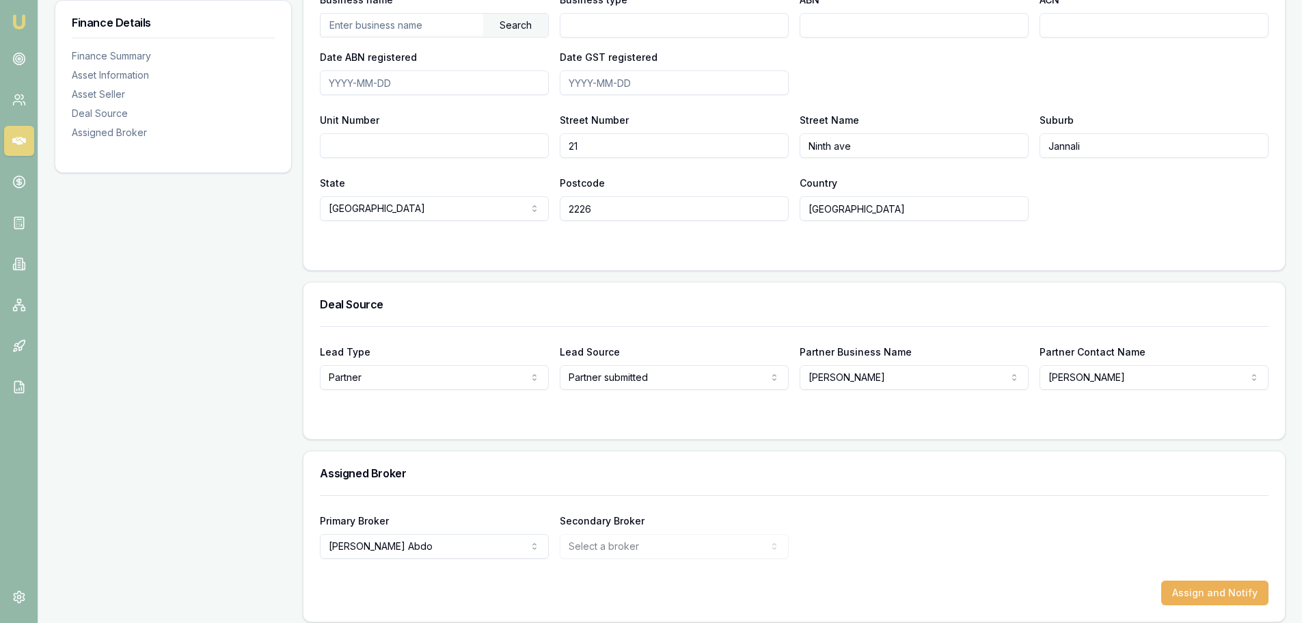
scroll to position [897, 0]
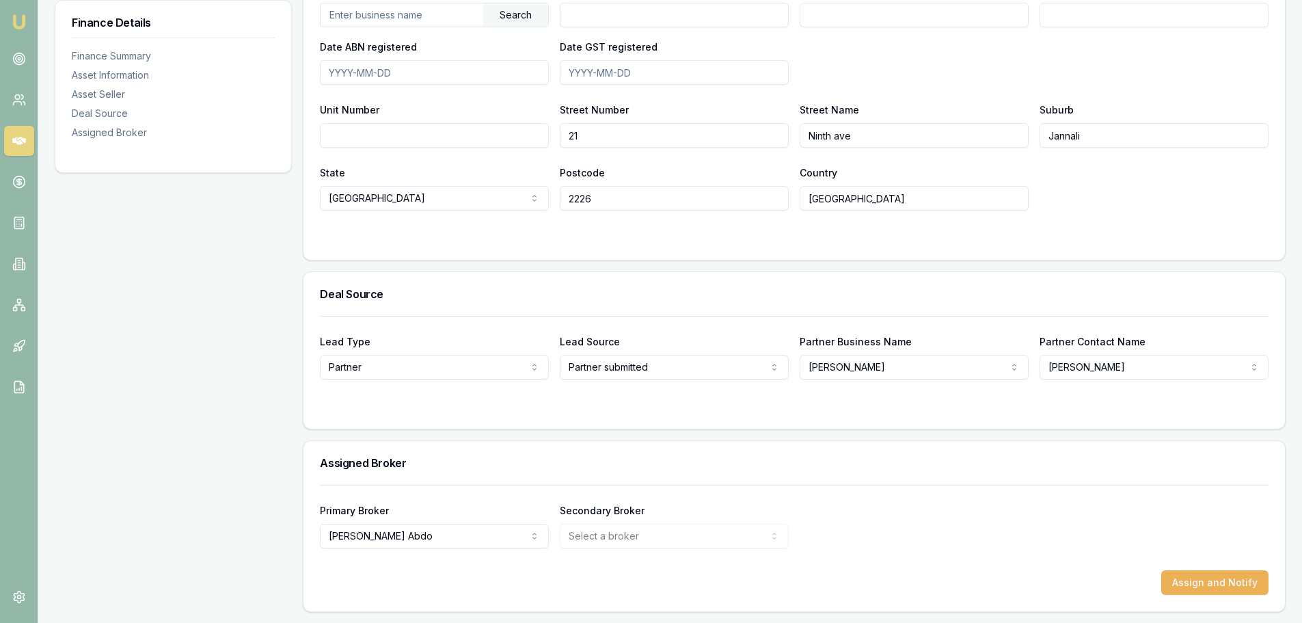
click at [968, 508] on div "Primary Broker Evette Abdo Tas Tzimos Pinkesh Patel Robyn Adams Brad Hearns Sam…" at bounding box center [794, 525] width 949 height 46
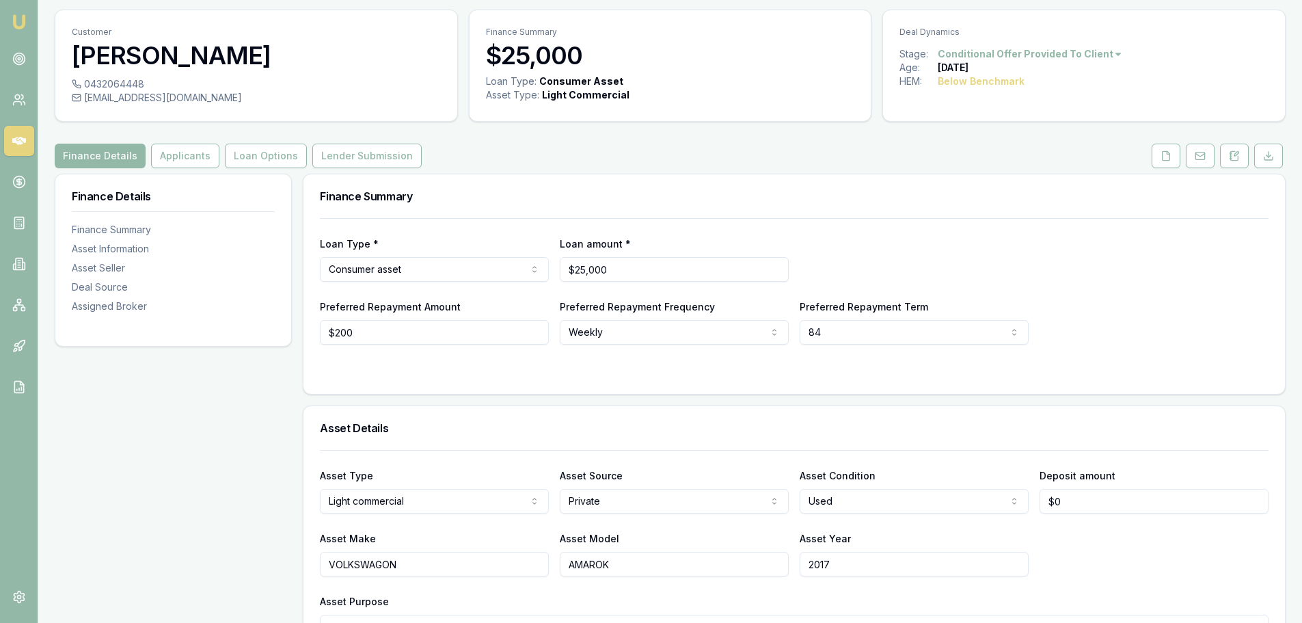
scroll to position [0, 0]
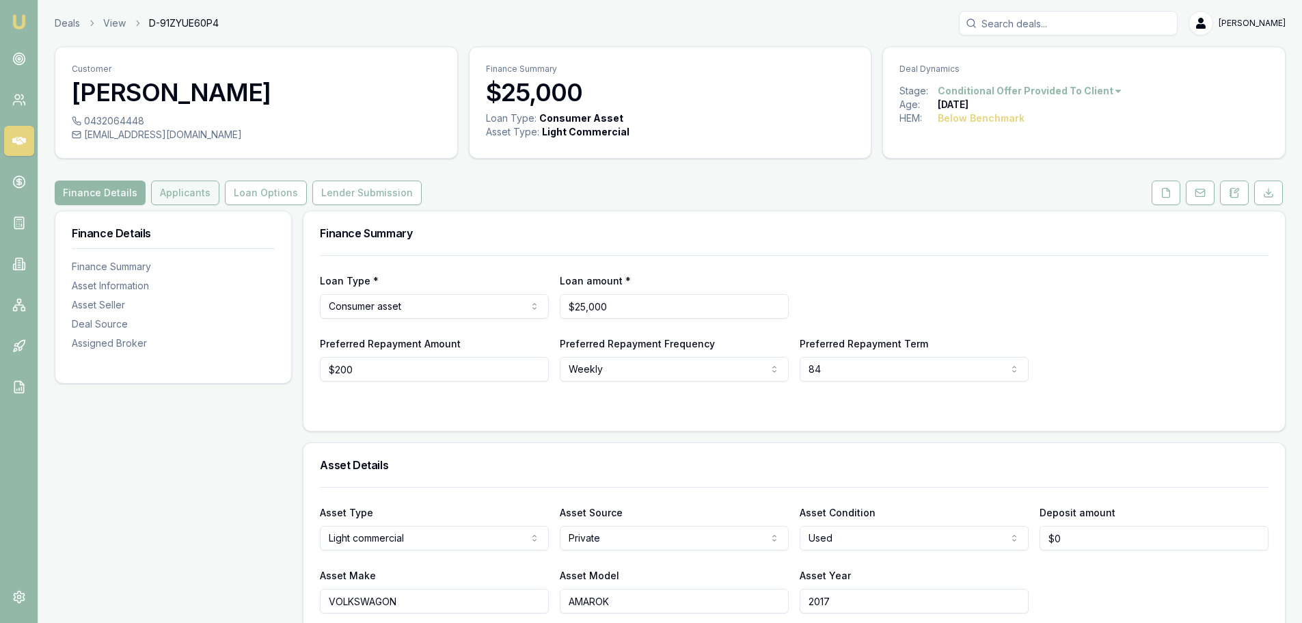
click at [152, 188] on button "Applicants" at bounding box center [185, 192] width 68 height 25
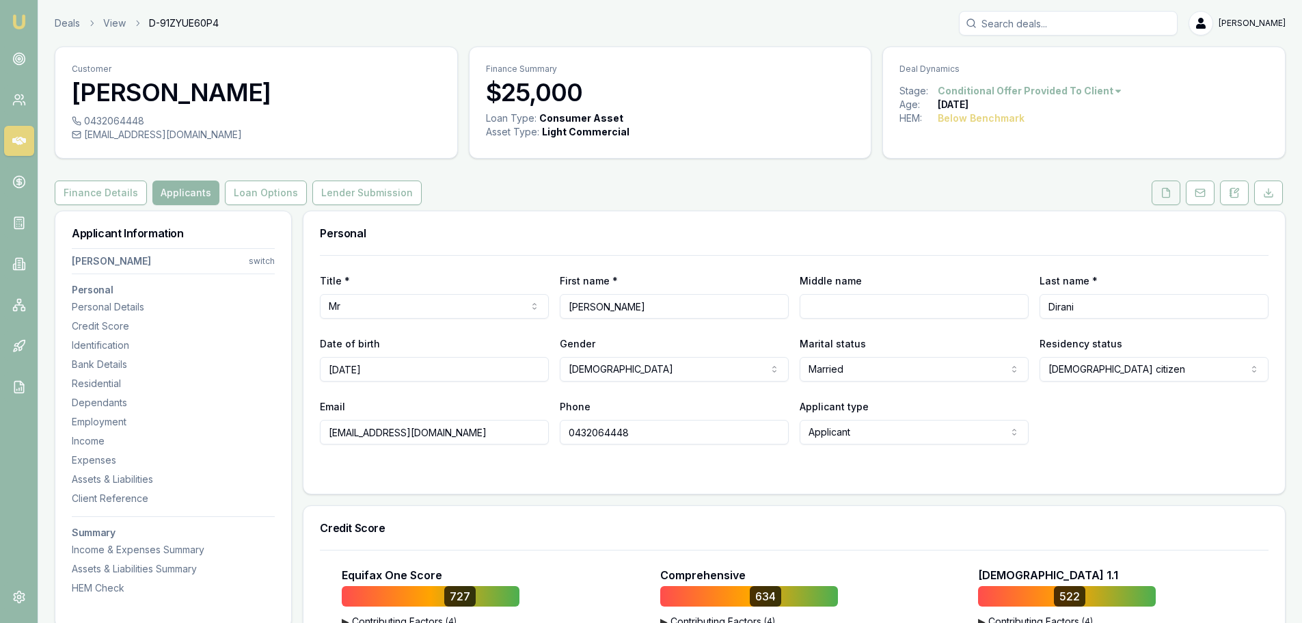
click at [1160, 194] on button at bounding box center [1166, 192] width 29 height 25
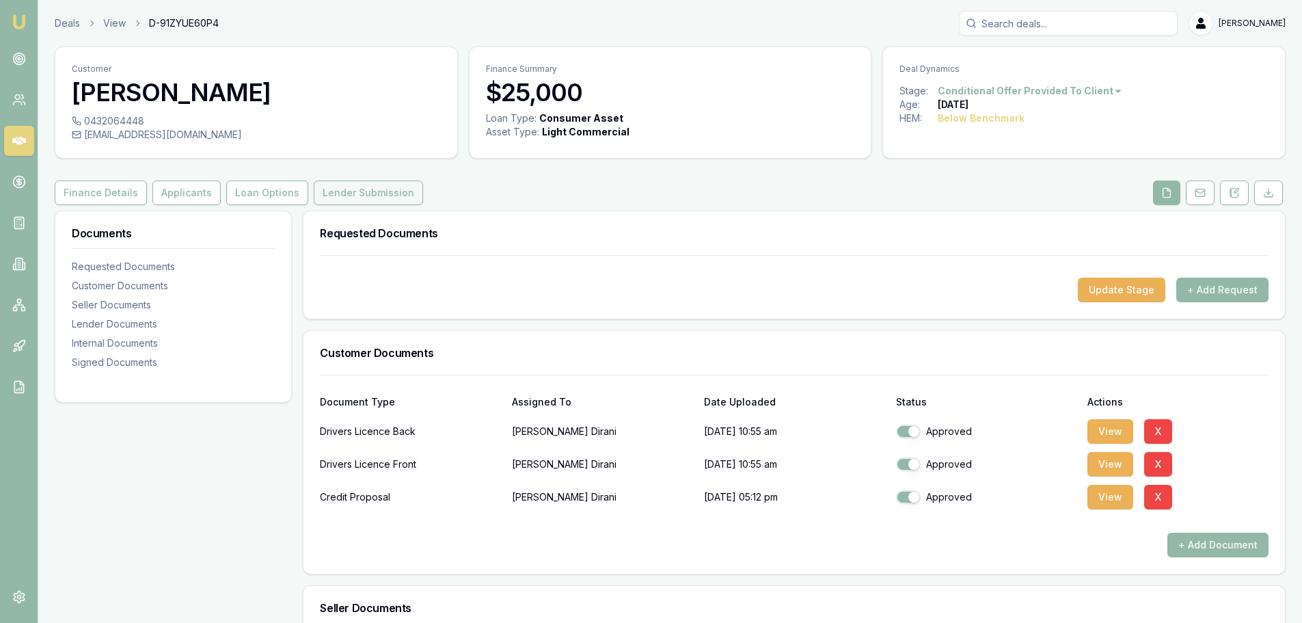
click at [362, 195] on button "Lender Submission" at bounding box center [368, 192] width 109 height 25
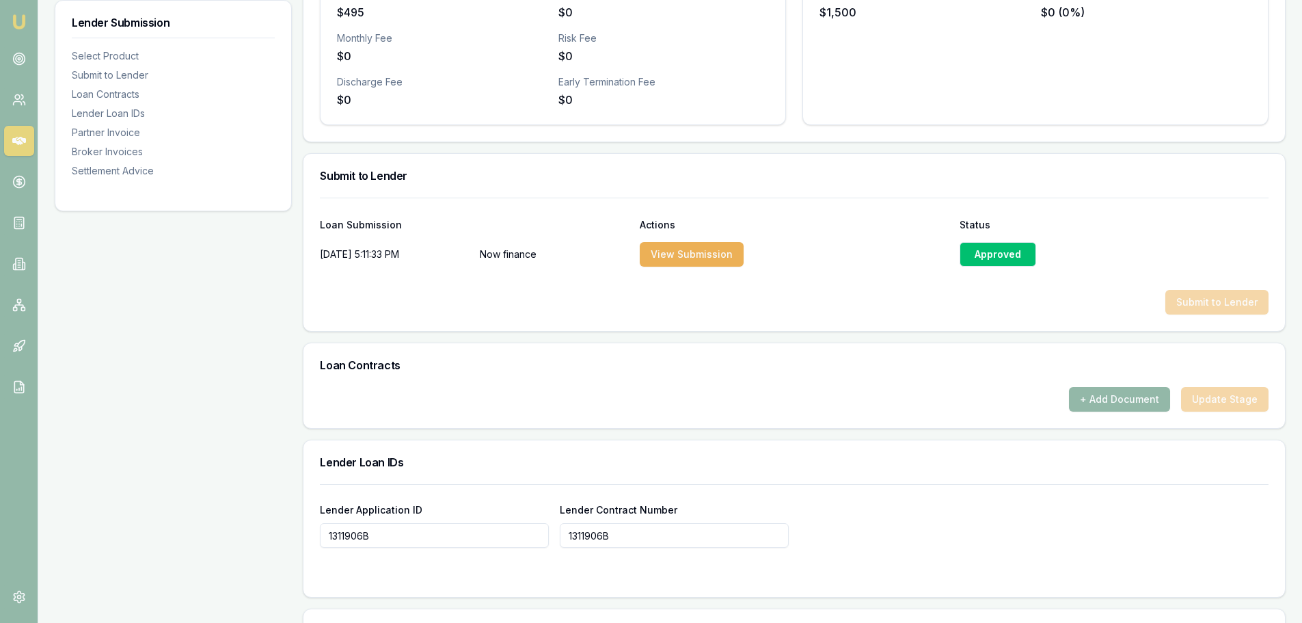
scroll to position [752, 0]
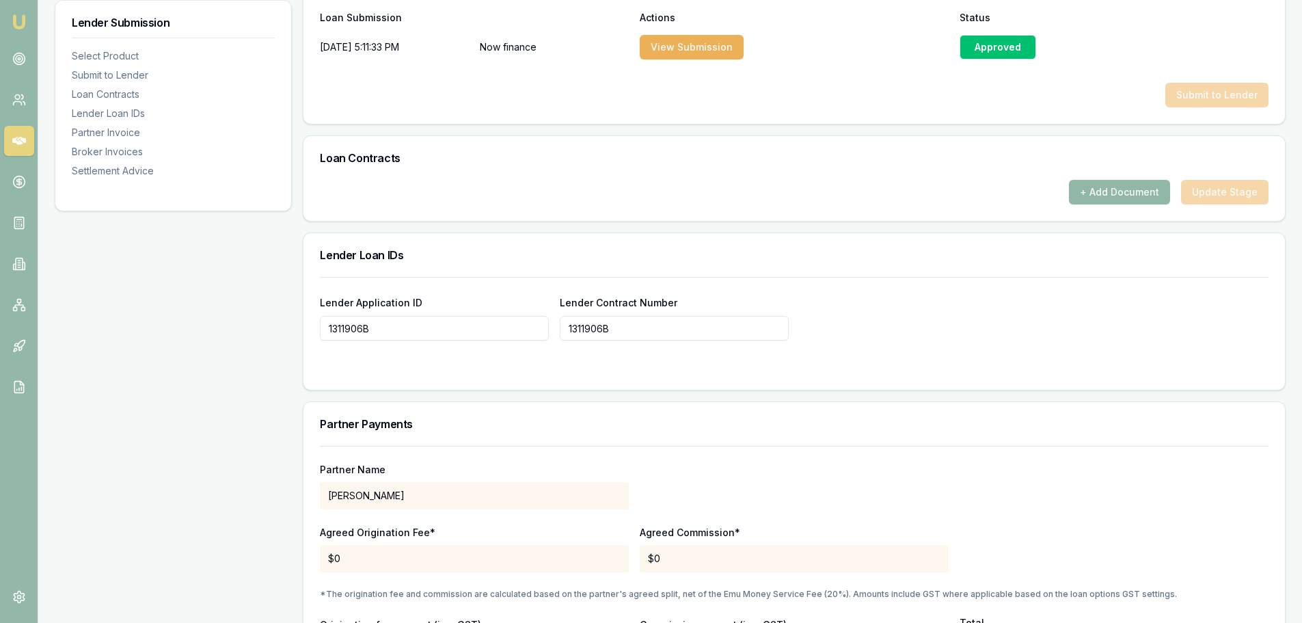
click at [1138, 192] on button "+ Add Document" at bounding box center [1119, 192] width 101 height 25
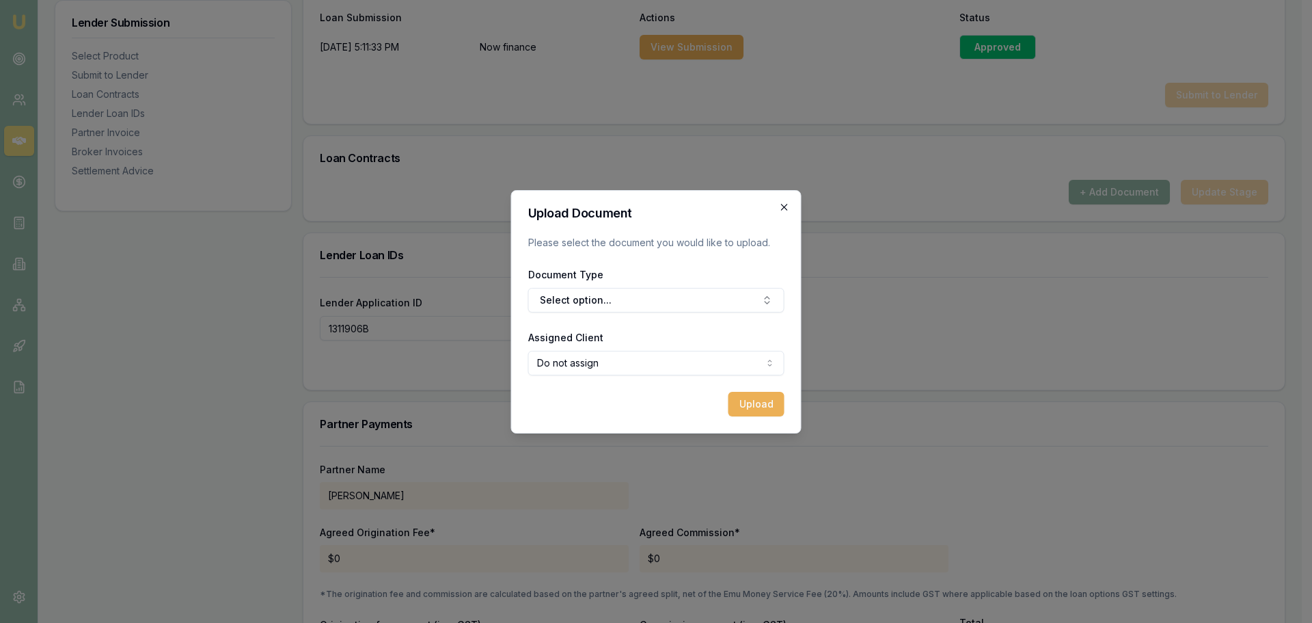
click at [785, 205] on icon "button" at bounding box center [784, 207] width 11 height 11
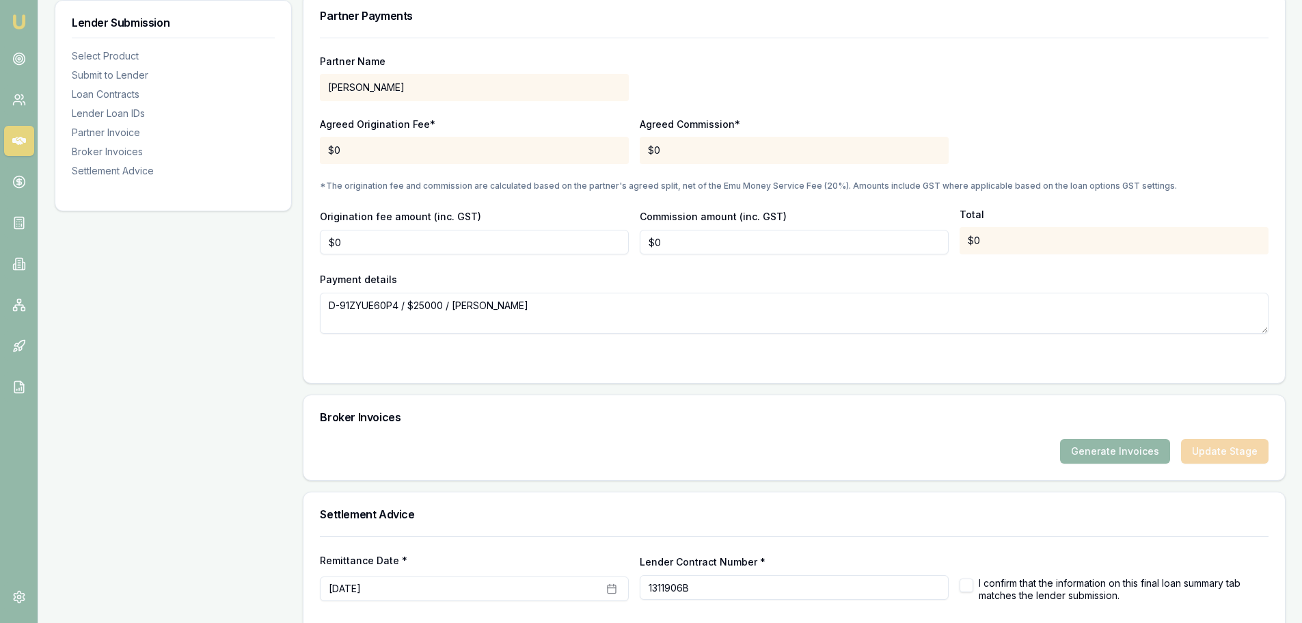
scroll to position [1223, 0]
